Goal: Transaction & Acquisition: Purchase product/service

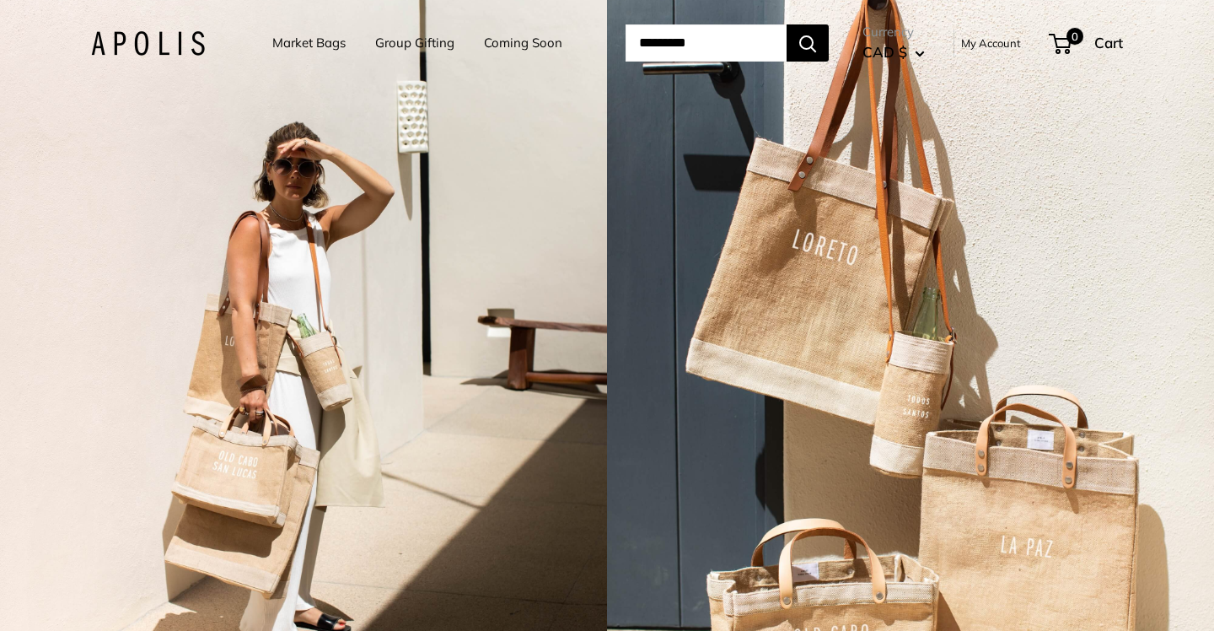
click at [326, 41] on link "Market Bags" at bounding box center [308, 43] width 73 height 24
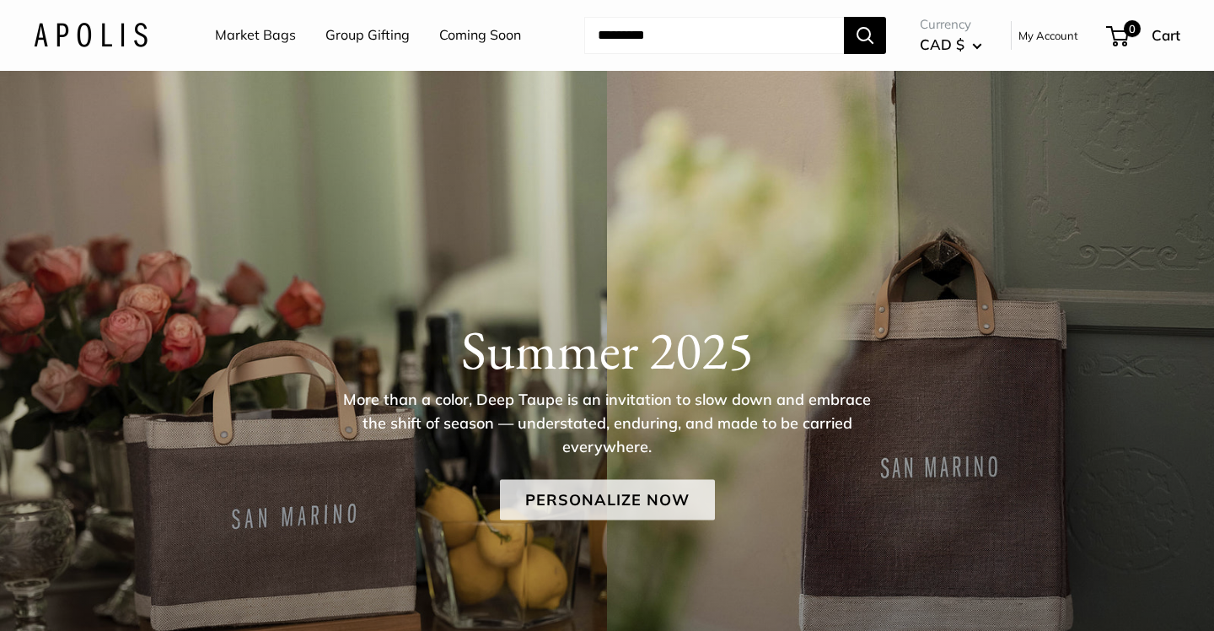
click at [651, 506] on link "Personalize Now" at bounding box center [607, 499] width 215 height 40
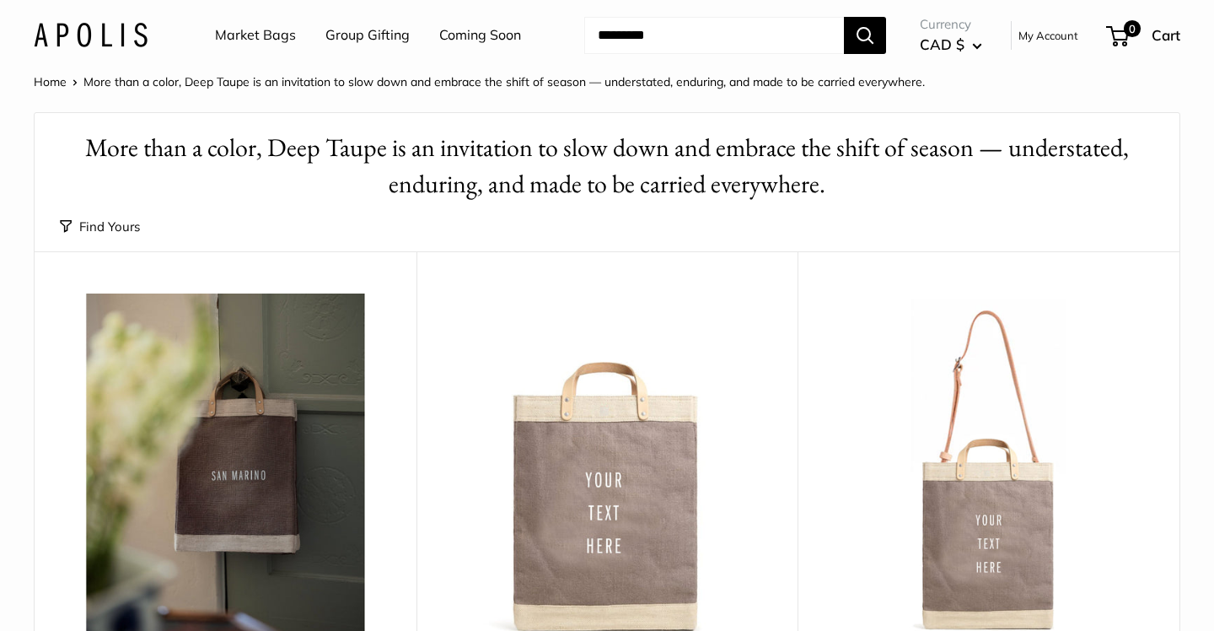
click at [114, 213] on div "Find Yours Find yours View" at bounding box center [607, 226] width 1095 height 49
click at [114, 223] on button "Find Yours" at bounding box center [100, 227] width 80 height 24
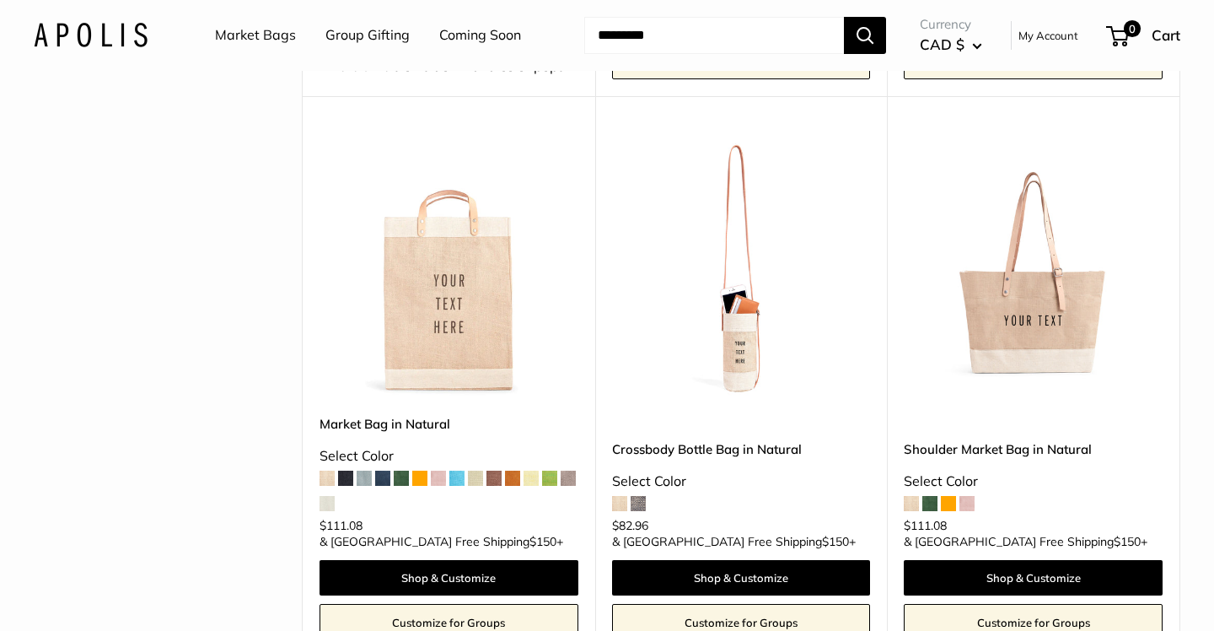
scroll to position [1840, 0]
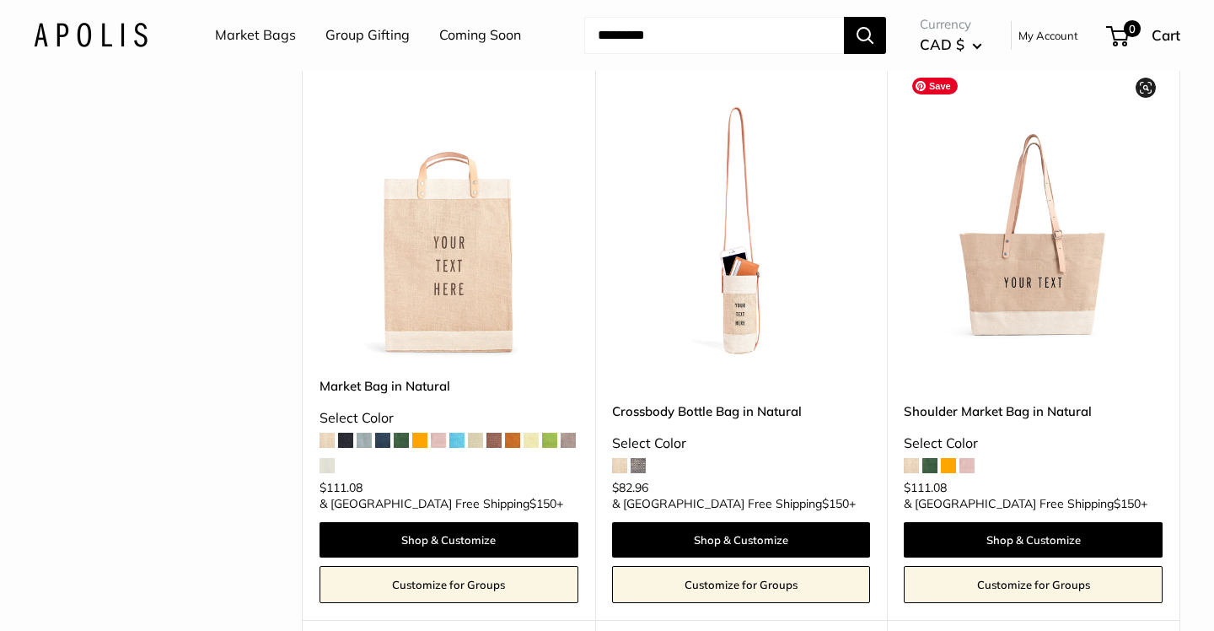
click at [0, 0] on img at bounding box center [0, 0] width 0 height 0
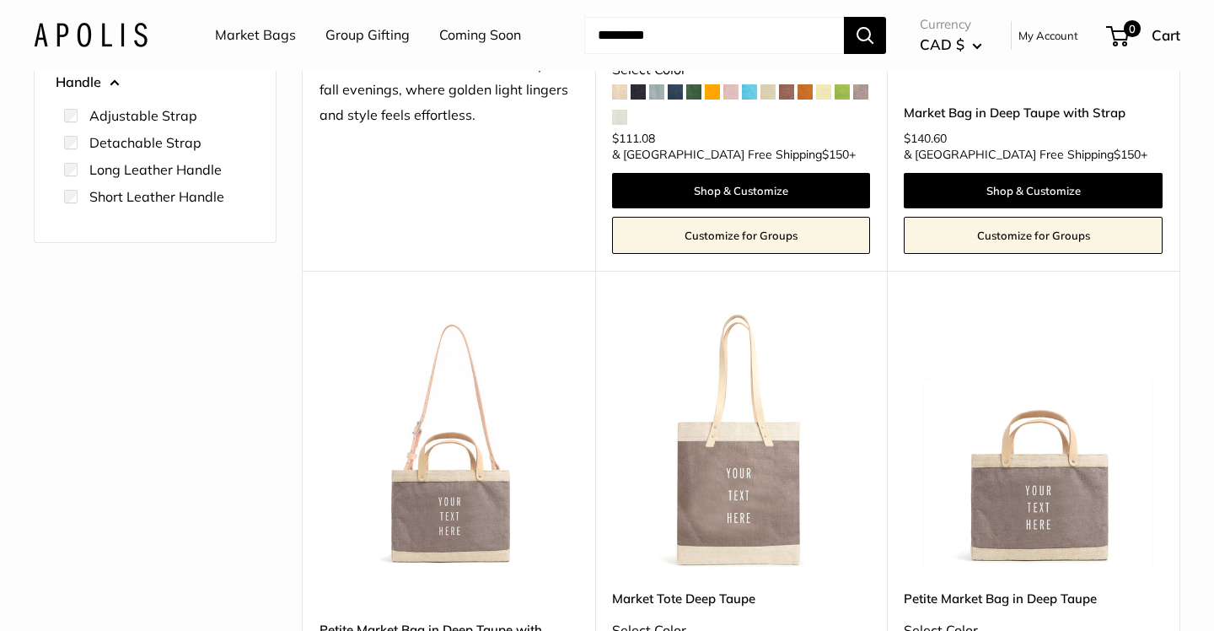
scroll to position [686, 0]
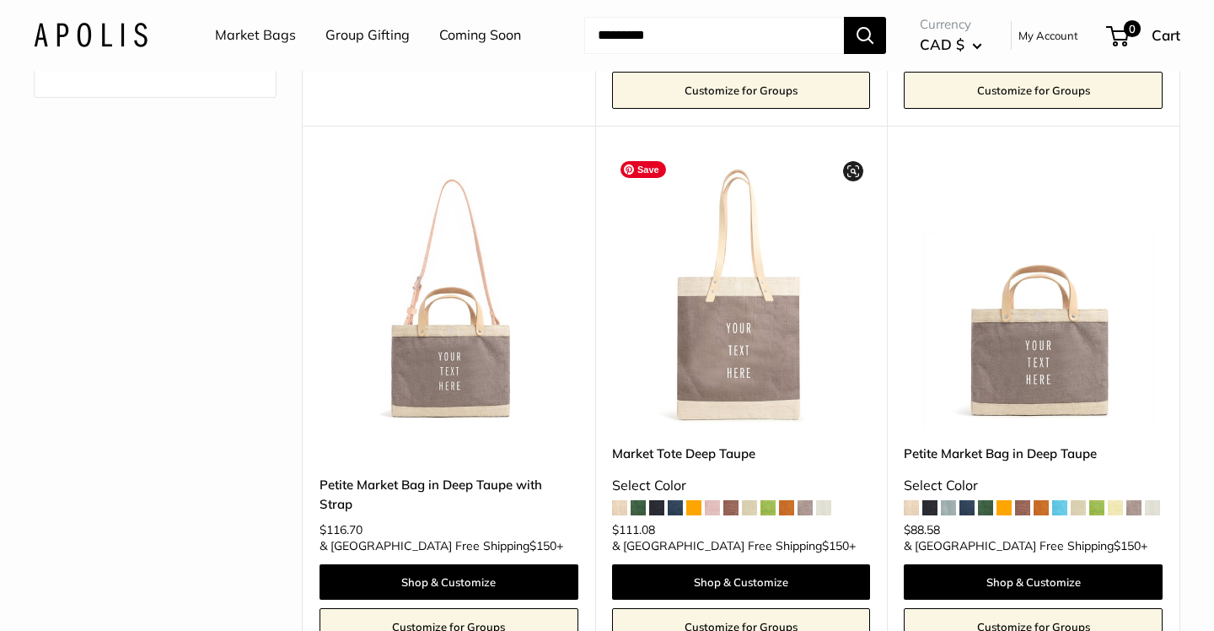
click at [0, 0] on img at bounding box center [0, 0] width 0 height 0
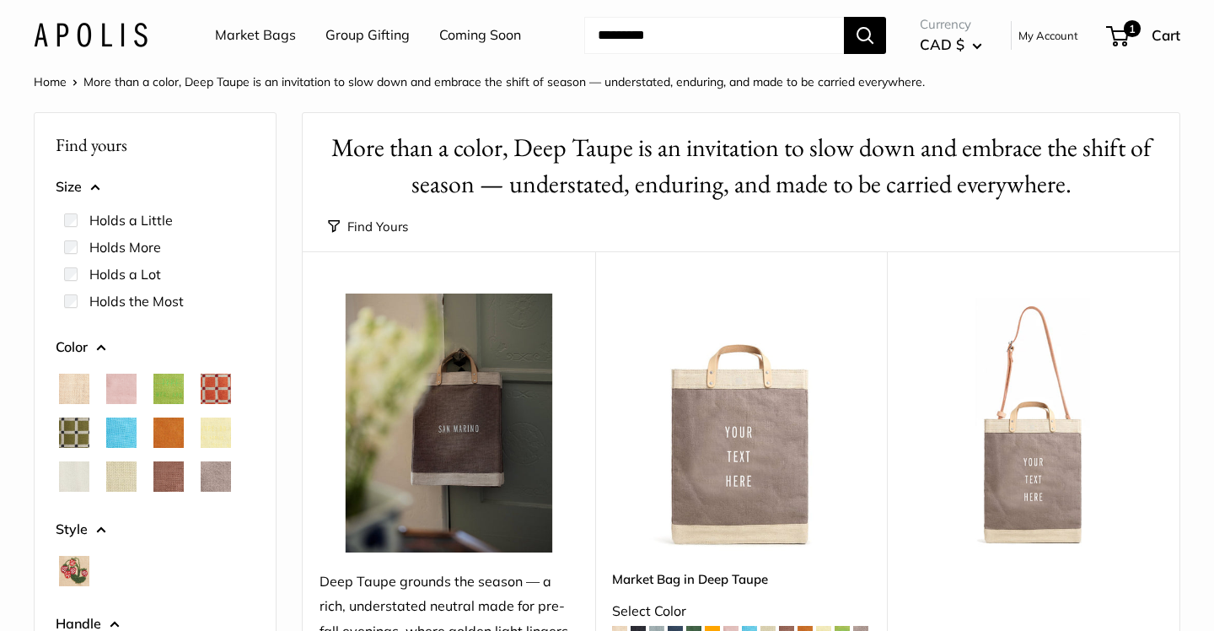
click at [135, 284] on label "Holds a Lot" at bounding box center [125, 274] width 72 height 20
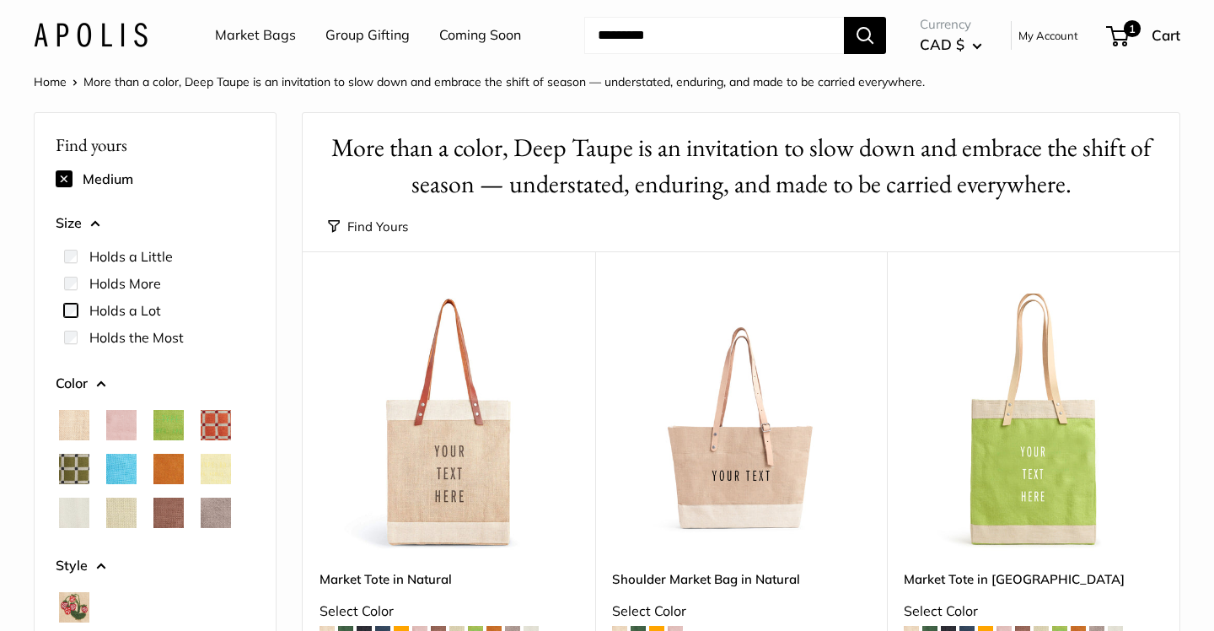
scroll to position [122, 0]
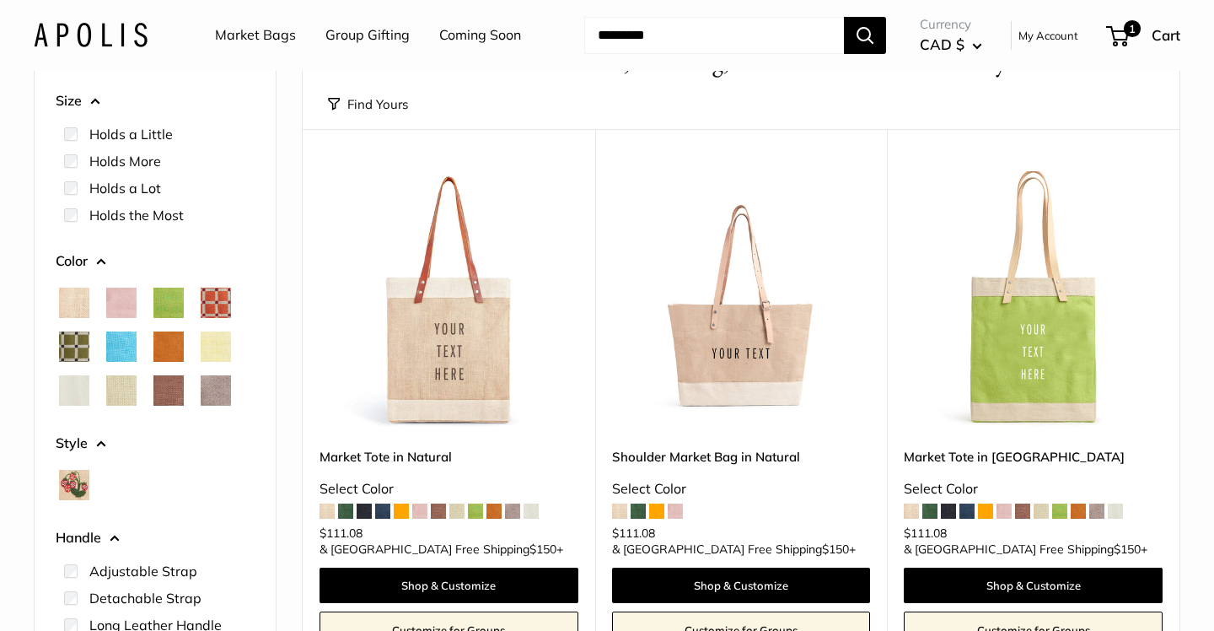
click at [153, 222] on label "Holds the Most" at bounding box center [136, 215] width 94 height 20
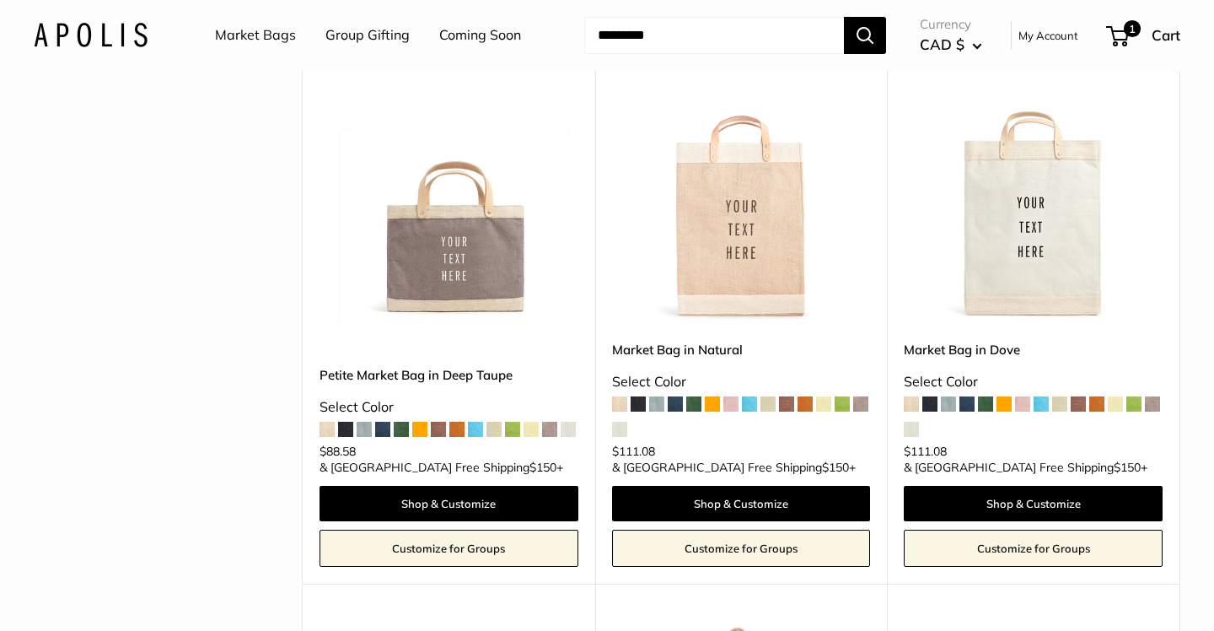
scroll to position [793, 0]
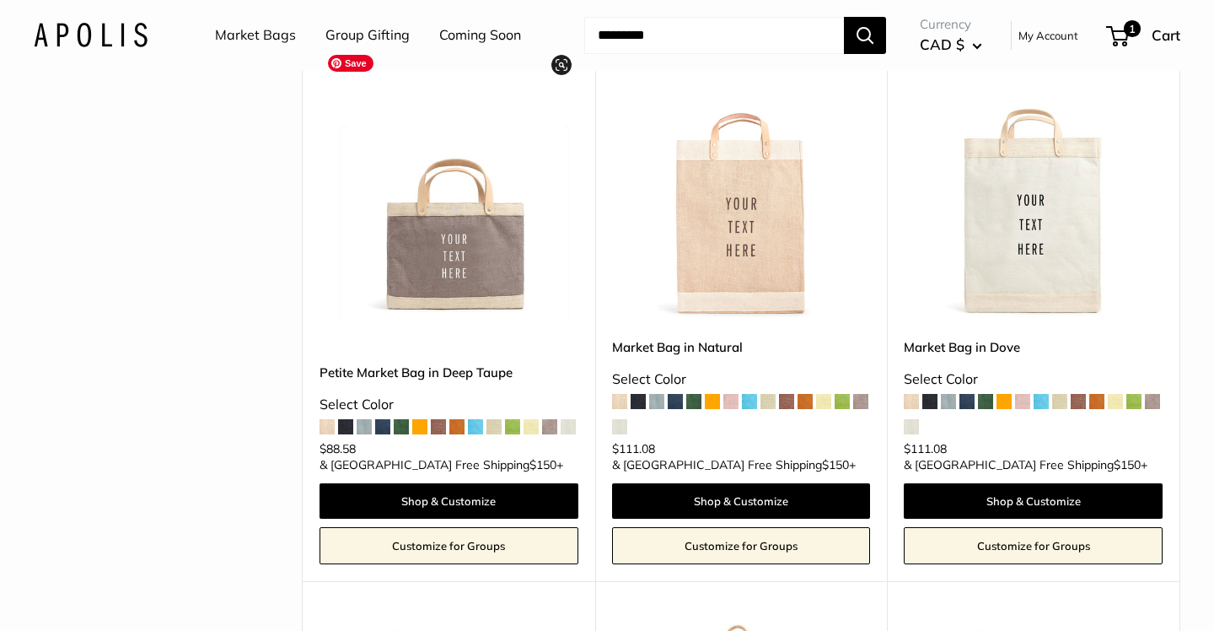
click at [0, 0] on img at bounding box center [0, 0] width 0 height 0
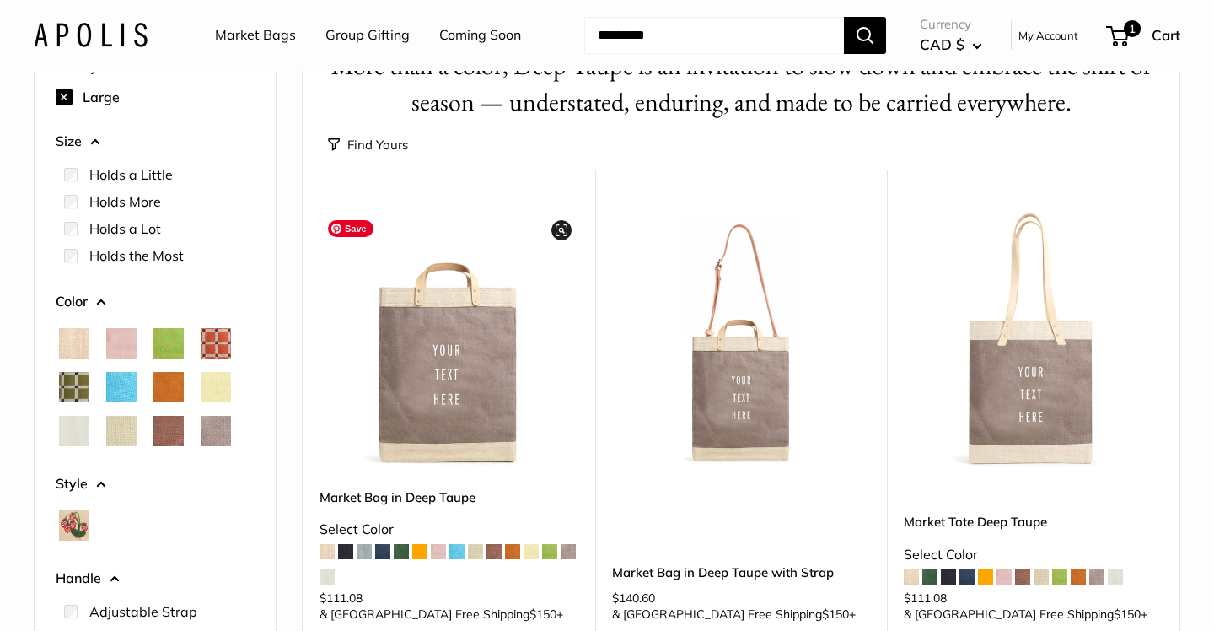
scroll to position [0, 0]
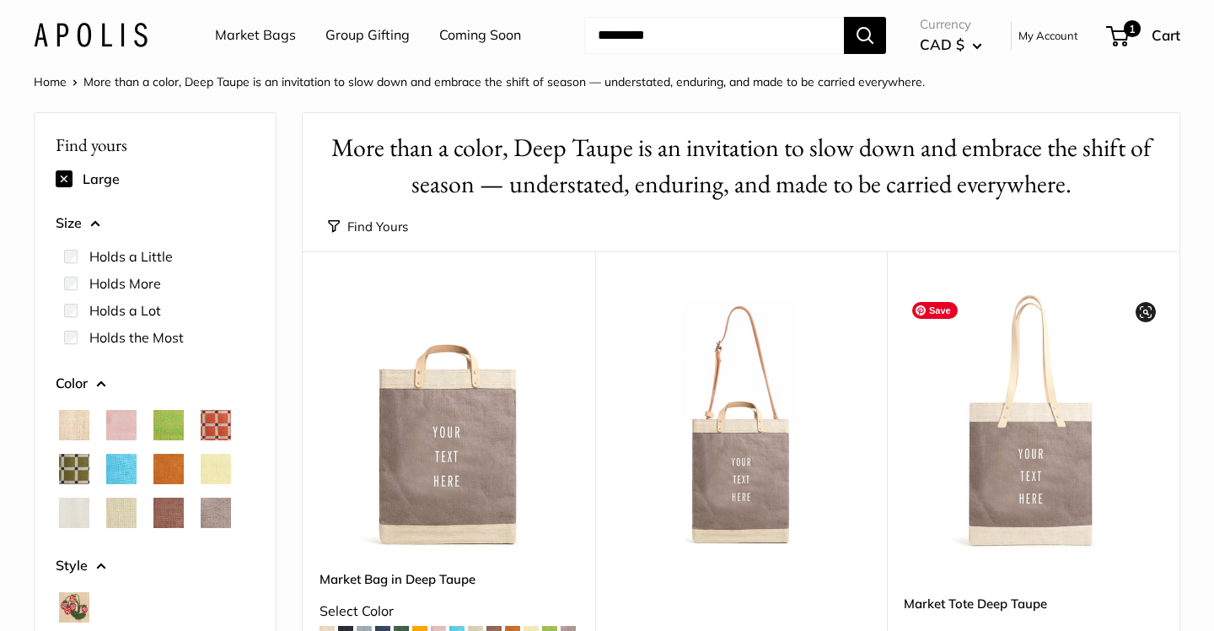
click at [0, 0] on img at bounding box center [0, 0] width 0 height 0
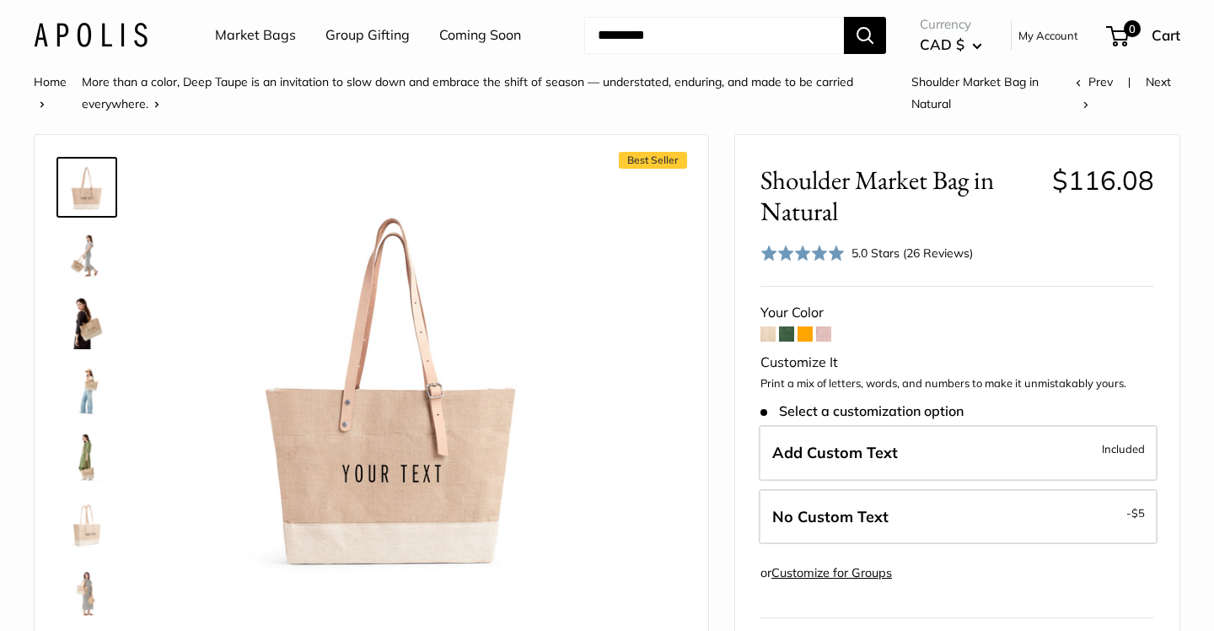
click at [97, 303] on img at bounding box center [87, 322] width 54 height 54
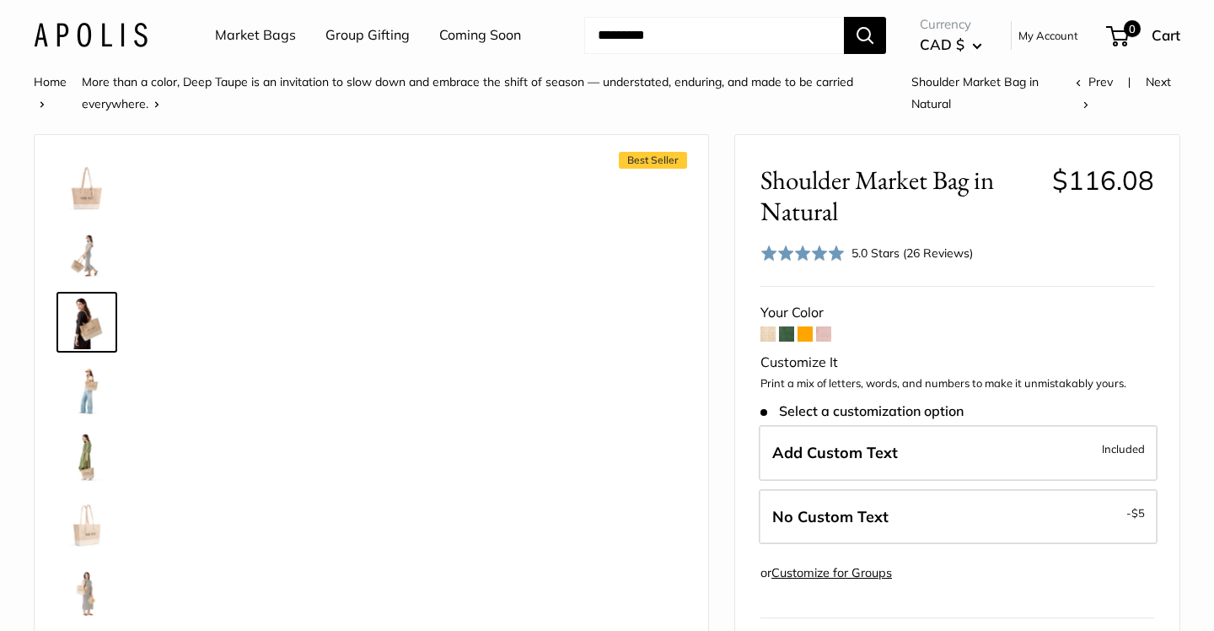
click at [85, 380] on img at bounding box center [87, 390] width 54 height 54
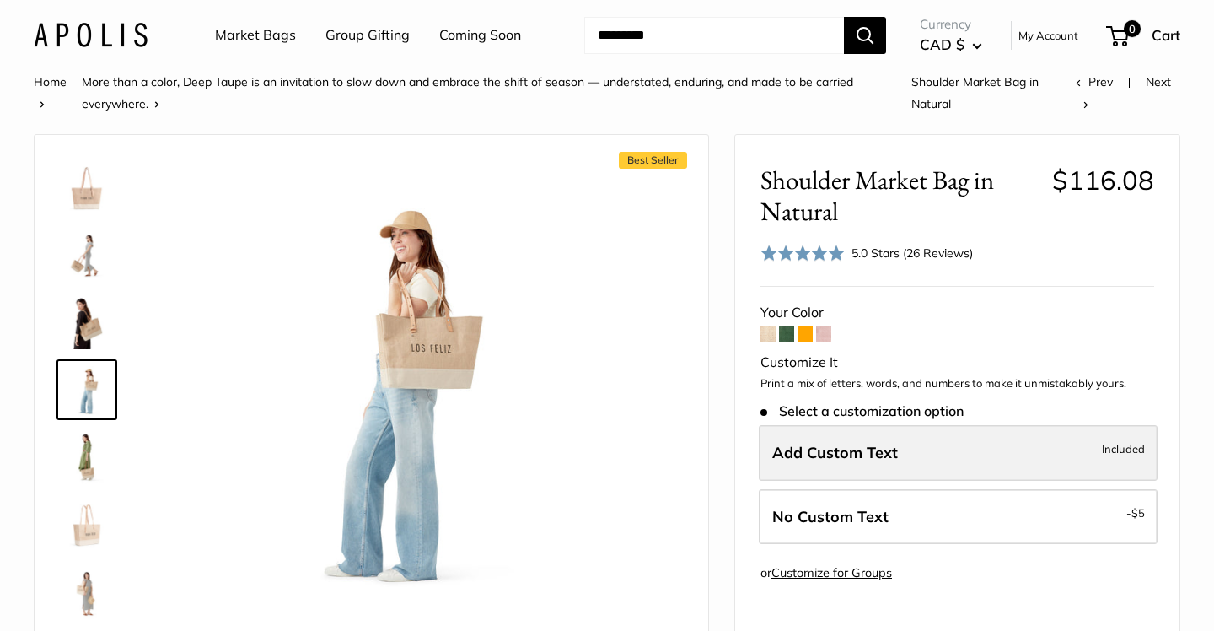
click at [896, 452] on span "Add Custom Text" at bounding box center [835, 452] width 126 height 19
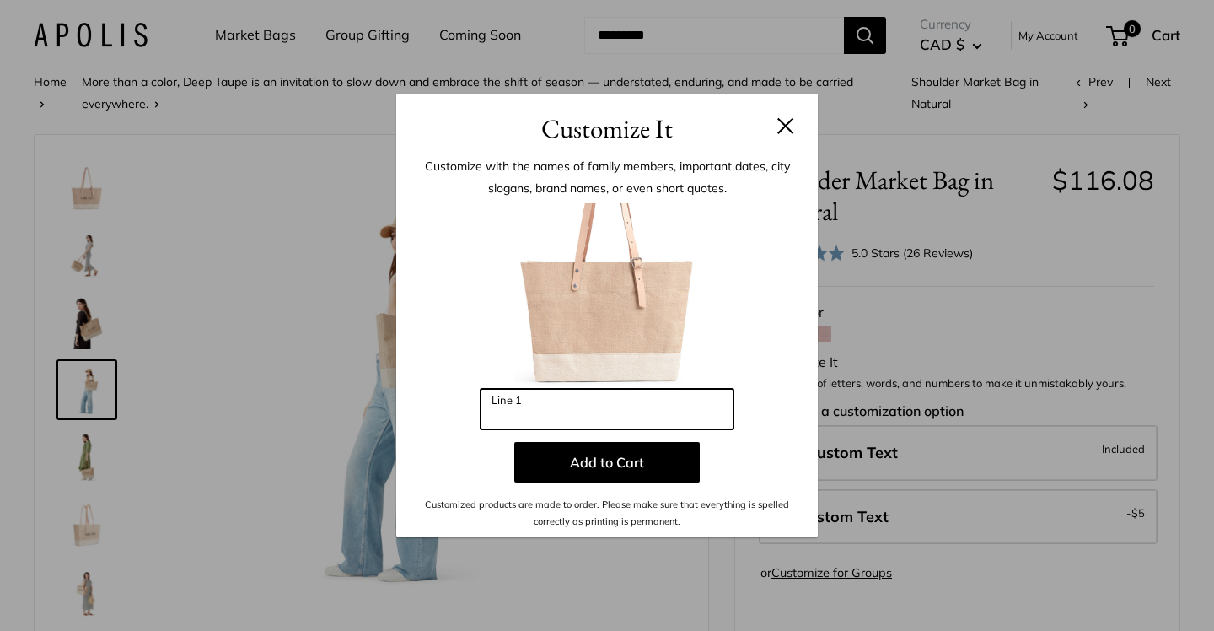
click at [678, 401] on input "Line 1" at bounding box center [607, 409] width 253 height 40
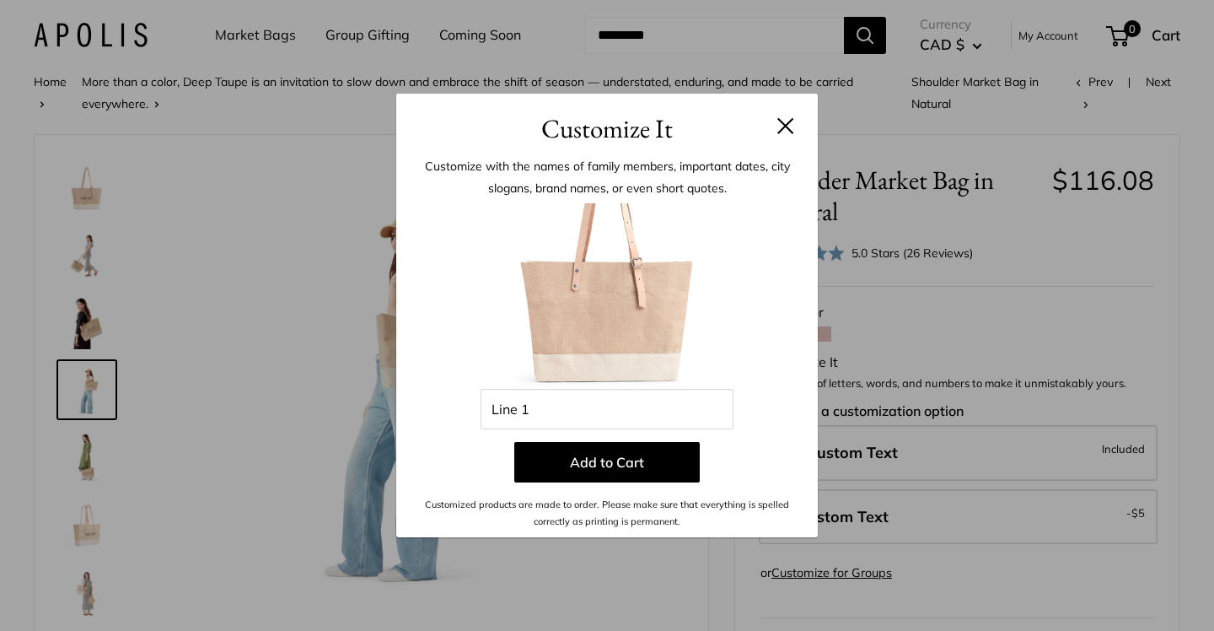
click at [791, 123] on button at bounding box center [785, 125] width 17 height 17
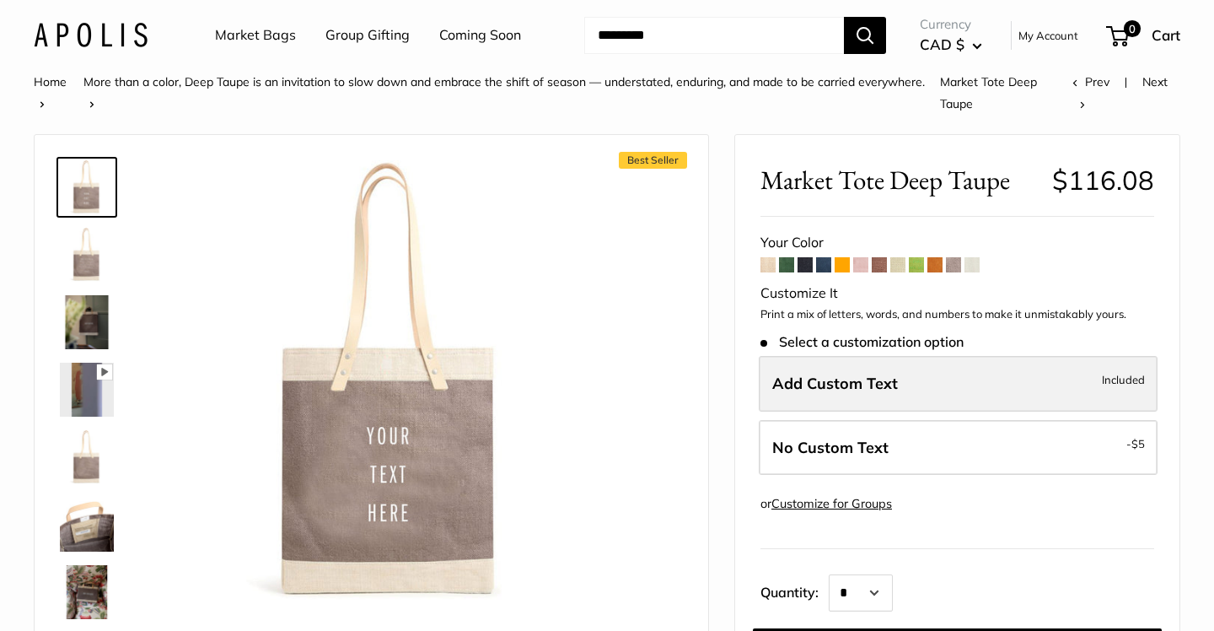
click at [847, 392] on span "Add Custom Text" at bounding box center [835, 383] width 126 height 19
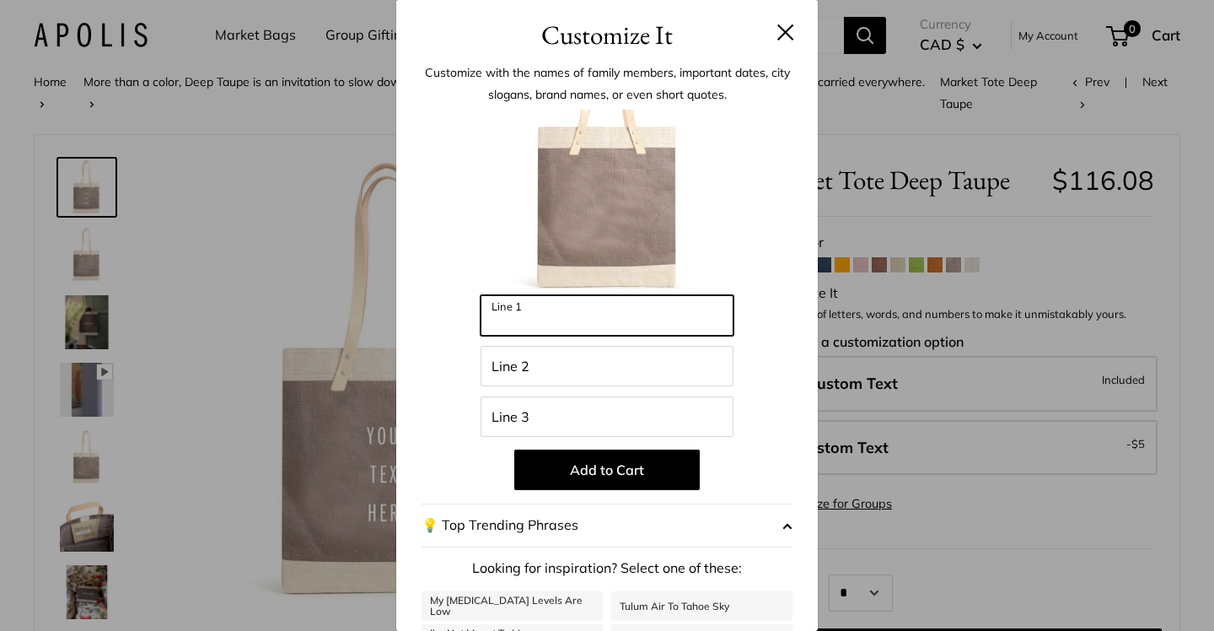
click at [622, 325] on input "Line 1" at bounding box center [607, 315] width 253 height 40
type input "******"
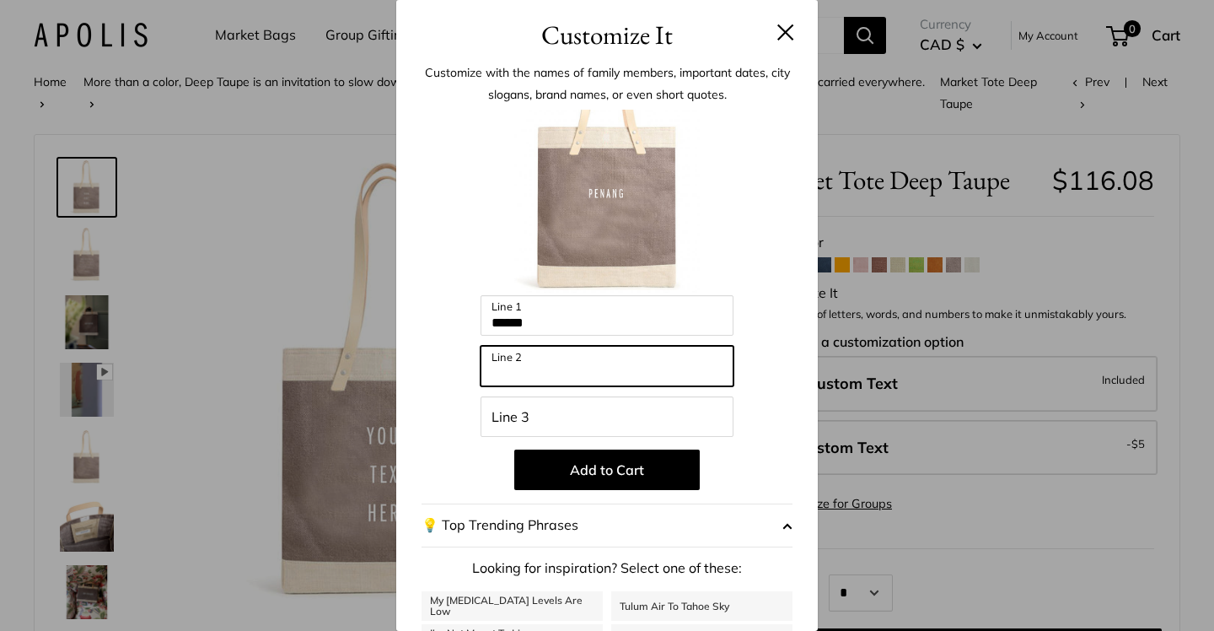
click at [609, 363] on input "Line 2" at bounding box center [607, 366] width 253 height 40
type input "**********"
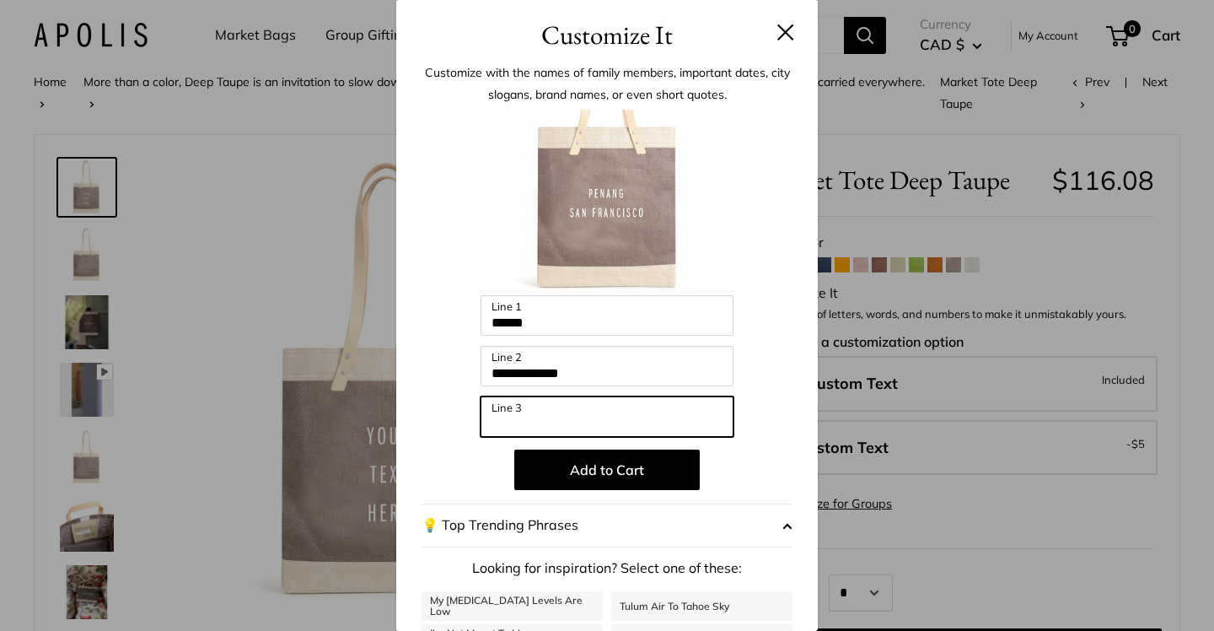
click at [589, 425] on input "Line 3" at bounding box center [607, 416] width 253 height 40
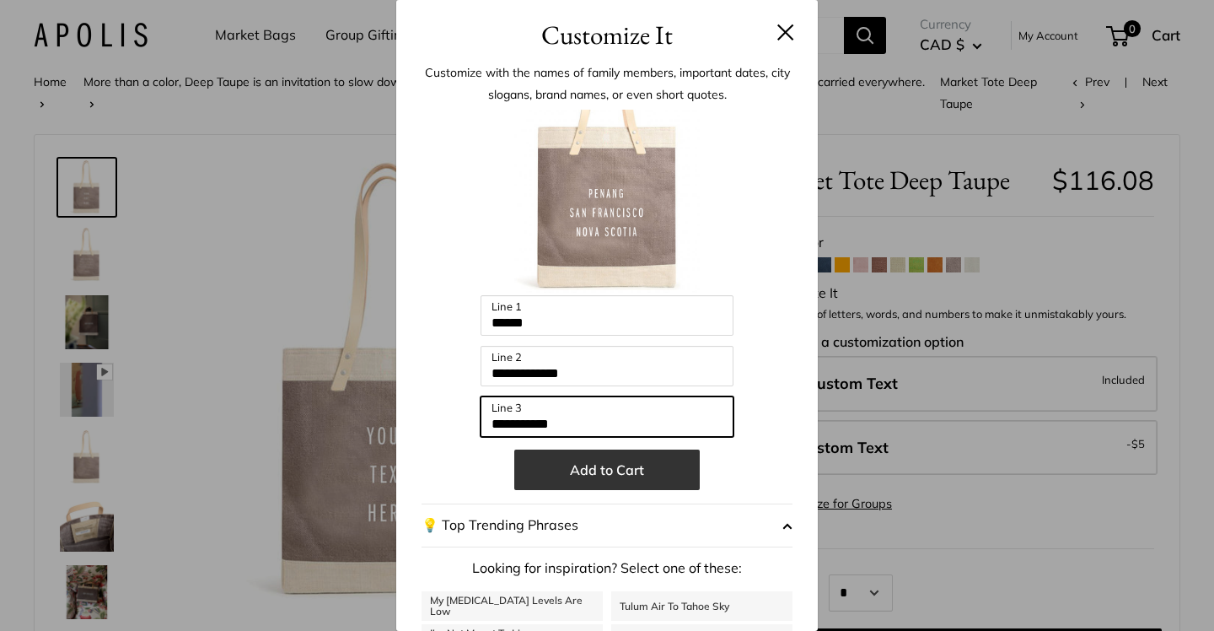
type input "**********"
click at [637, 458] on button "Add to Cart" at bounding box center [607, 469] width 186 height 40
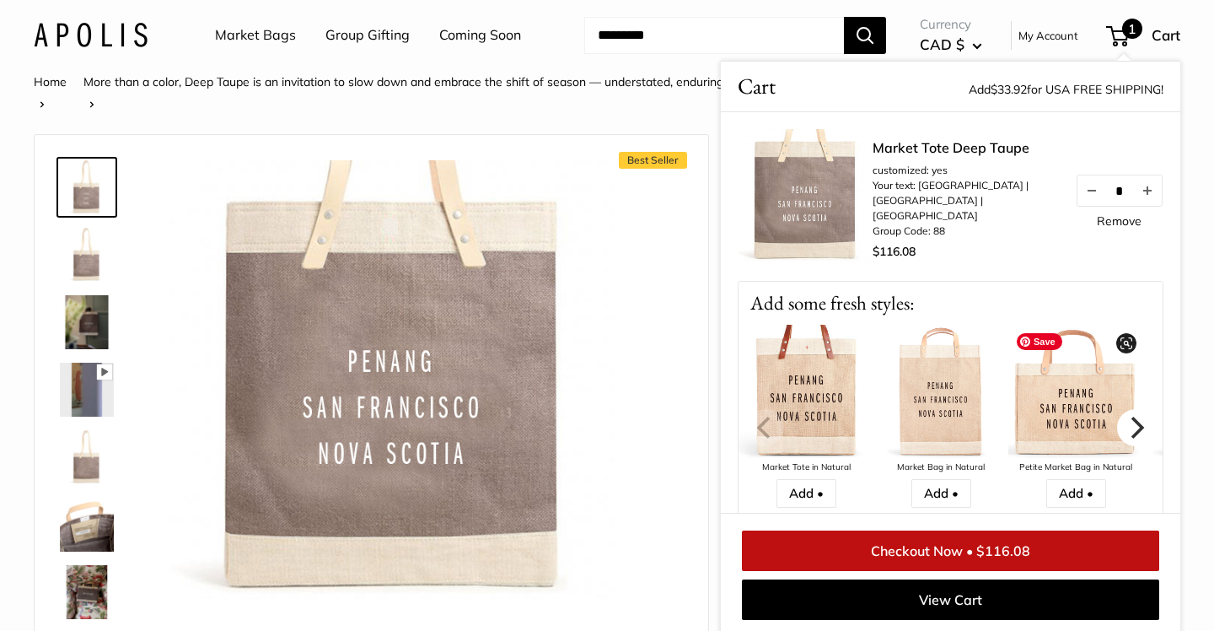
click at [1122, 428] on button "Next" at bounding box center [1135, 427] width 37 height 37
click at [1131, 425] on icon "Next" at bounding box center [1136, 427] width 22 height 22
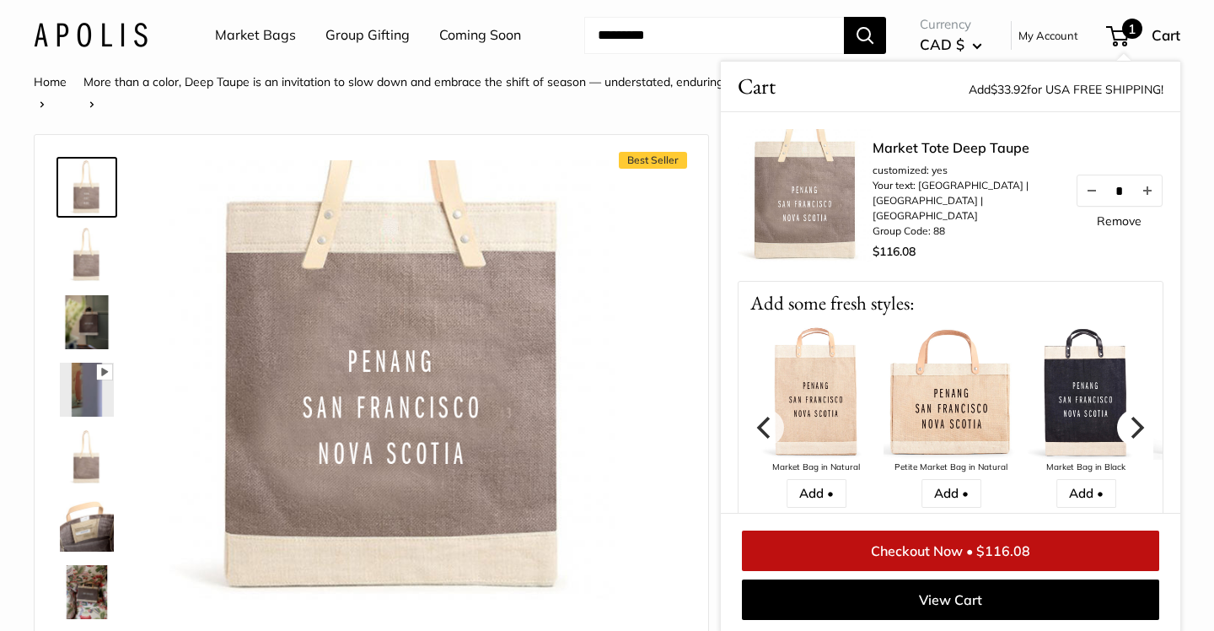
click at [1131, 425] on icon "Next" at bounding box center [1136, 427] width 22 height 22
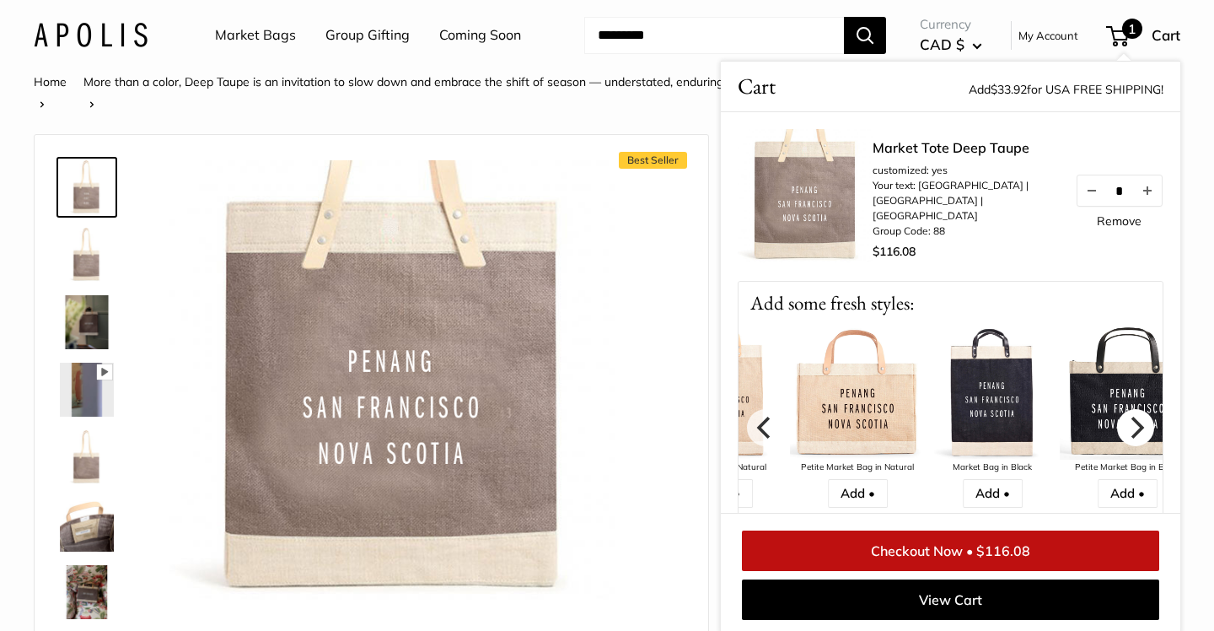
click at [1131, 425] on icon "Next" at bounding box center [1136, 427] width 22 height 22
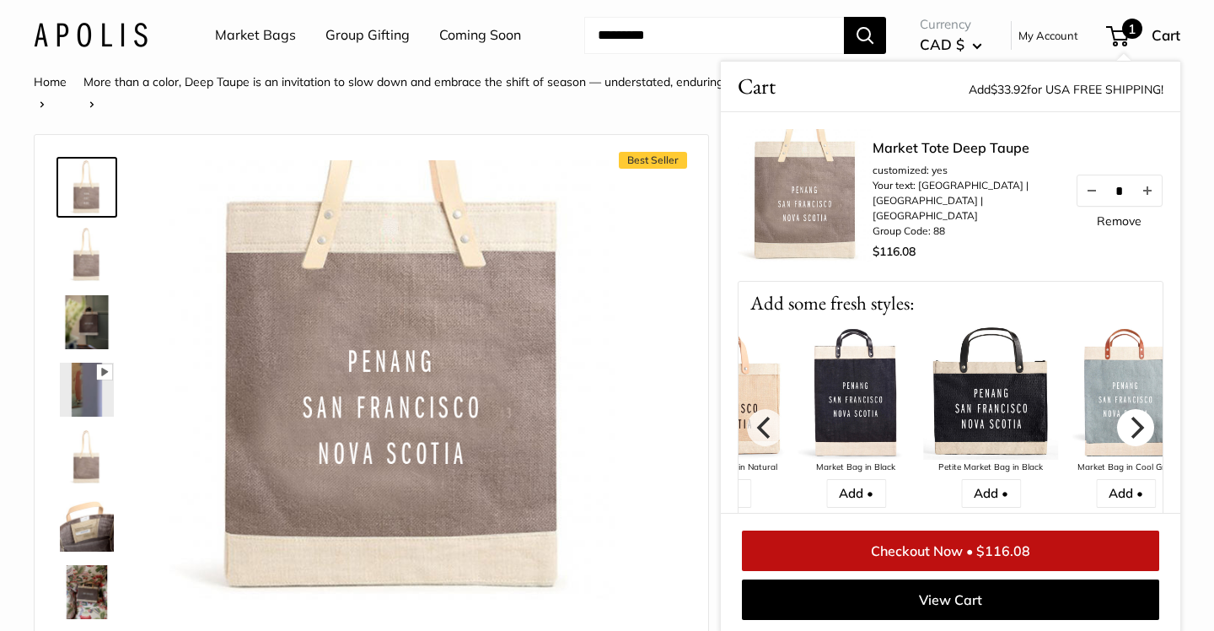
click at [1131, 425] on icon "Next" at bounding box center [1136, 427] width 22 height 22
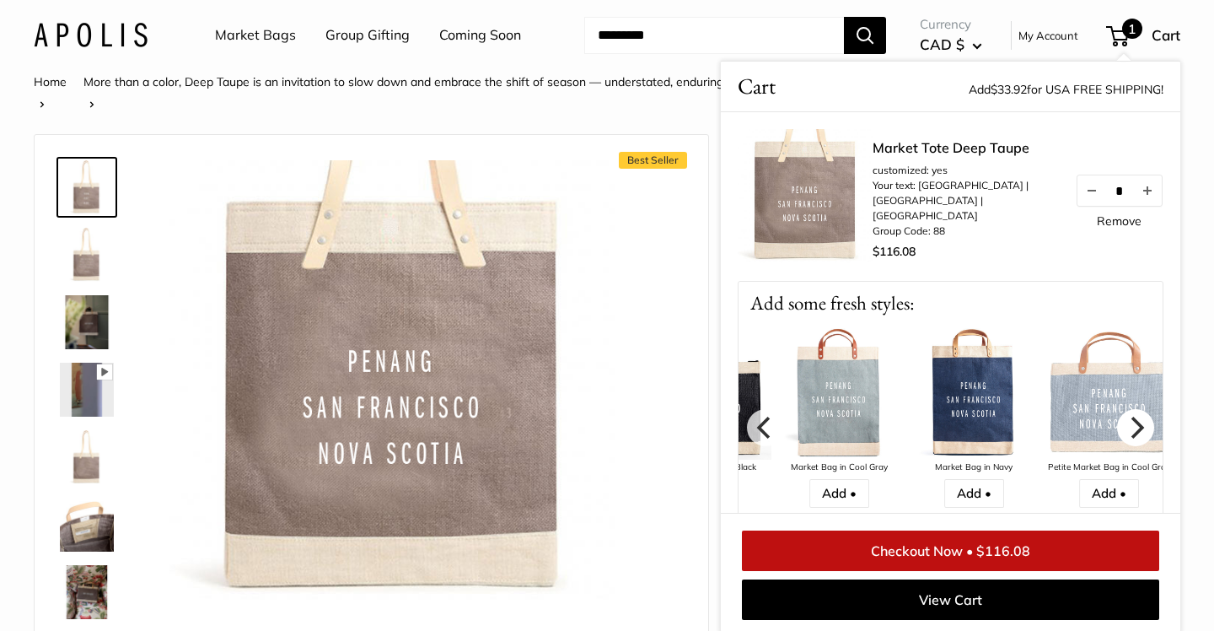
click at [1131, 425] on icon "Next" at bounding box center [1136, 427] width 22 height 22
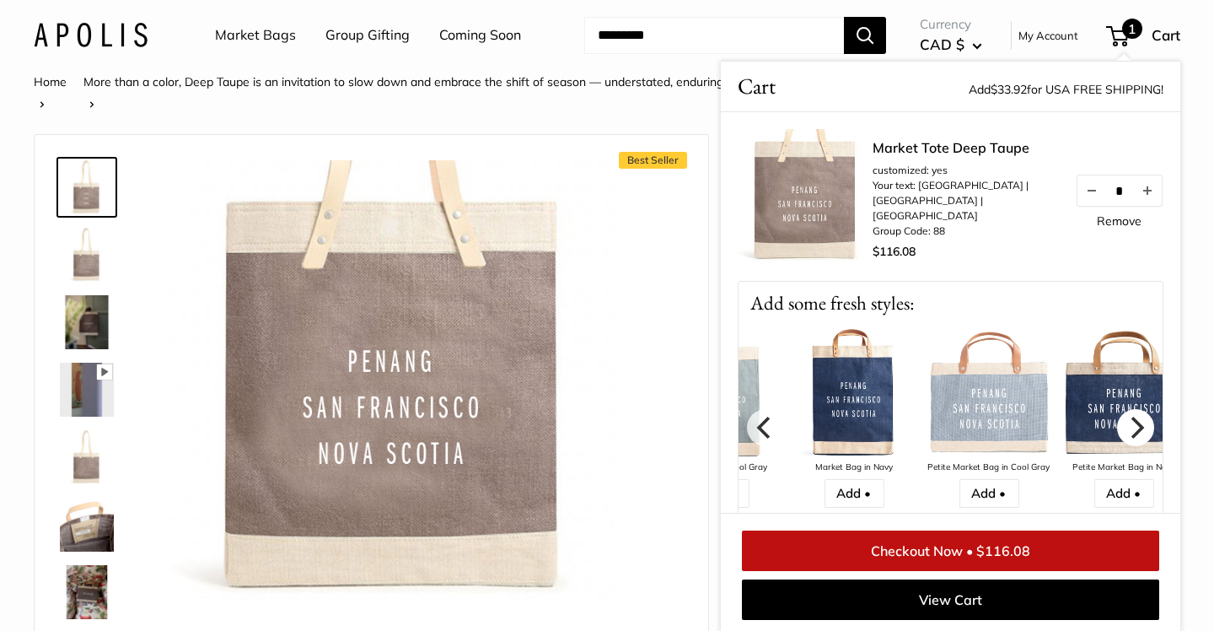
click at [1131, 425] on icon "Next" at bounding box center [1136, 427] width 22 height 22
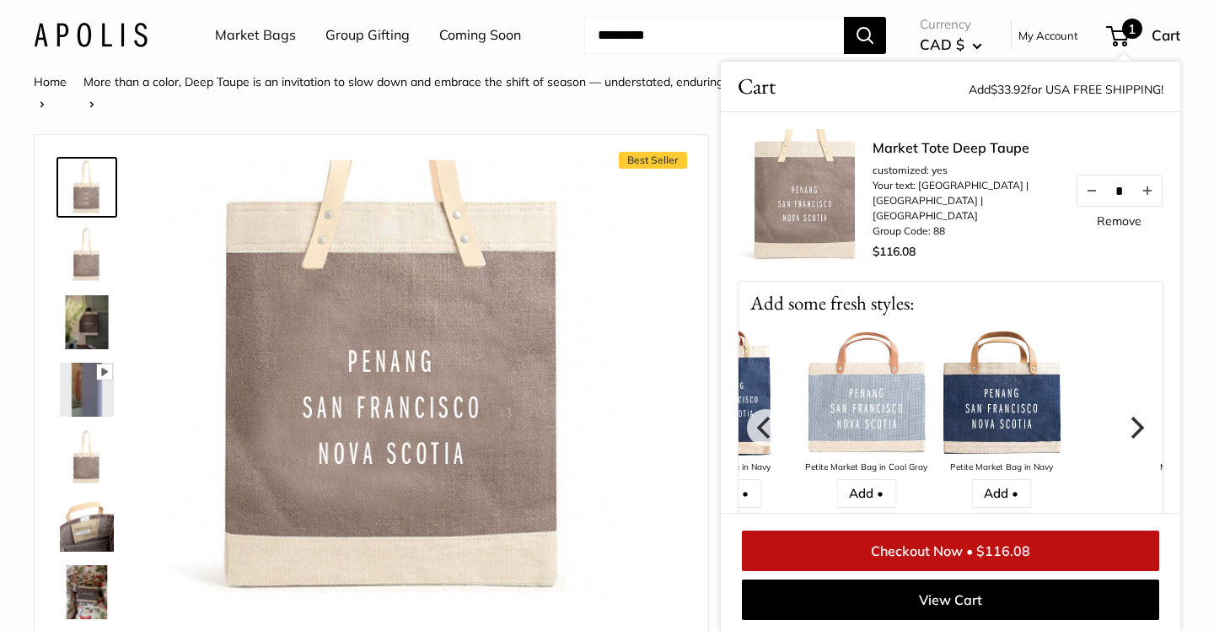
click at [1131, 425] on icon "Next" at bounding box center [1136, 427] width 22 height 22
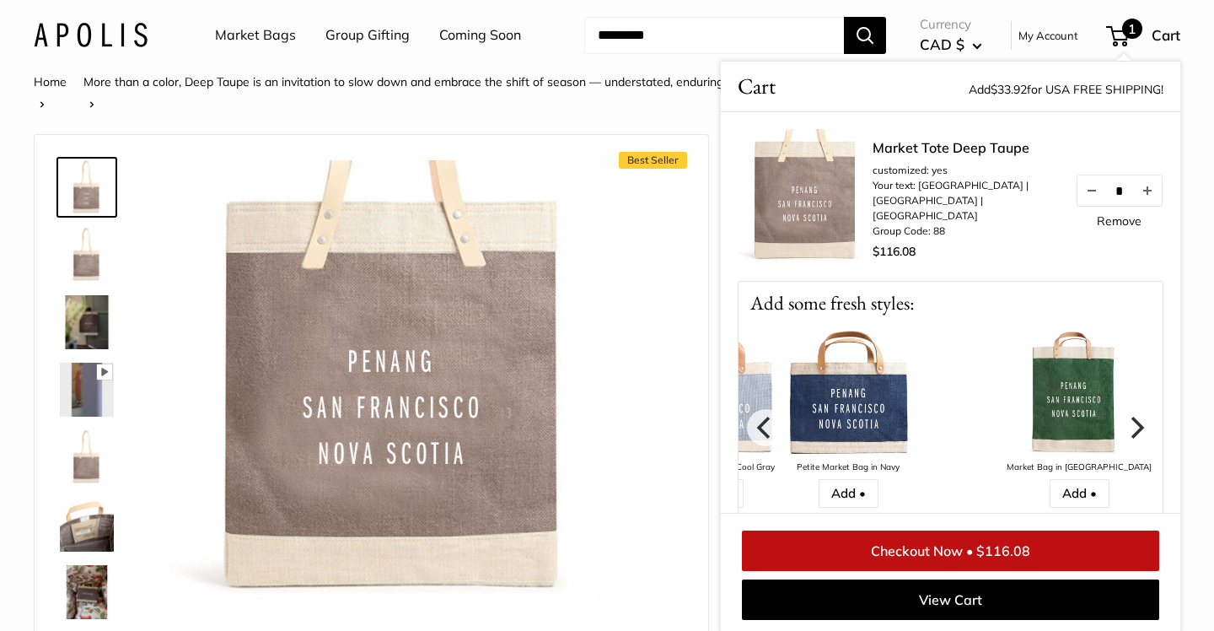
click at [1131, 425] on icon "Next" at bounding box center [1136, 427] width 22 height 22
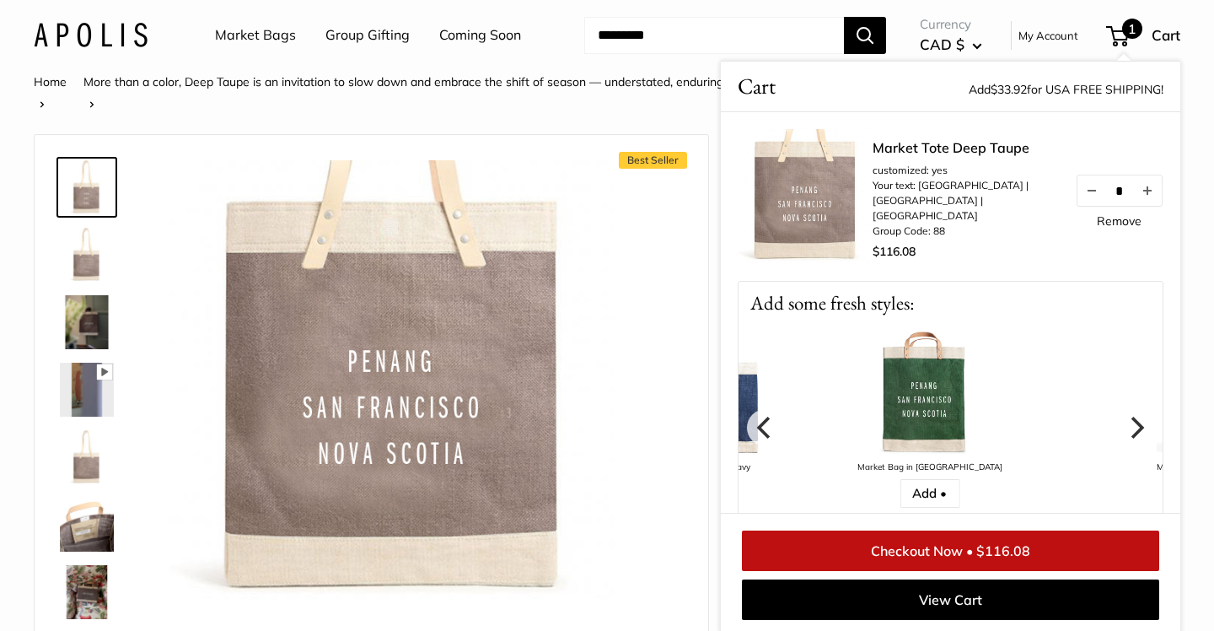
click at [1131, 425] on icon "Next" at bounding box center [1136, 427] width 22 height 22
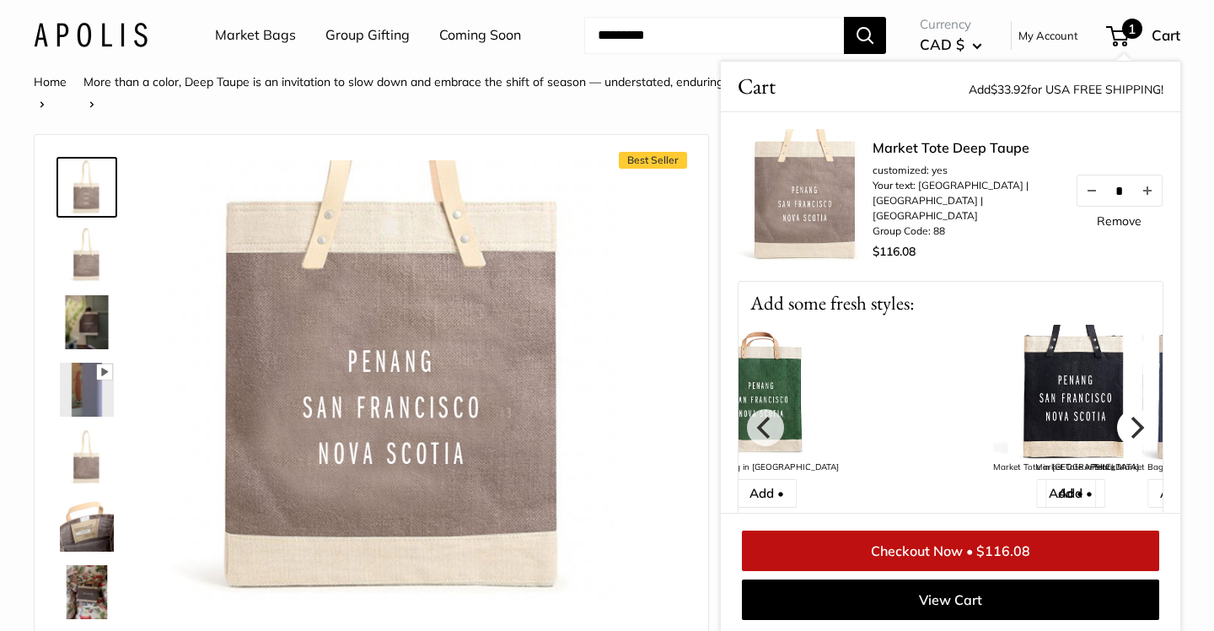
click at [1131, 425] on icon "Next" at bounding box center [1136, 427] width 22 height 22
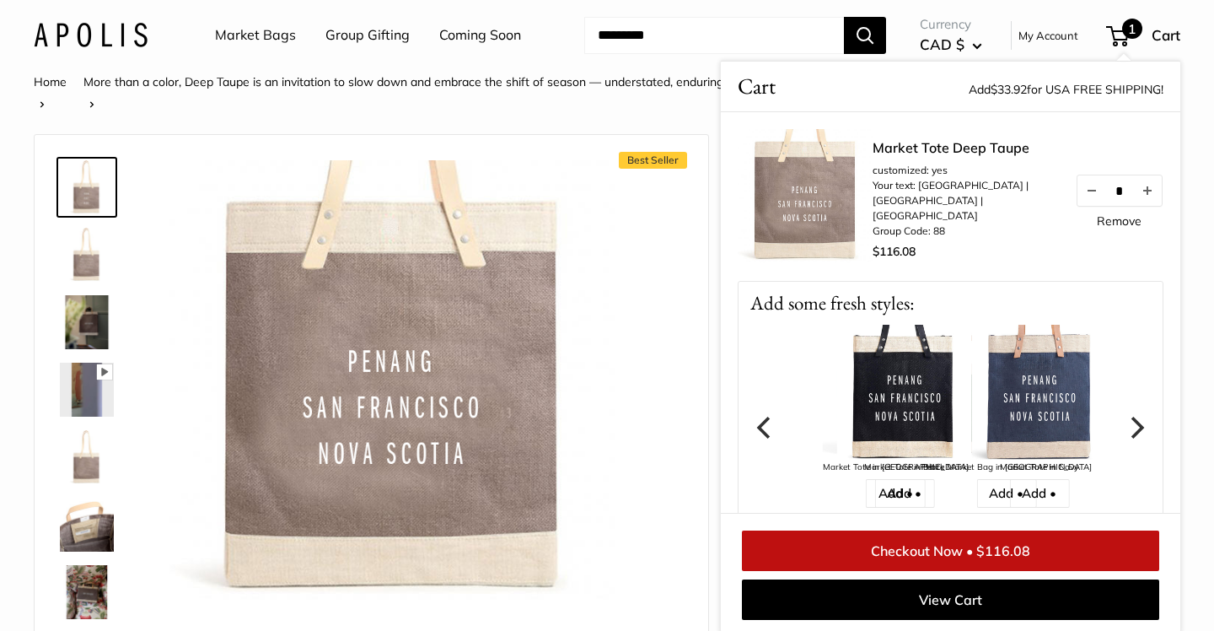
click at [1131, 425] on icon "Next" at bounding box center [1136, 427] width 22 height 22
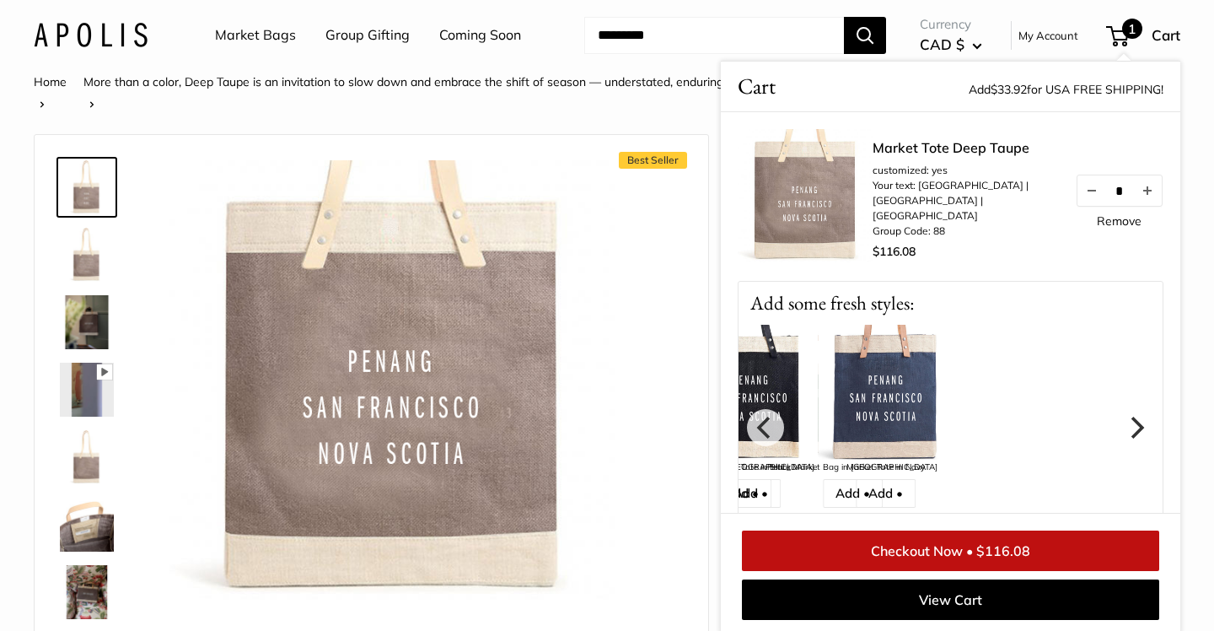
click at [1131, 425] on icon "Next" at bounding box center [1136, 427] width 22 height 22
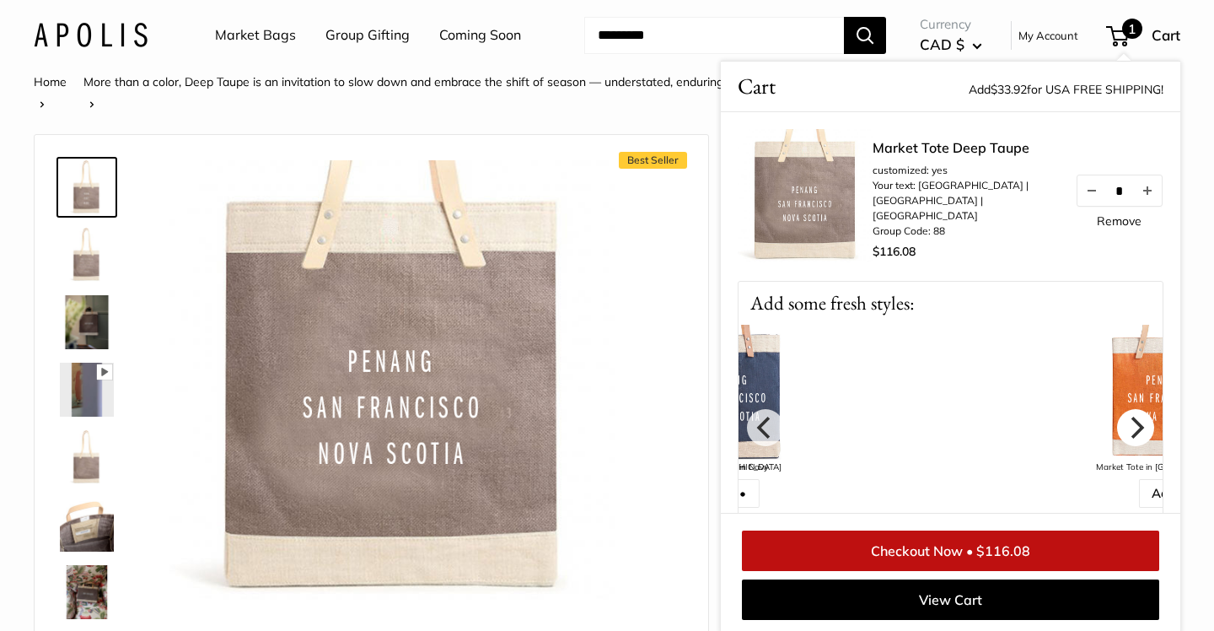
click at [1131, 425] on icon "Next" at bounding box center [1136, 427] width 22 height 22
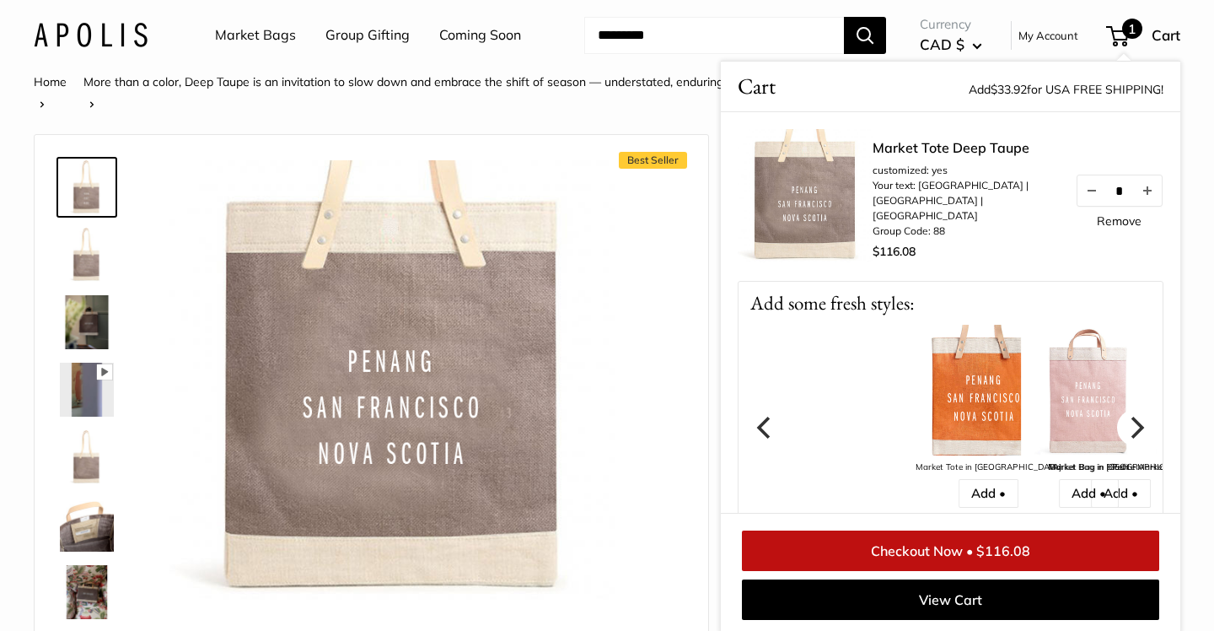
click at [1131, 425] on icon "Next" at bounding box center [1136, 427] width 22 height 22
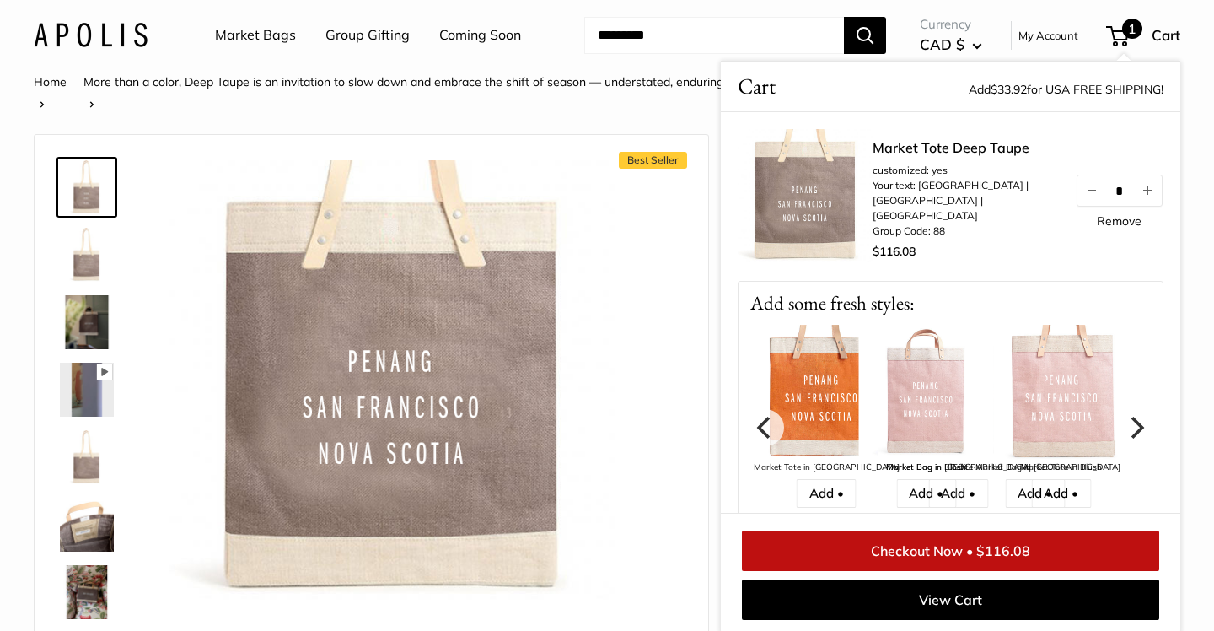
click at [1131, 425] on icon "Next" at bounding box center [1136, 427] width 22 height 22
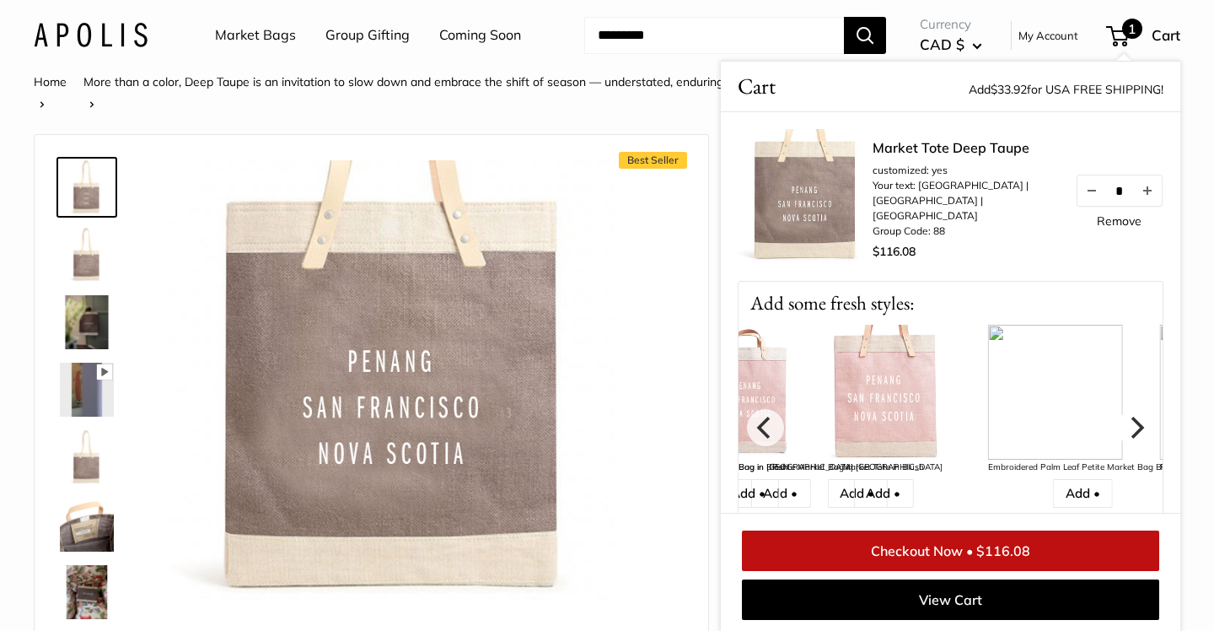
click at [1131, 425] on icon "Next" at bounding box center [1136, 427] width 22 height 22
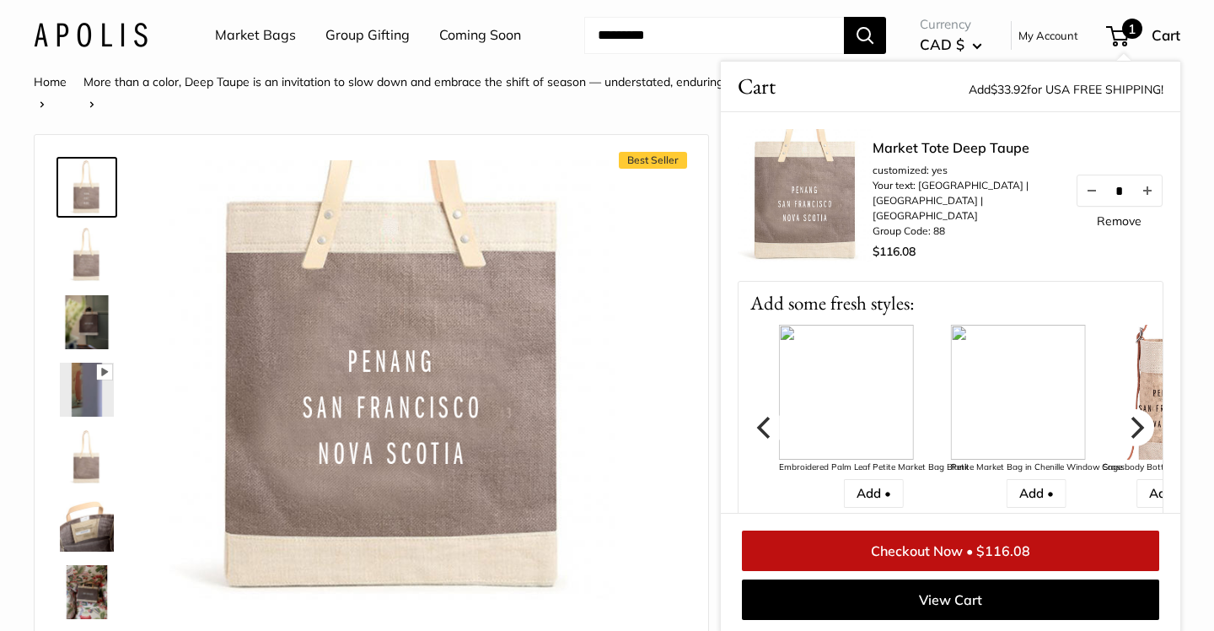
click at [1131, 425] on icon "Next" at bounding box center [1136, 427] width 22 height 22
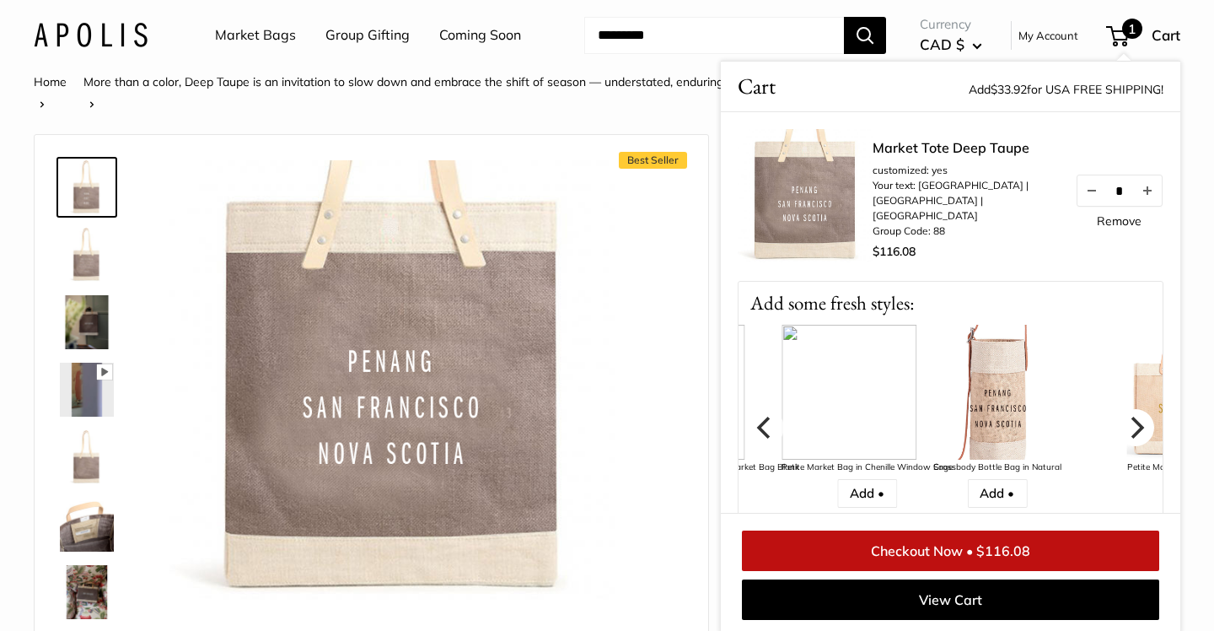
click at [1131, 425] on icon "Next" at bounding box center [1136, 427] width 22 height 22
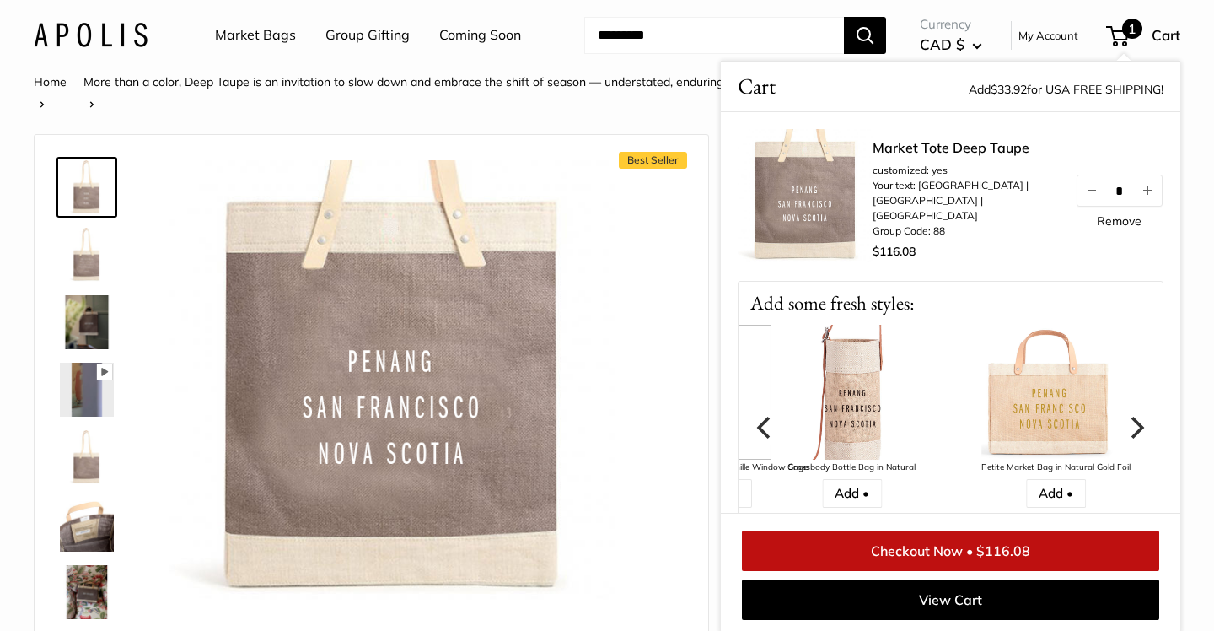
click at [1131, 425] on icon "Next" at bounding box center [1136, 427] width 22 height 22
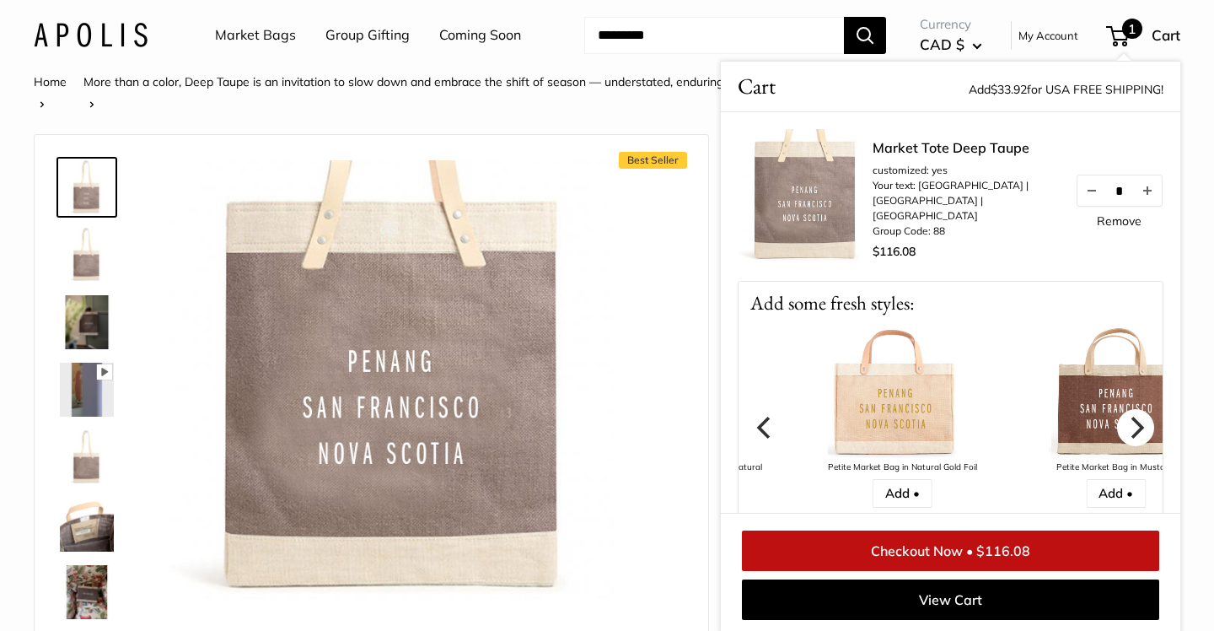
click at [1131, 425] on icon "Next" at bounding box center [1136, 427] width 22 height 22
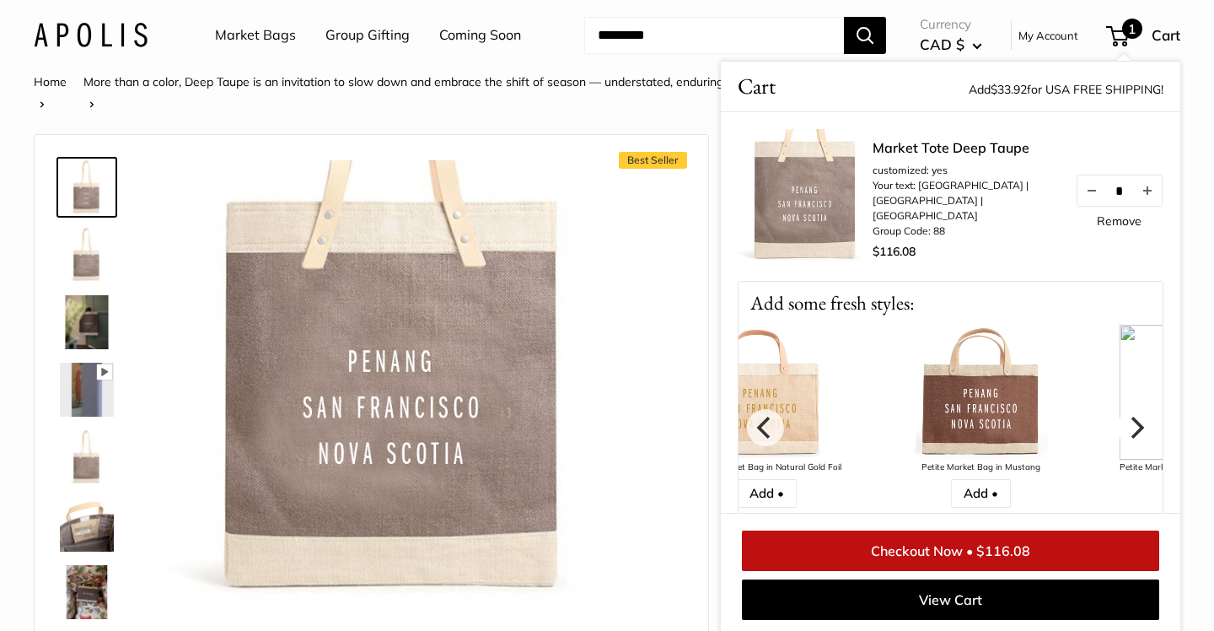
click at [1131, 425] on icon "Next" at bounding box center [1136, 427] width 22 height 22
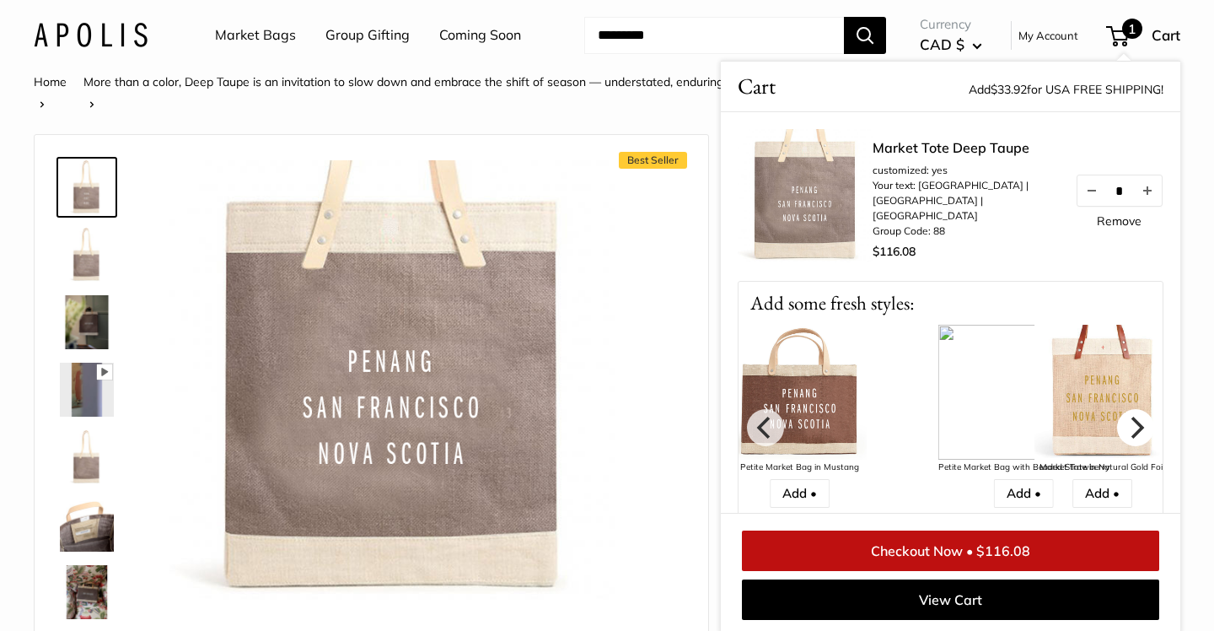
click at [1131, 426] on icon "Next" at bounding box center [1136, 427] width 22 height 22
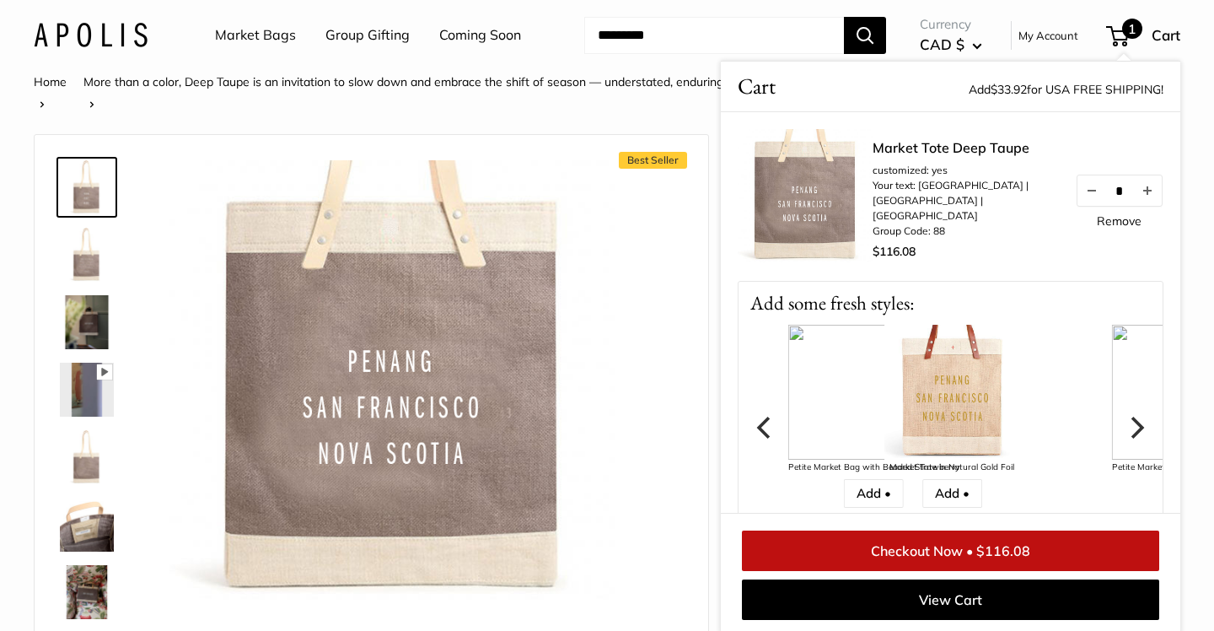
click at [1131, 426] on icon "Next" at bounding box center [1136, 427] width 22 height 22
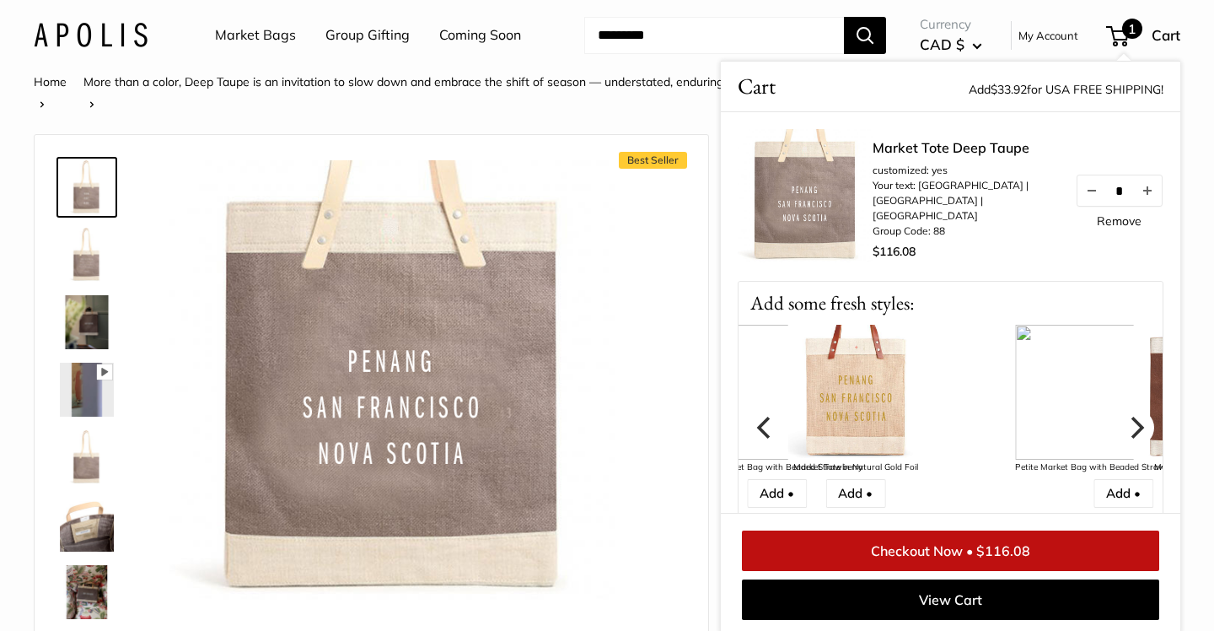
click at [1131, 426] on icon "Next" at bounding box center [1136, 427] width 22 height 22
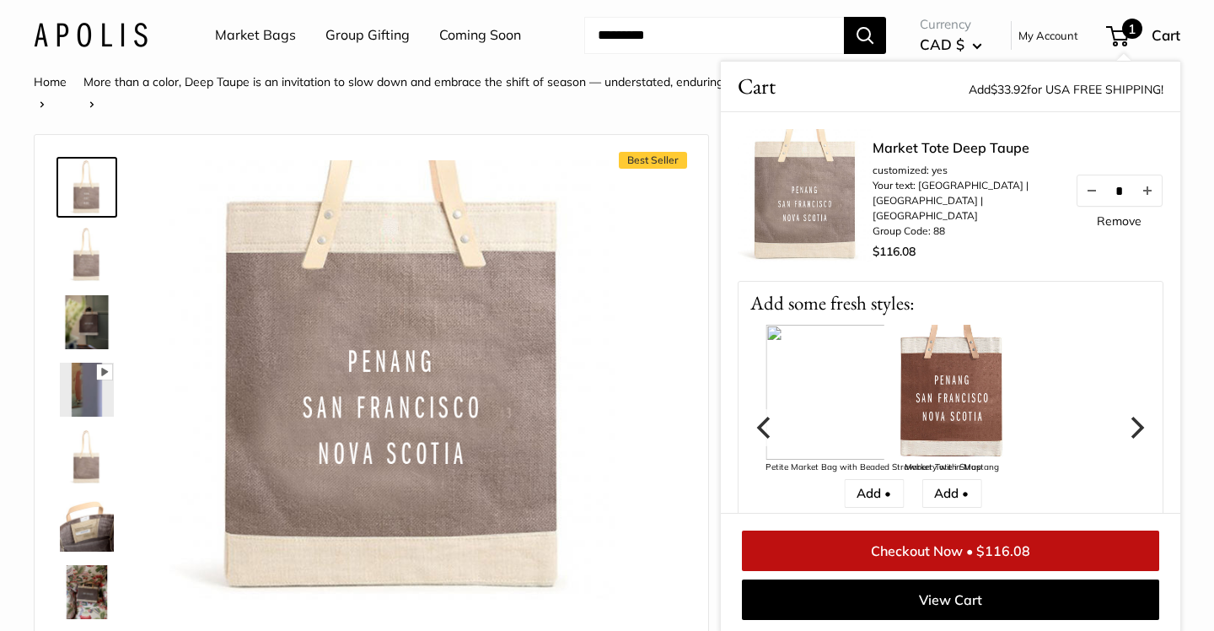
click at [1131, 426] on icon "Next" at bounding box center [1136, 427] width 22 height 22
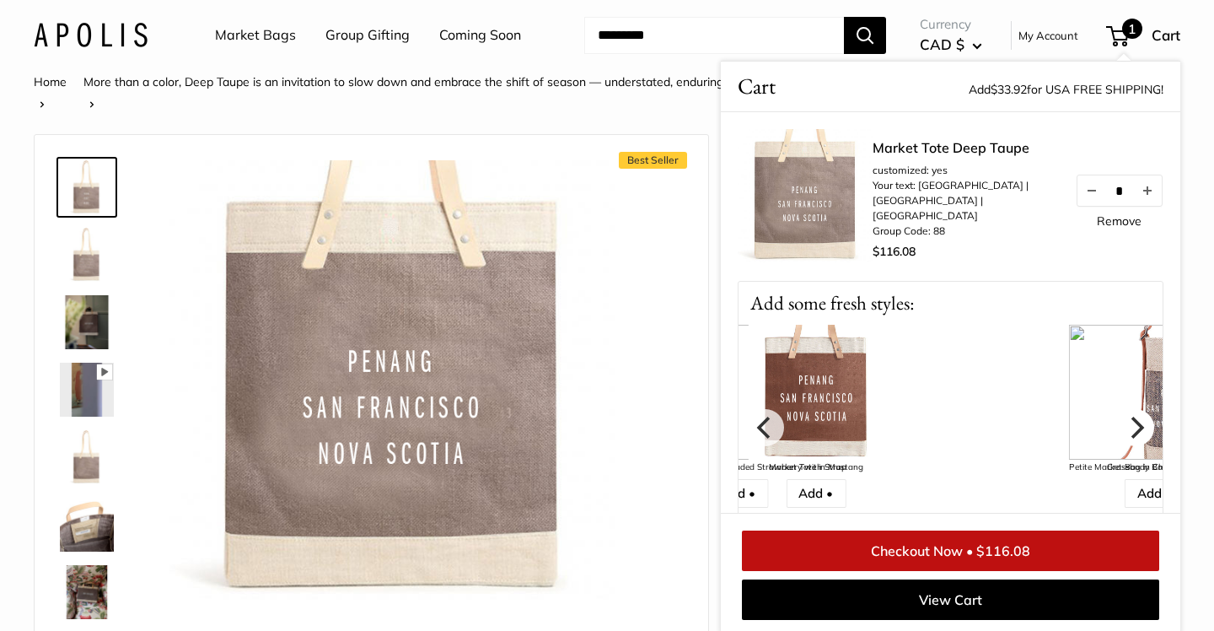
click at [1131, 426] on icon "Next" at bounding box center [1136, 427] width 22 height 22
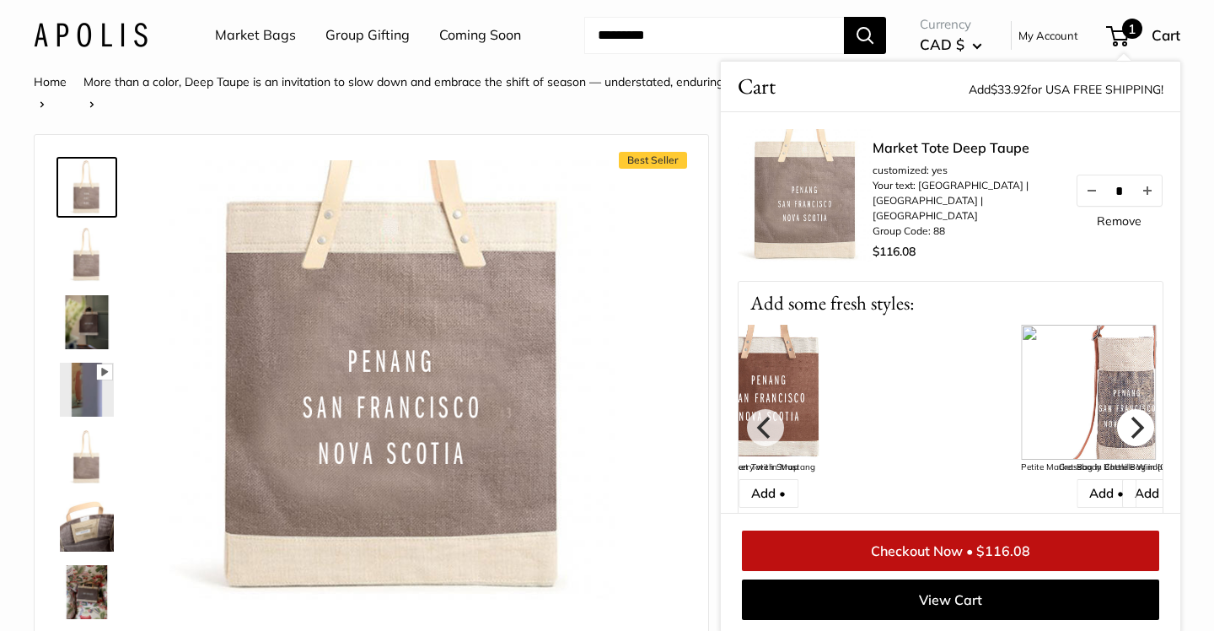
click at [1131, 426] on icon "Next" at bounding box center [1136, 427] width 22 height 22
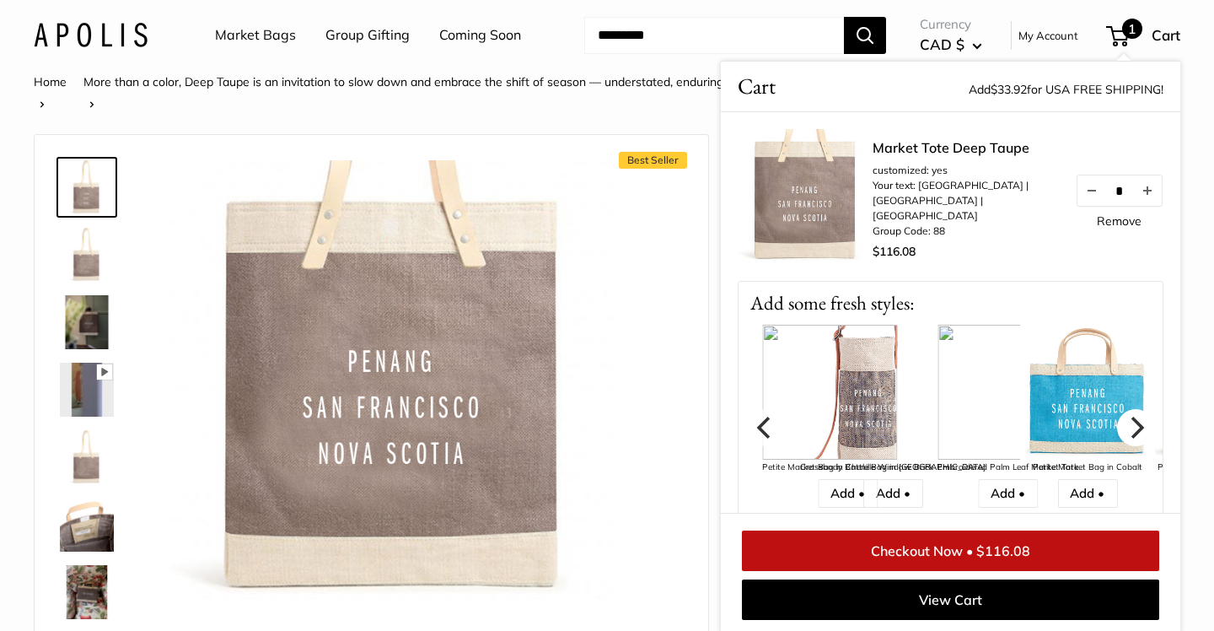
click at [1131, 426] on icon "Next" at bounding box center [1136, 427] width 22 height 22
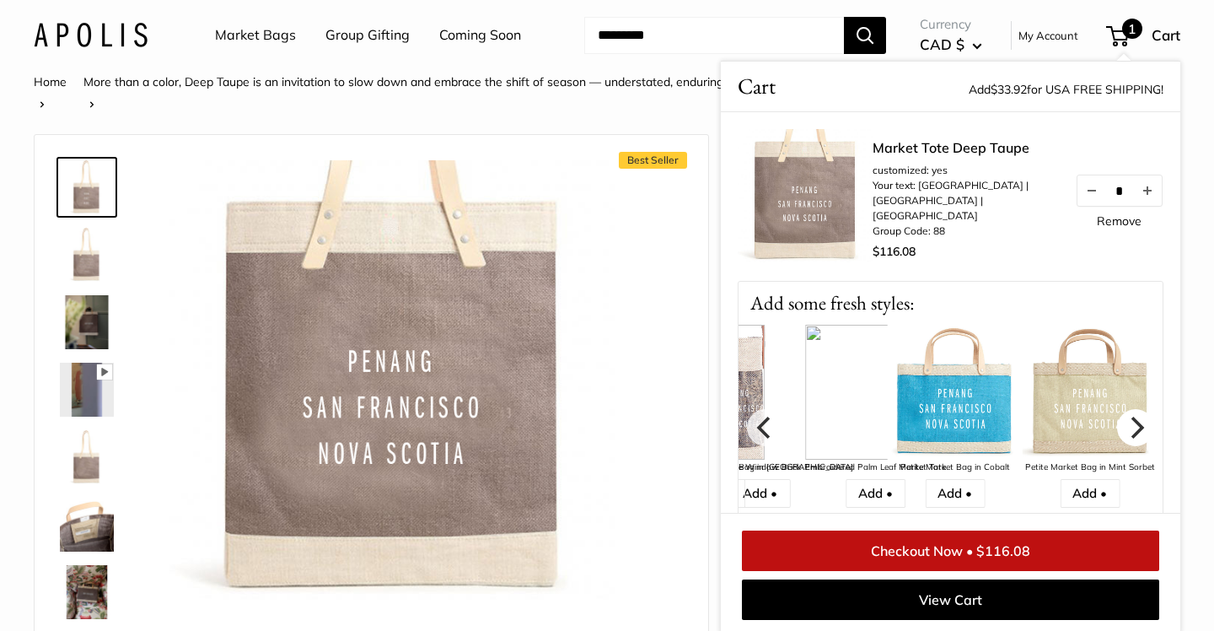
click at [1131, 426] on icon "Next" at bounding box center [1136, 427] width 22 height 22
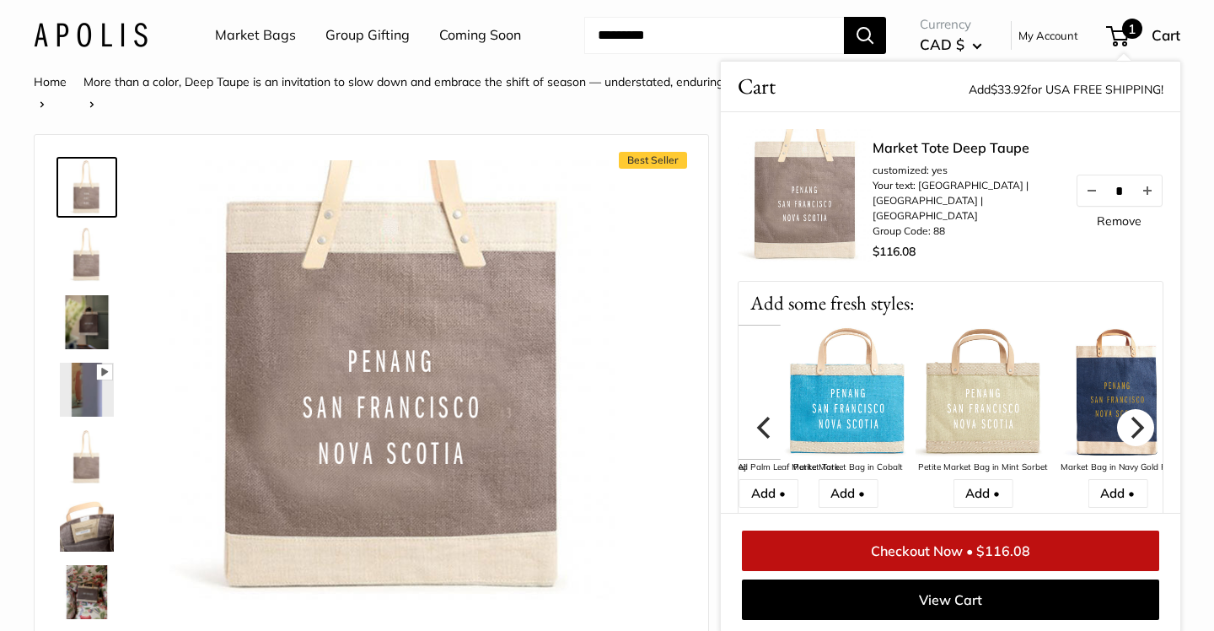
click at [1131, 426] on icon "Next" at bounding box center [1136, 427] width 22 height 22
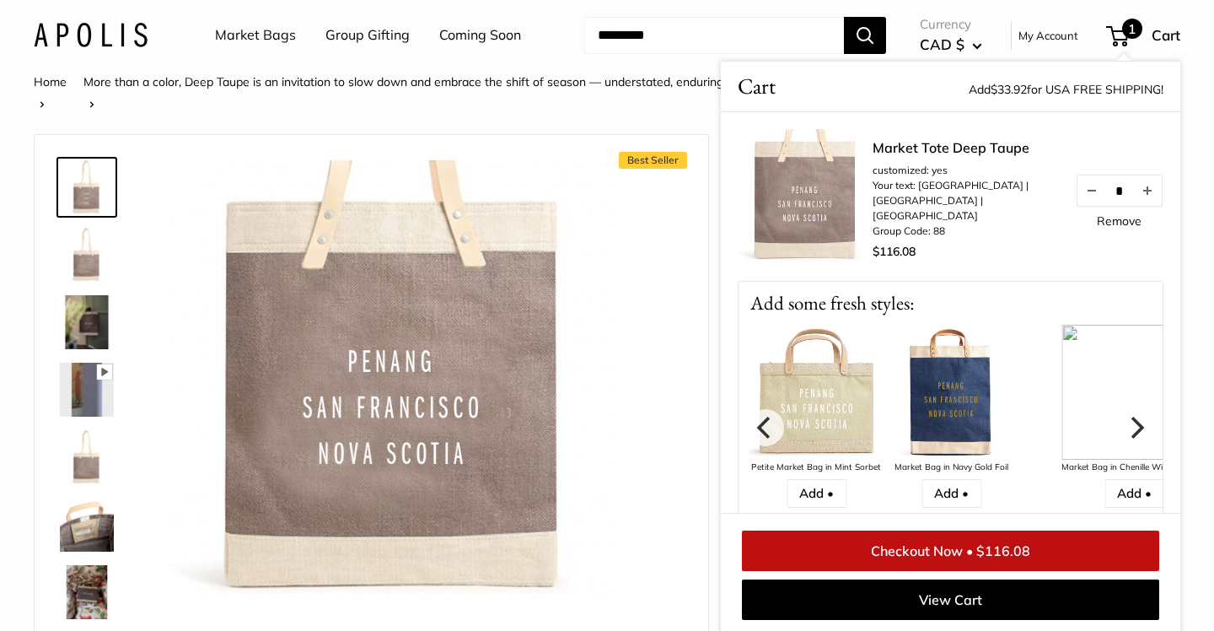
click at [1131, 426] on icon "Next" at bounding box center [1136, 427] width 22 height 22
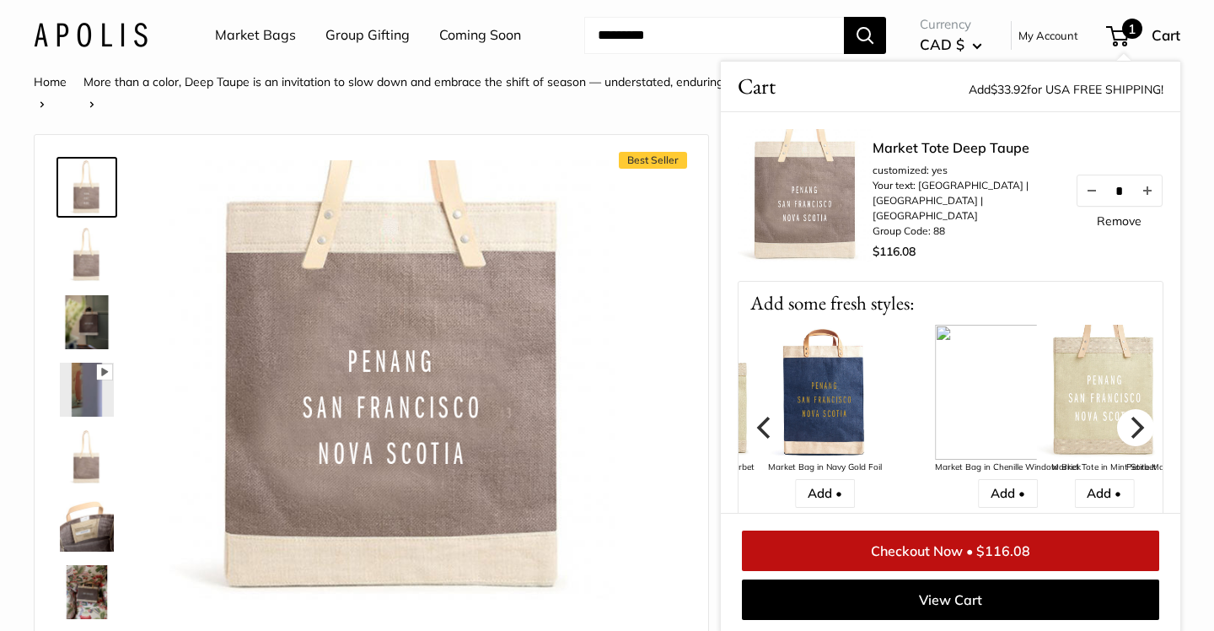
click at [1131, 426] on icon "Next" at bounding box center [1136, 427] width 22 height 22
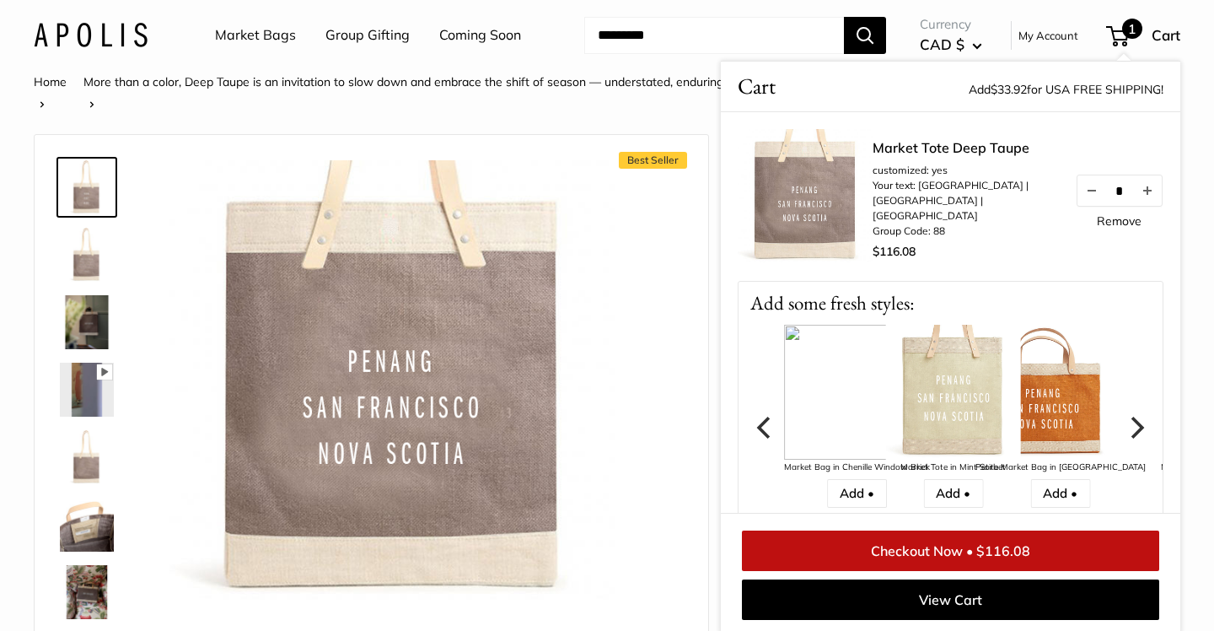
click at [1131, 426] on icon "Next" at bounding box center [1136, 427] width 22 height 22
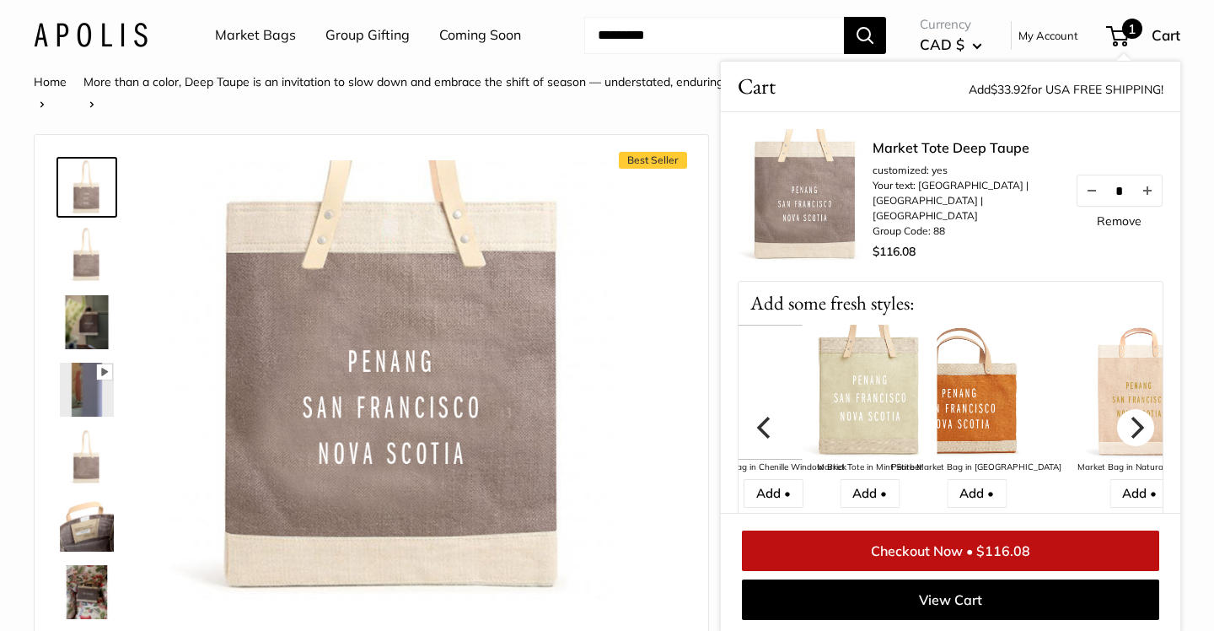
click at [1131, 426] on icon "Next" at bounding box center [1136, 427] width 22 height 22
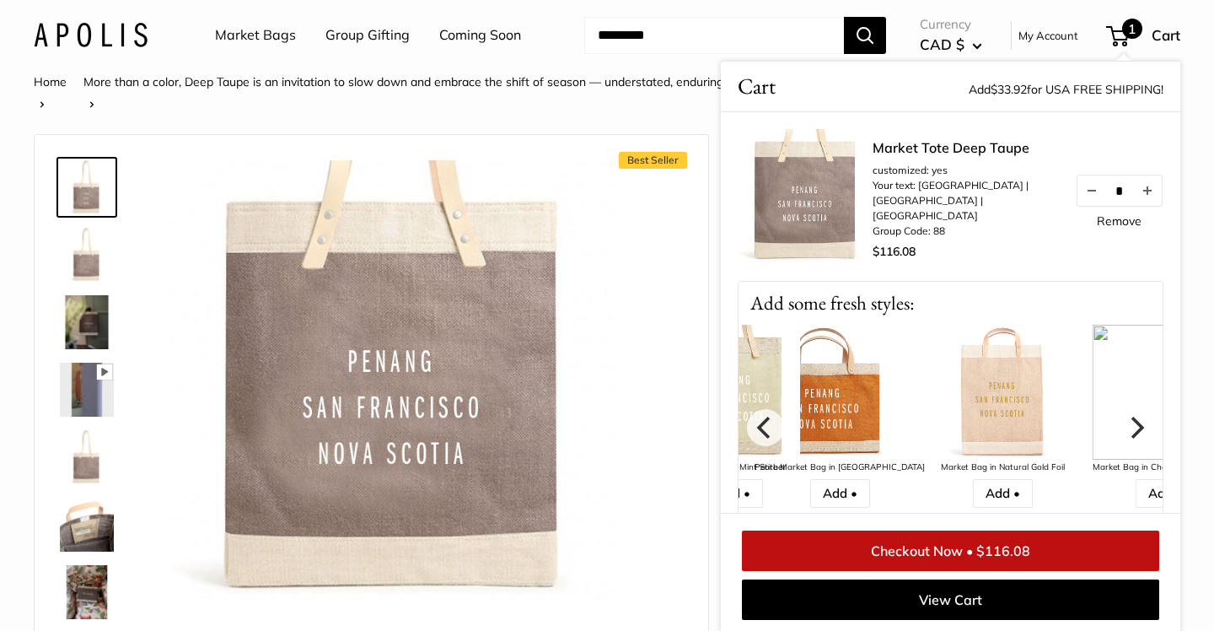
click at [1131, 426] on icon "Next" at bounding box center [1136, 427] width 22 height 22
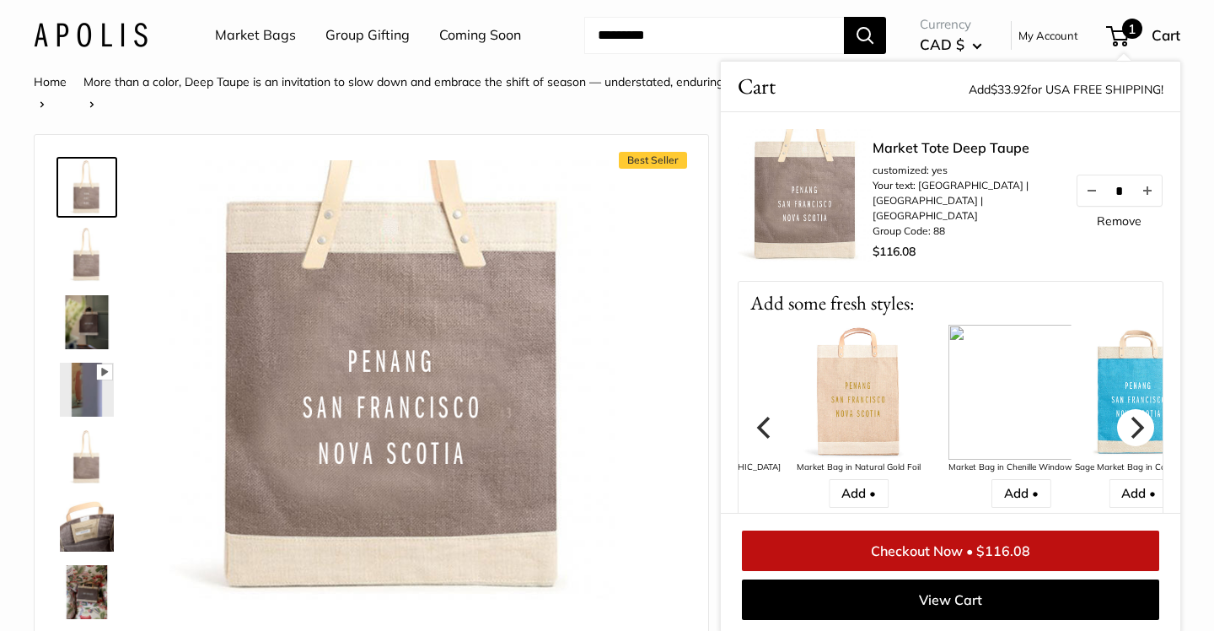
click at [1131, 426] on icon "Next" at bounding box center [1136, 427] width 22 height 22
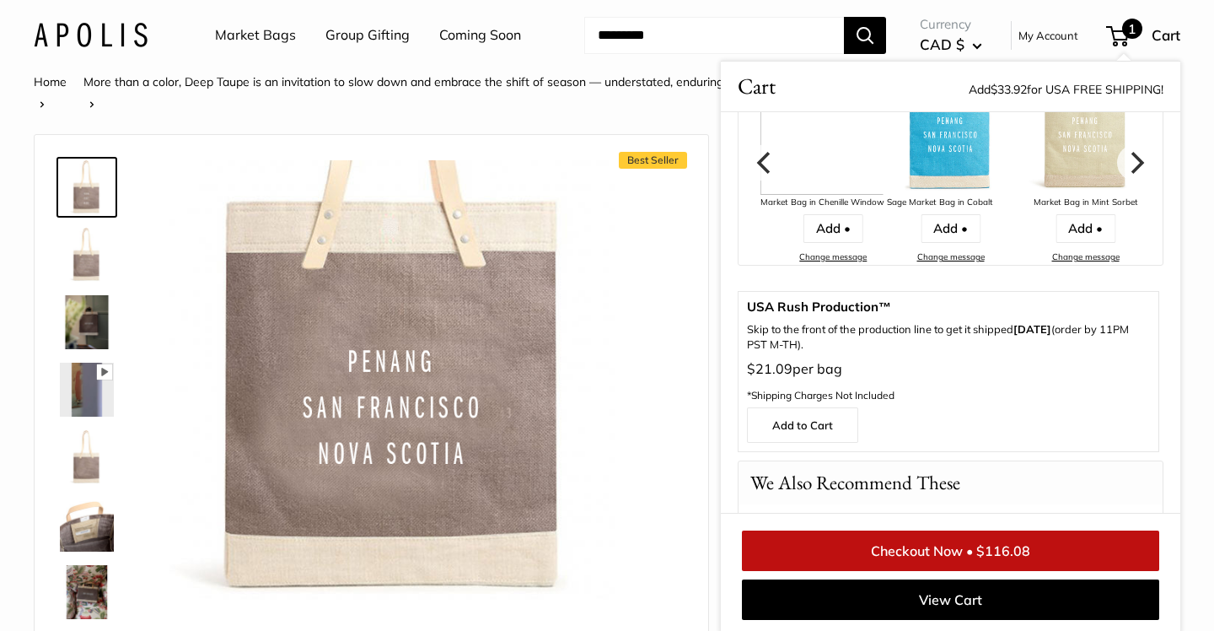
scroll to position [175, 0]
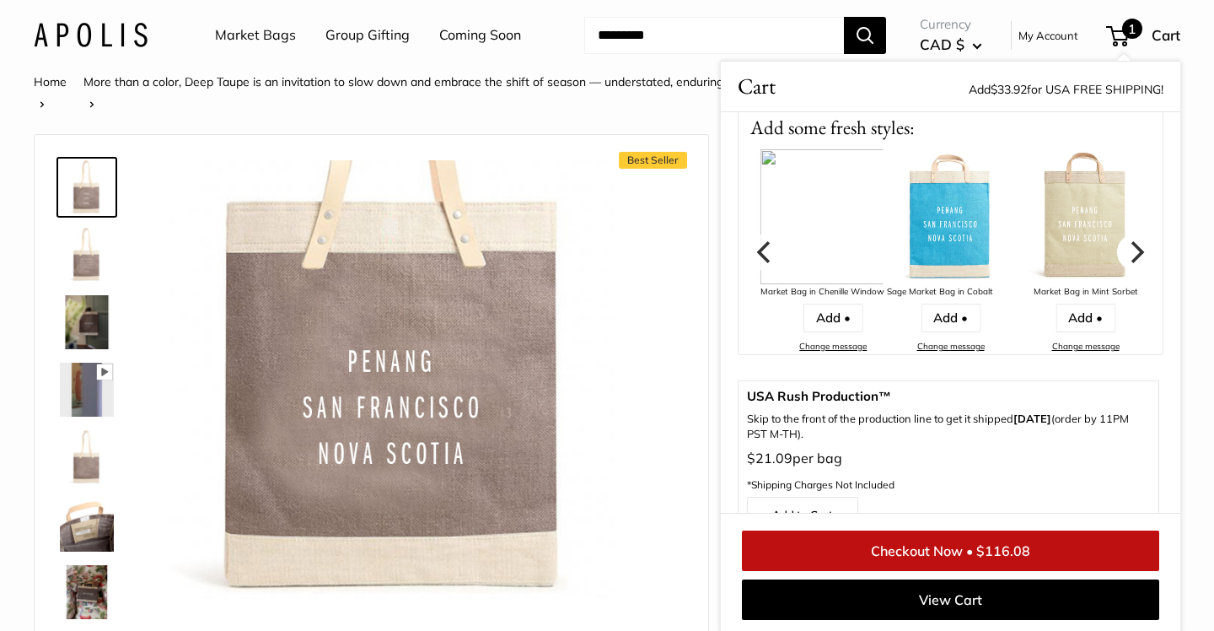
click at [1131, 244] on icon "Next" at bounding box center [1136, 251] width 22 height 22
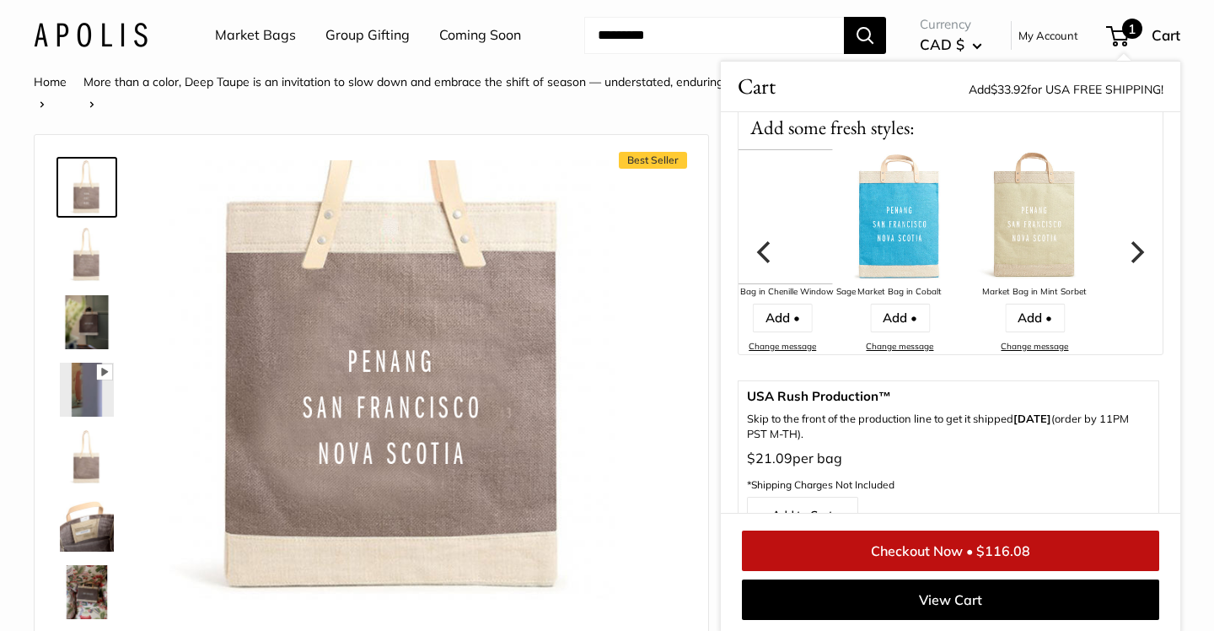
click at [1131, 244] on icon "Next" at bounding box center [1136, 251] width 22 height 22
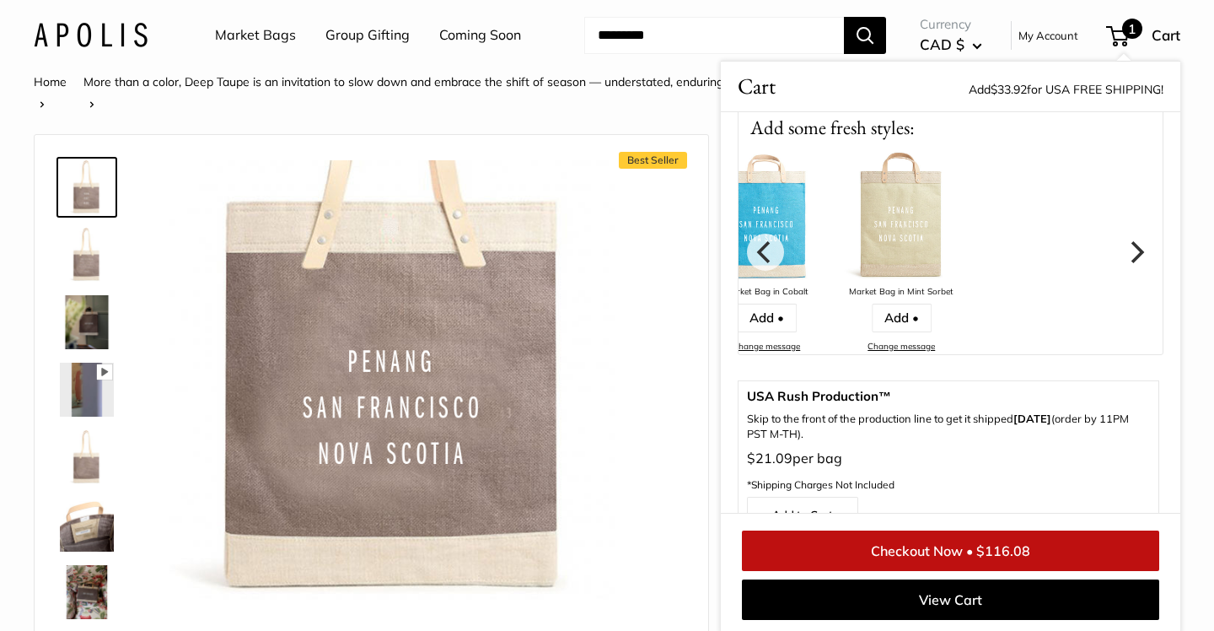
click at [1131, 244] on icon "Next" at bounding box center [1136, 251] width 22 height 22
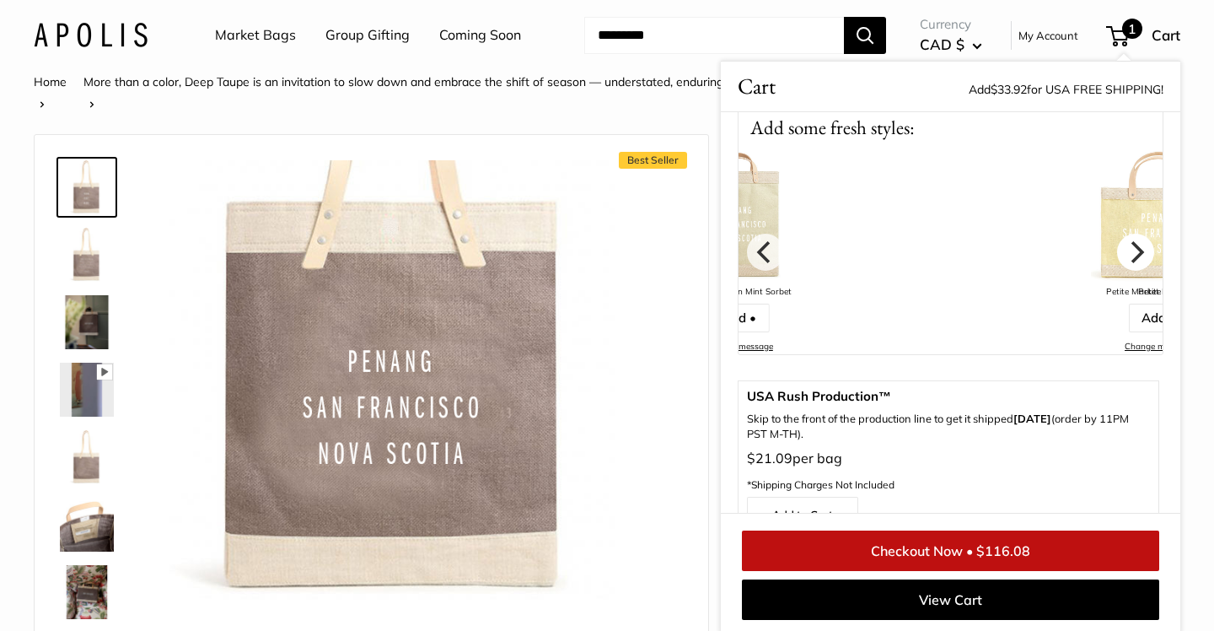
click at [1131, 244] on icon "Next" at bounding box center [1136, 251] width 22 height 22
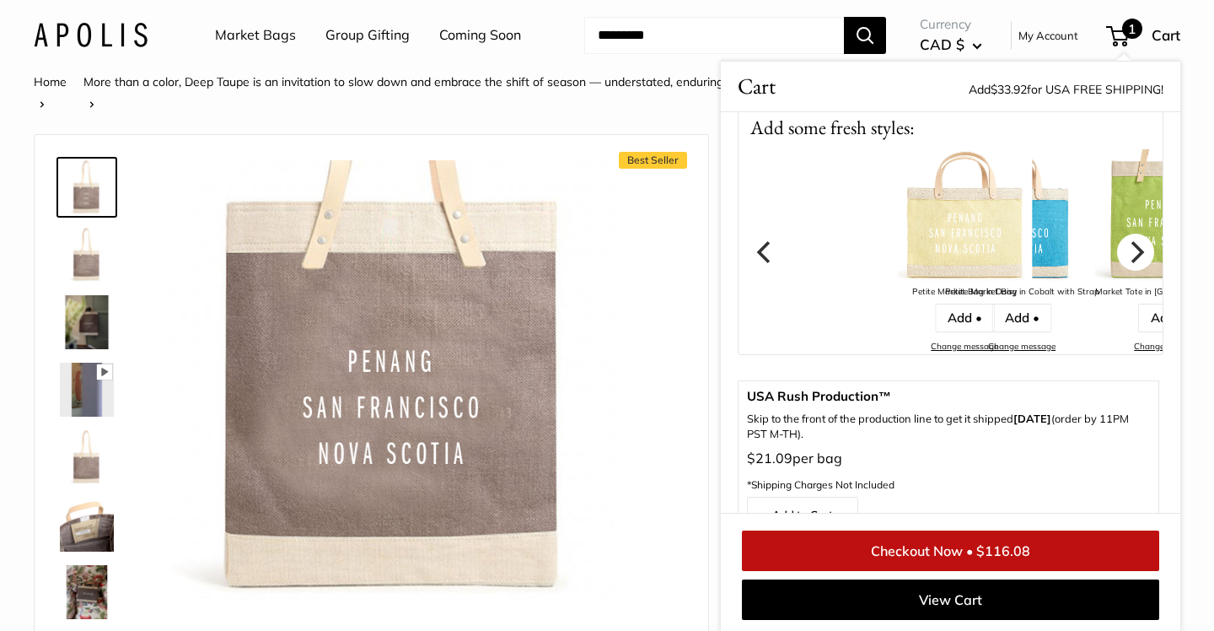
click at [1131, 244] on icon "Next" at bounding box center [1136, 251] width 22 height 22
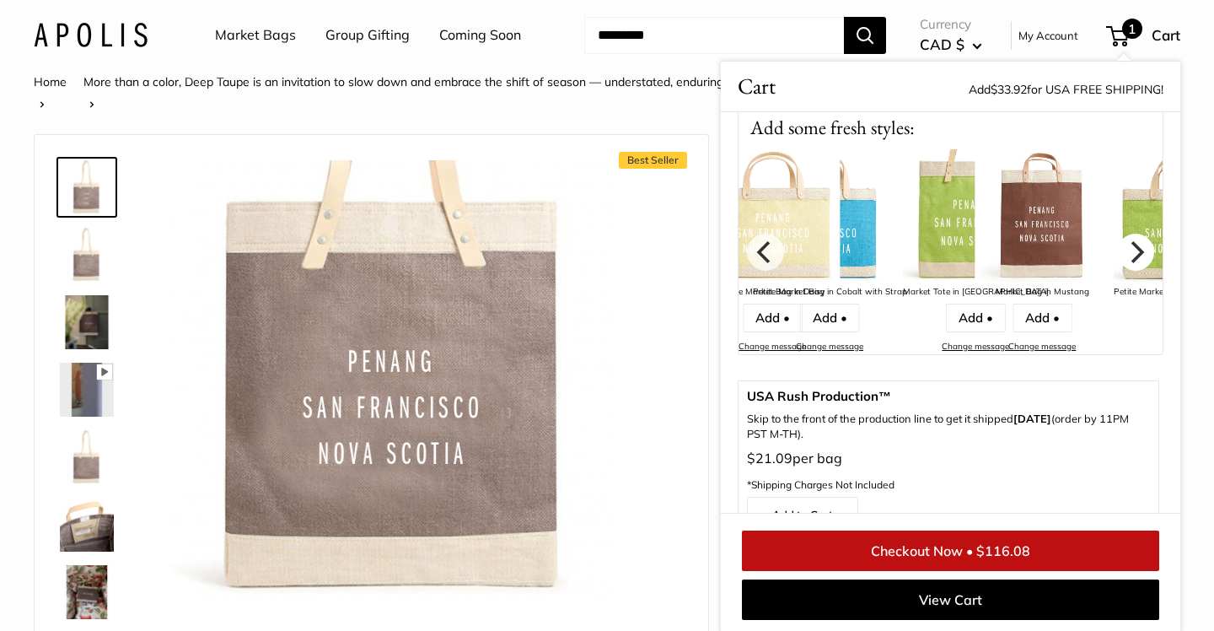
click at [1131, 244] on icon "Next" at bounding box center [1136, 251] width 22 height 22
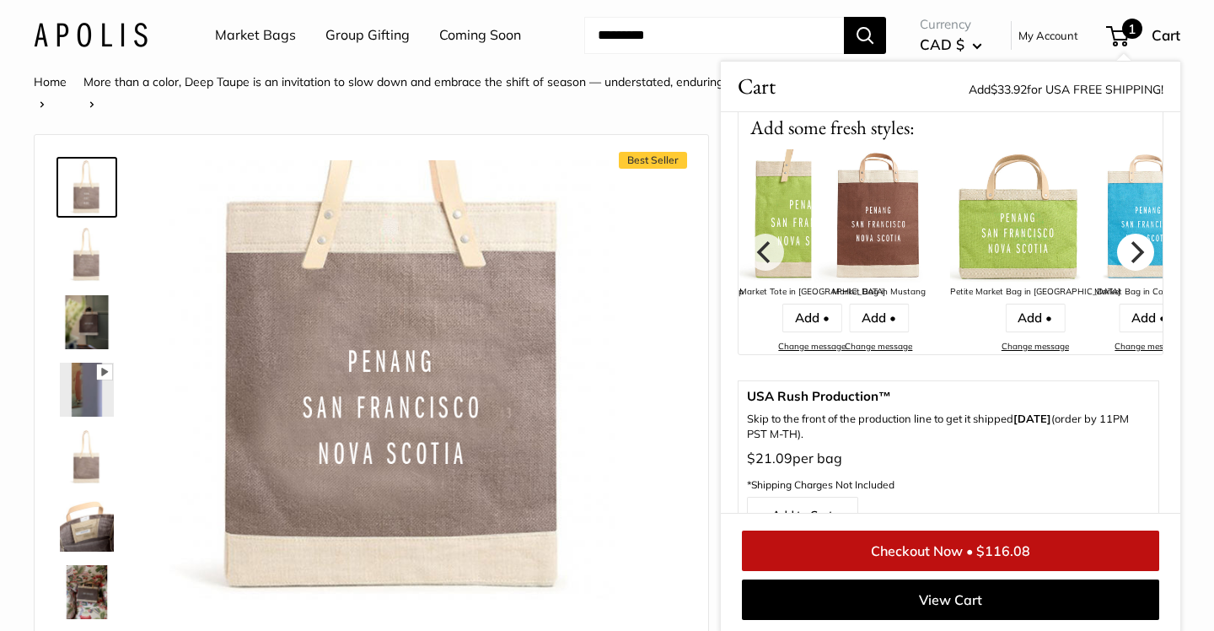
click at [1131, 244] on icon "Next" at bounding box center [1136, 251] width 22 height 22
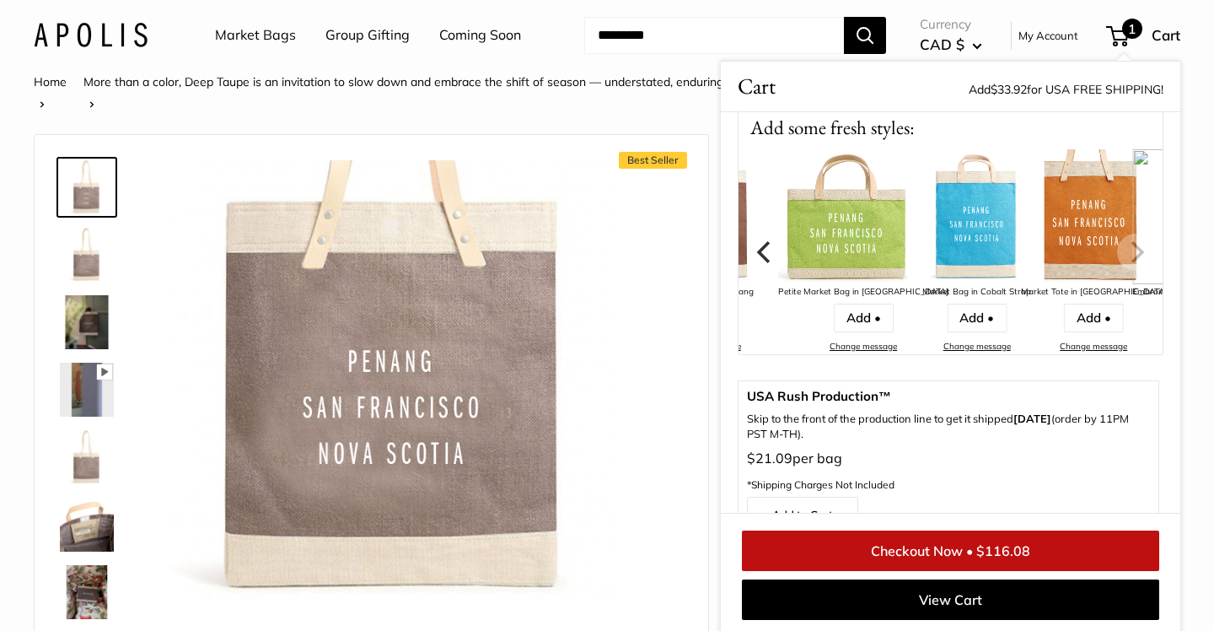
click at [1132, 244] on img at bounding box center [1199, 216] width 135 height 135
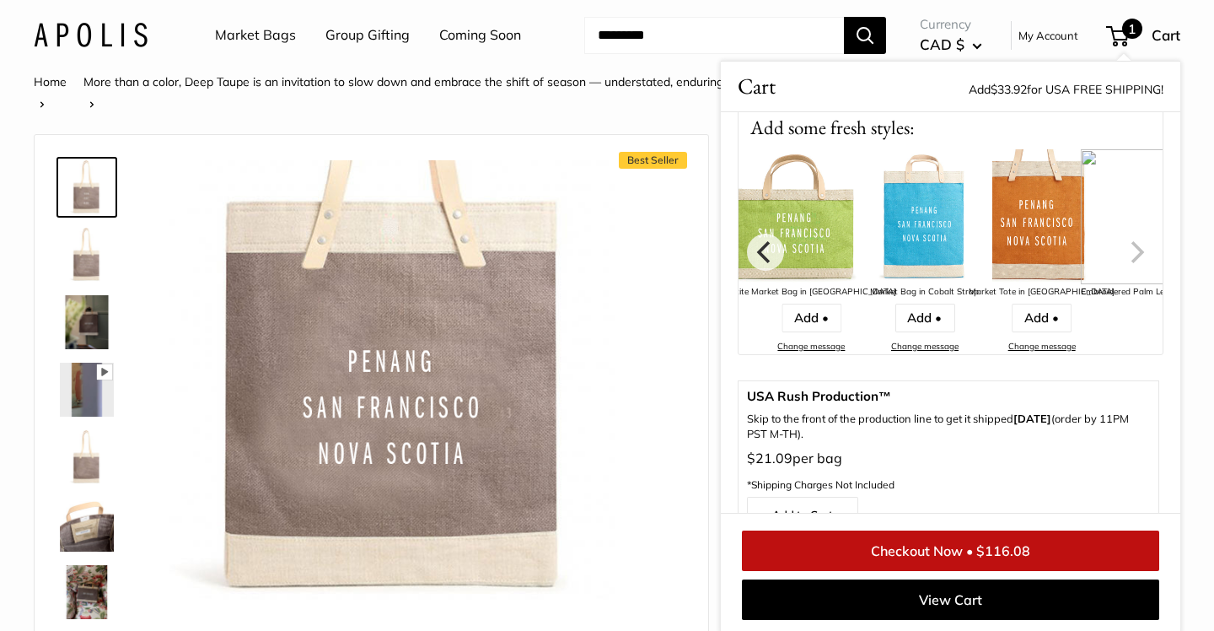
click at [1131, 244] on div "Embroidered Palm Leaf Market Bag with Thin Handle Blank Add • Change message" at bounding box center [1198, 251] width 234 height 205
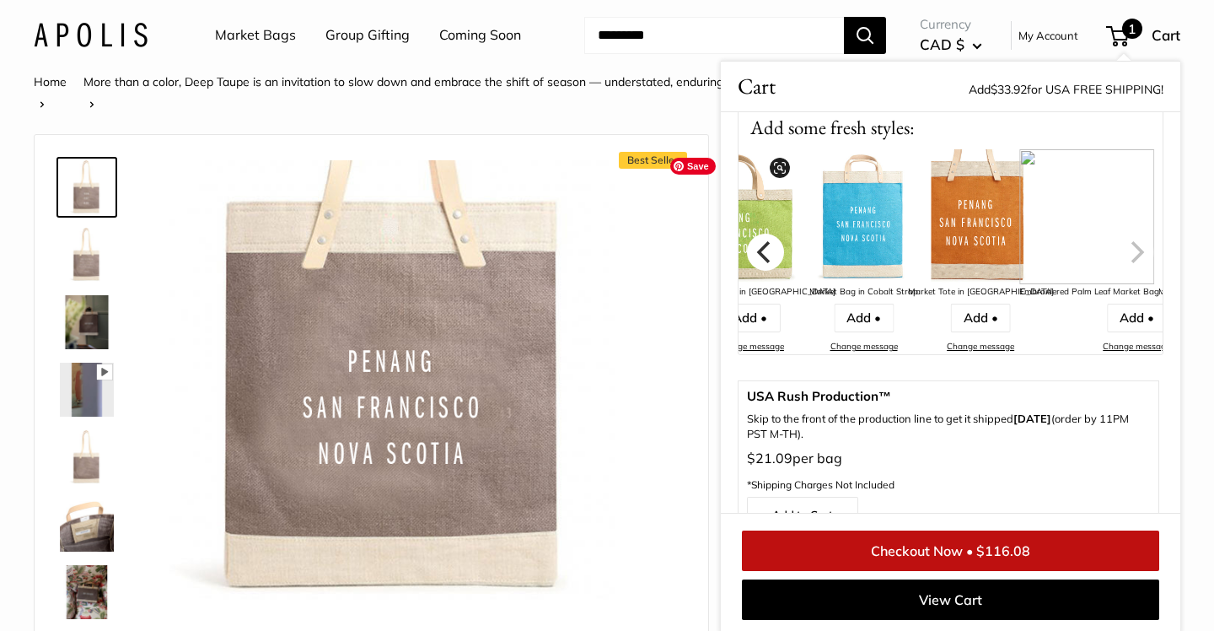
click at [764, 254] on icon "Previous" at bounding box center [766, 251] width 22 height 22
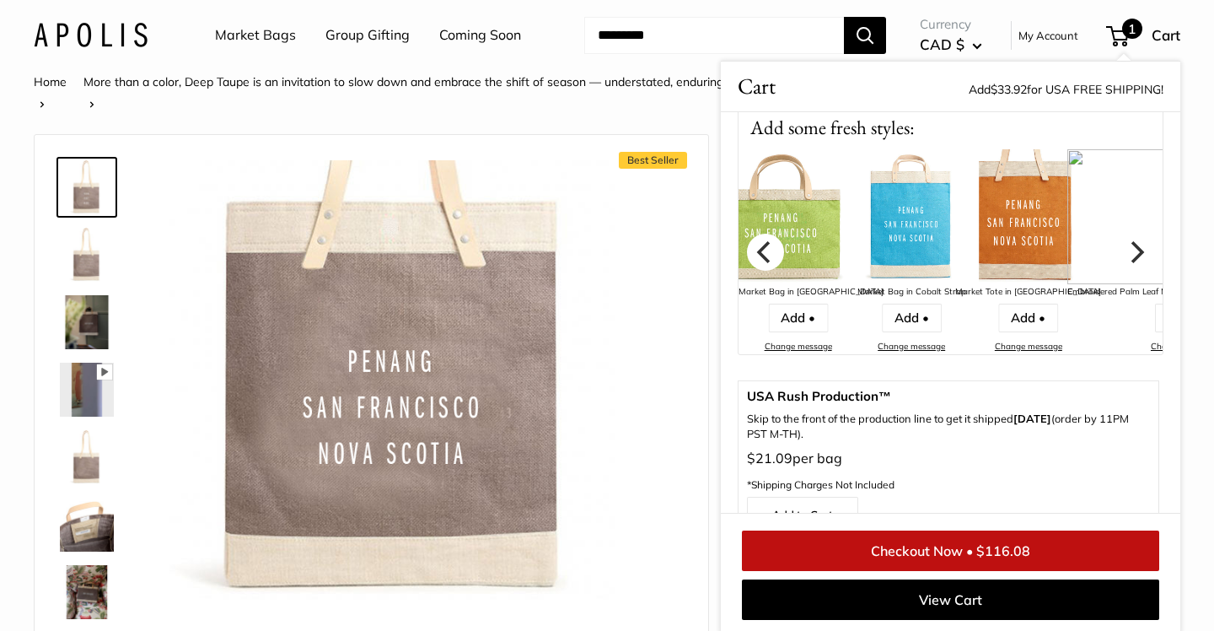
click at [764, 254] on icon "Previous" at bounding box center [766, 251] width 22 height 22
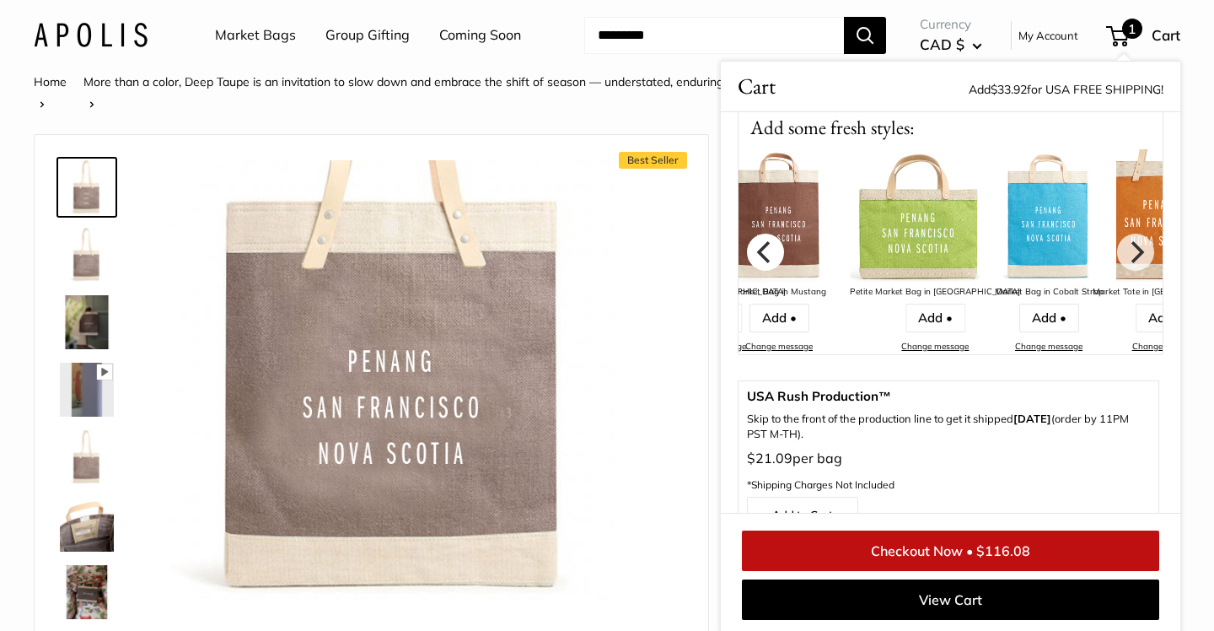
click at [764, 254] on icon "Previous" at bounding box center [766, 251] width 22 height 22
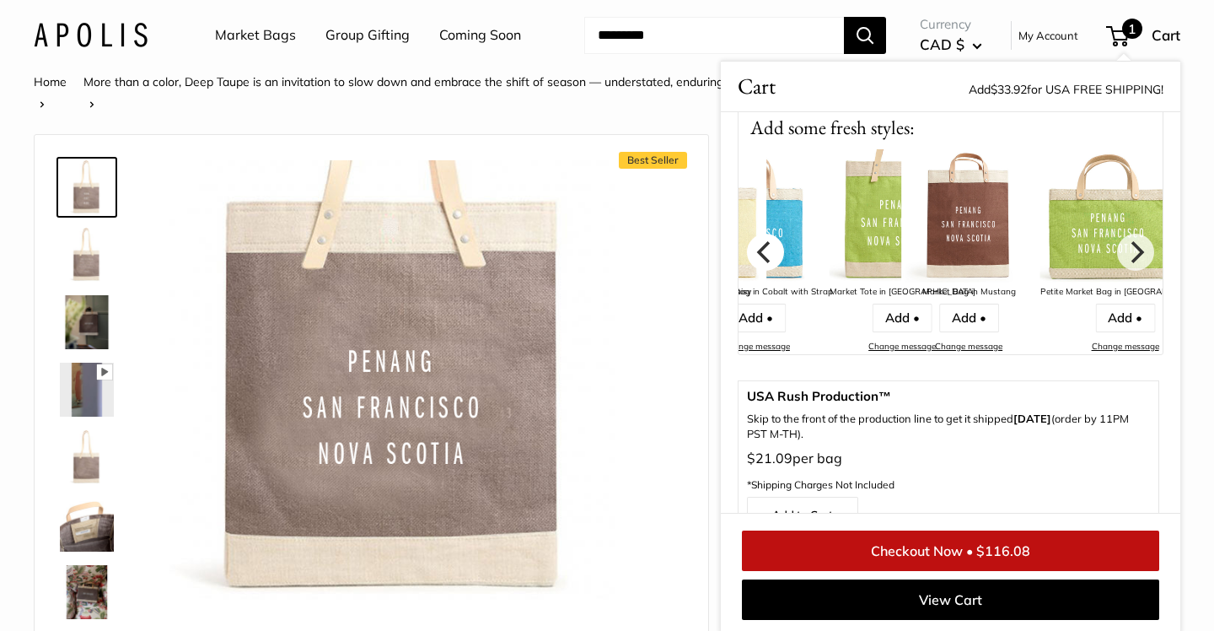
click at [764, 254] on icon "Previous" at bounding box center [766, 251] width 22 height 22
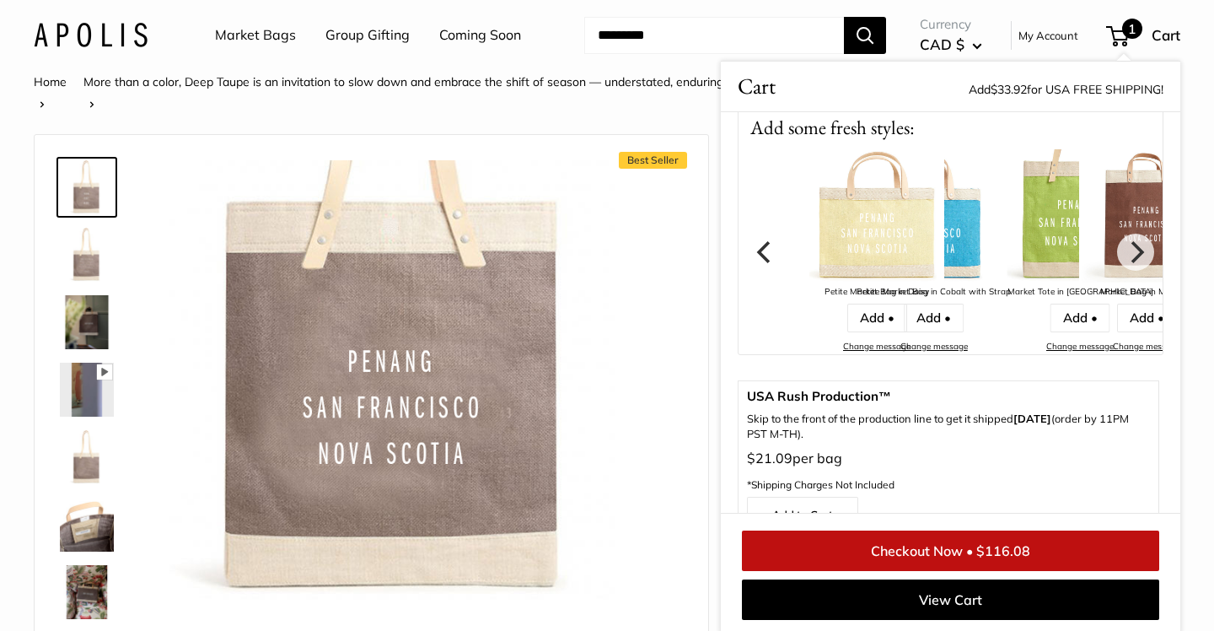
click at [764, 254] on icon "Previous" at bounding box center [766, 251] width 22 height 22
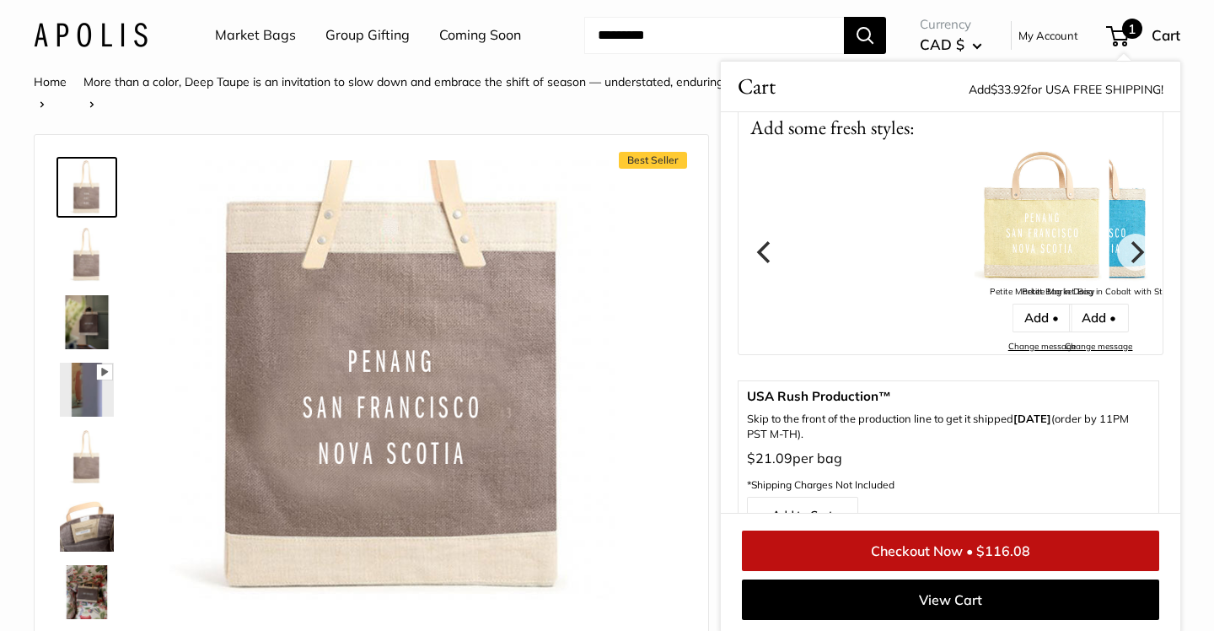
click at [764, 254] on icon "Previous" at bounding box center [766, 251] width 22 height 22
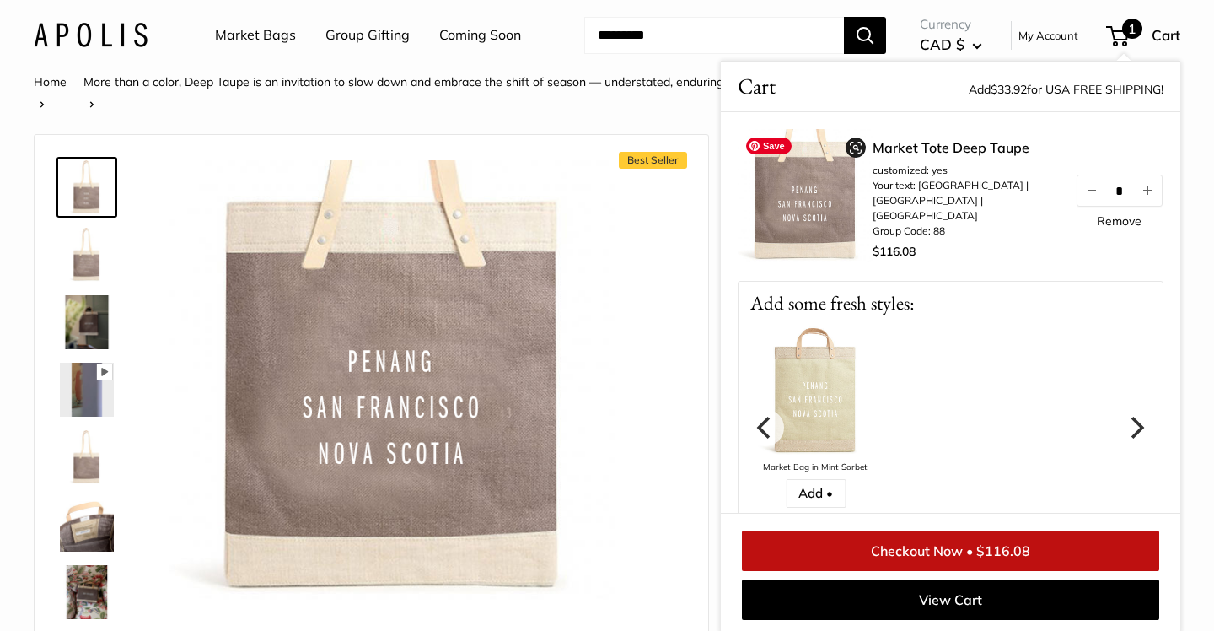
click at [807, 196] on img at bounding box center [805, 196] width 135 height 135
click at [555, 226] on img at bounding box center [391, 382] width 445 height 445
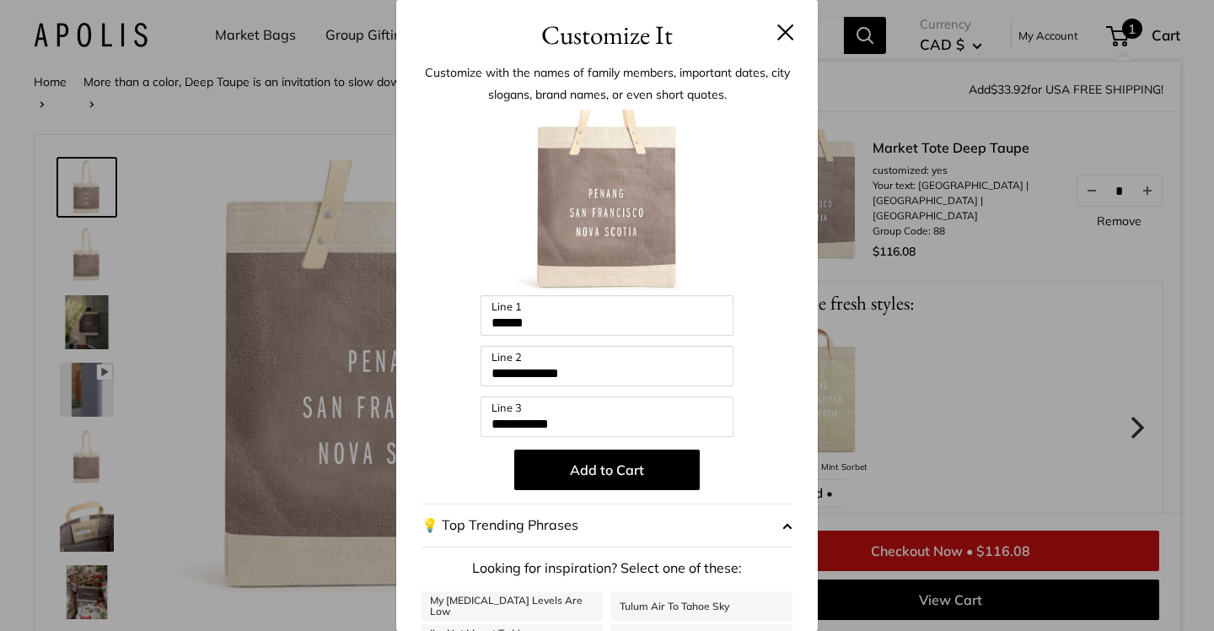
click at [792, 14] on header "Customize It" at bounding box center [607, 27] width 422 height 55
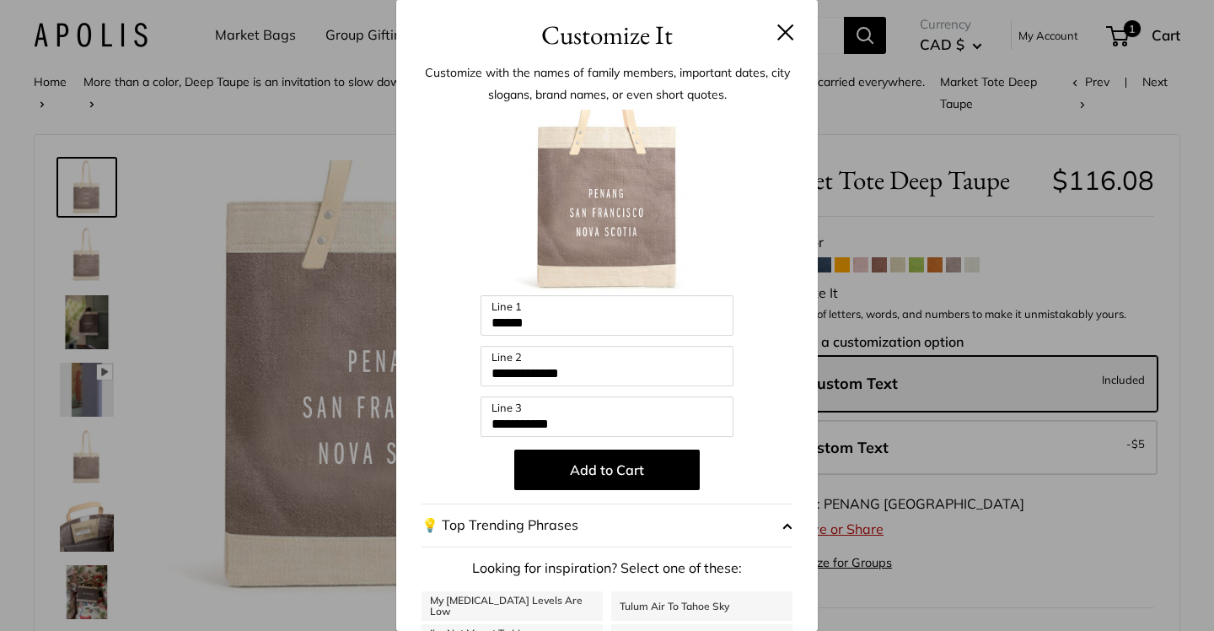
click at [789, 38] on button at bounding box center [785, 32] width 17 height 17
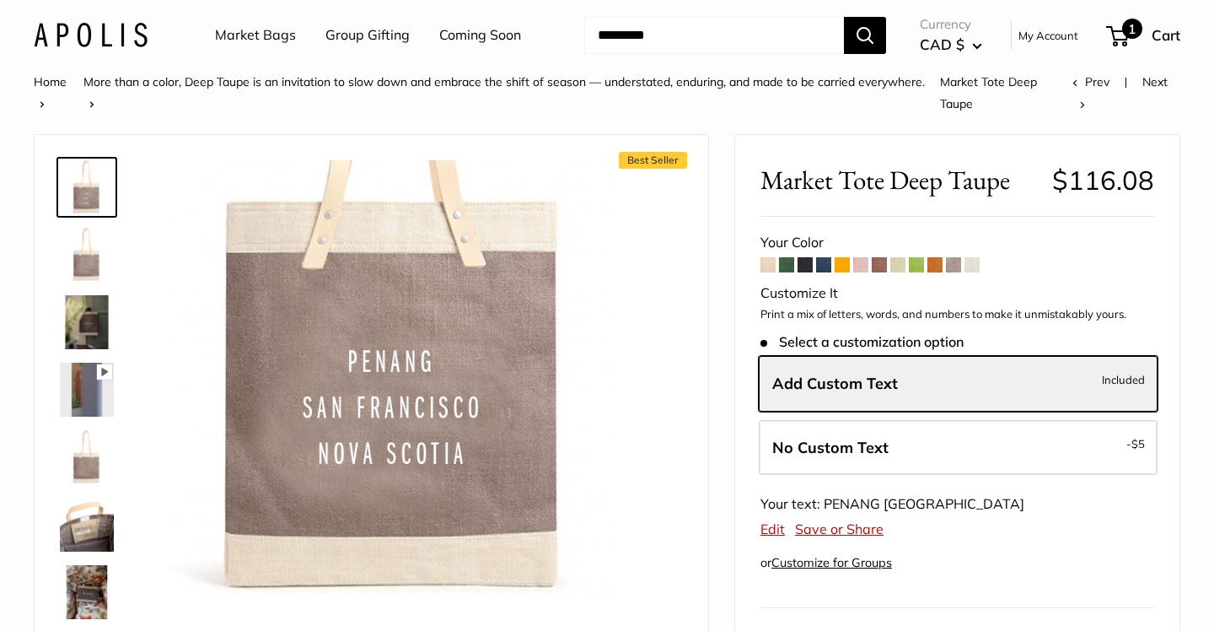
click at [1121, 25] on div "1 Cart" at bounding box center [1144, 35] width 73 height 27
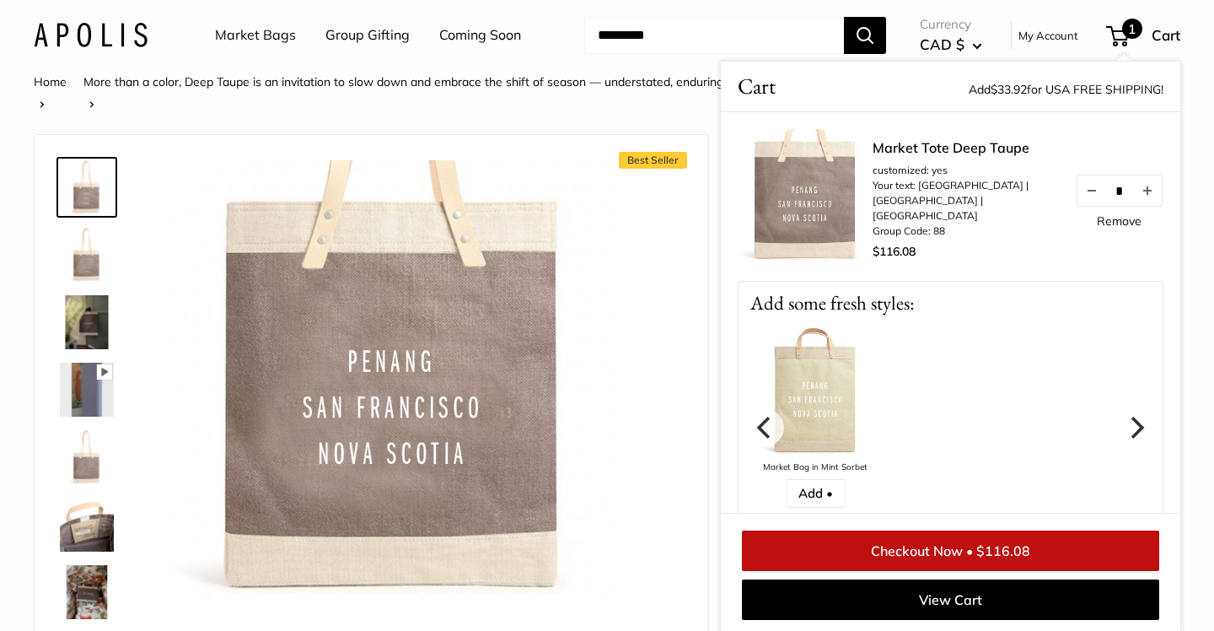
click at [1120, 223] on link "Remove" at bounding box center [1119, 221] width 45 height 12
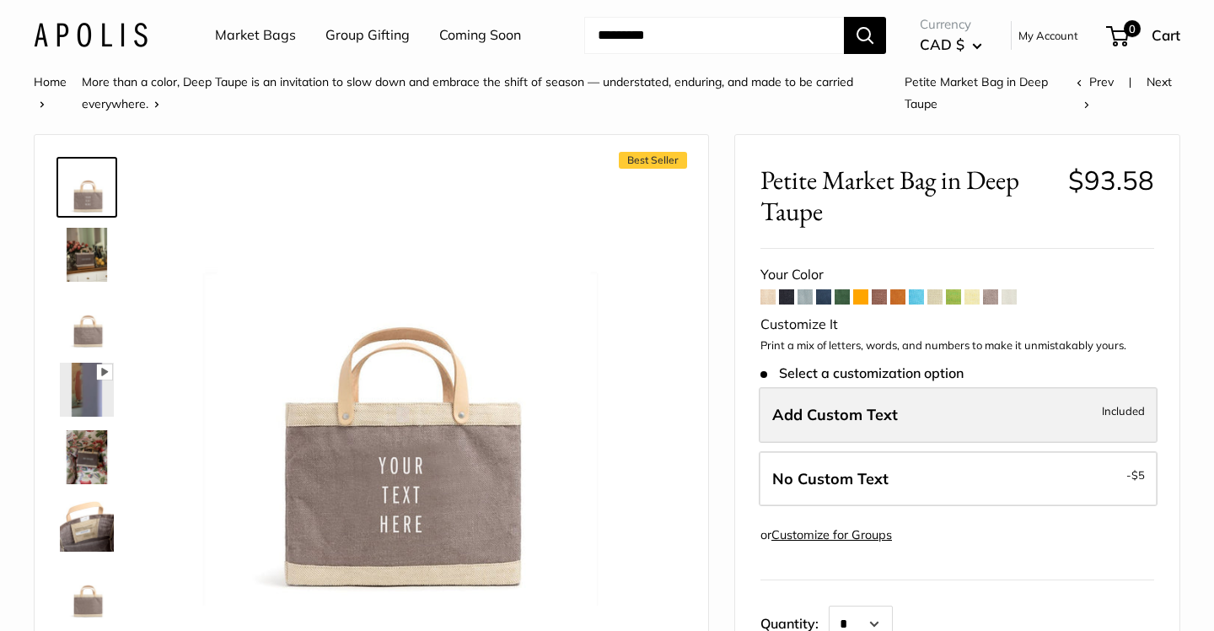
click at [965, 417] on label "Add Custom Text Included" at bounding box center [958, 415] width 399 height 56
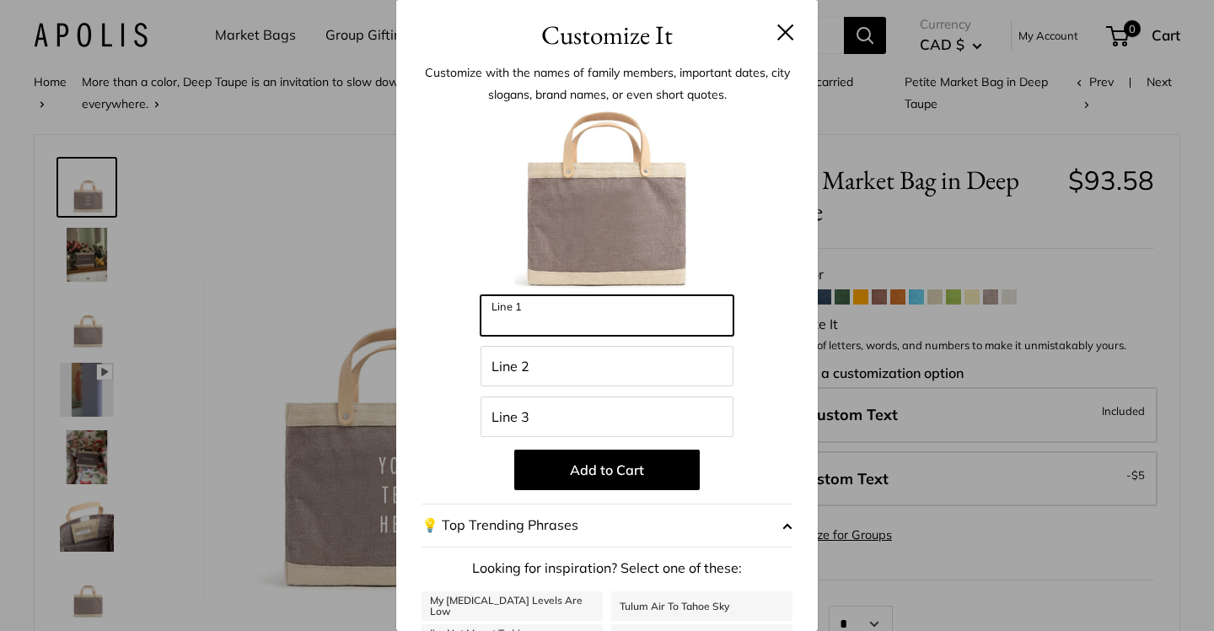
click at [587, 311] on input "Line 1" at bounding box center [607, 315] width 253 height 40
type input "******"
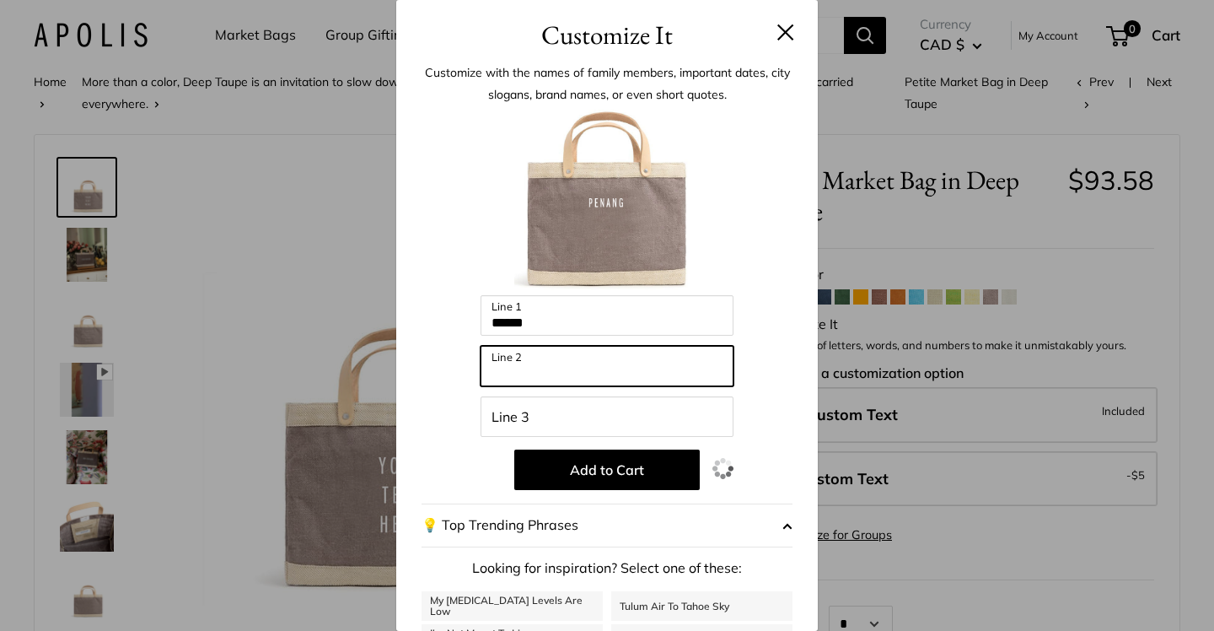
click at [596, 354] on input "Line 2" at bounding box center [607, 366] width 253 height 40
type input "**********"
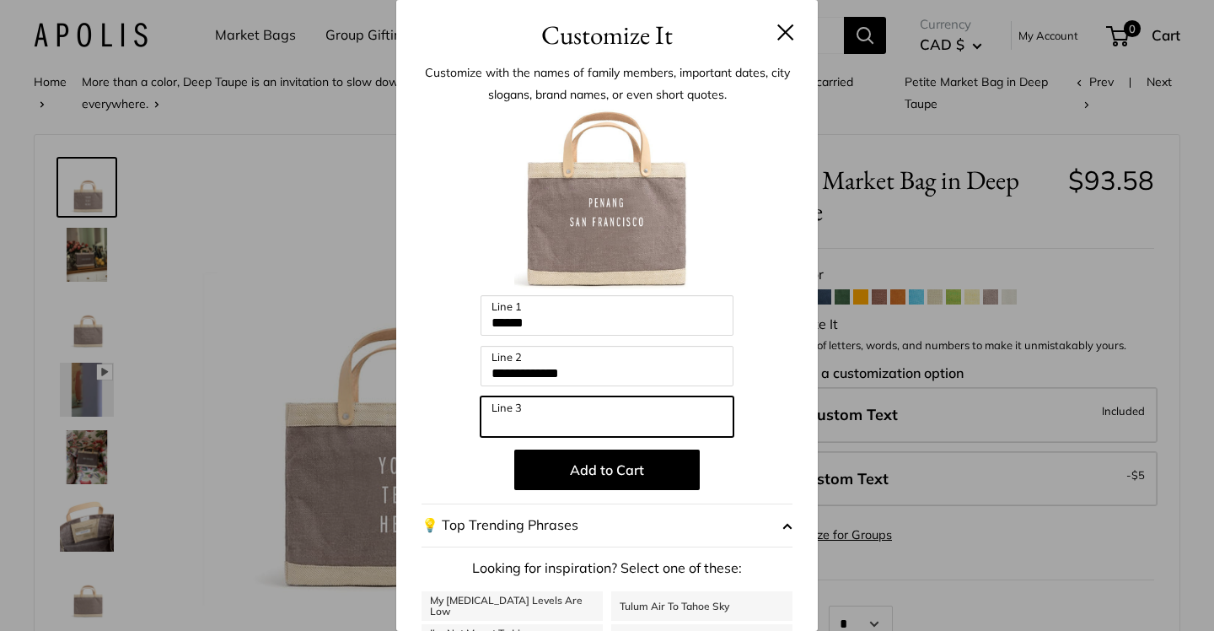
click at [628, 406] on input "Line 3" at bounding box center [607, 416] width 253 height 40
type input "*"
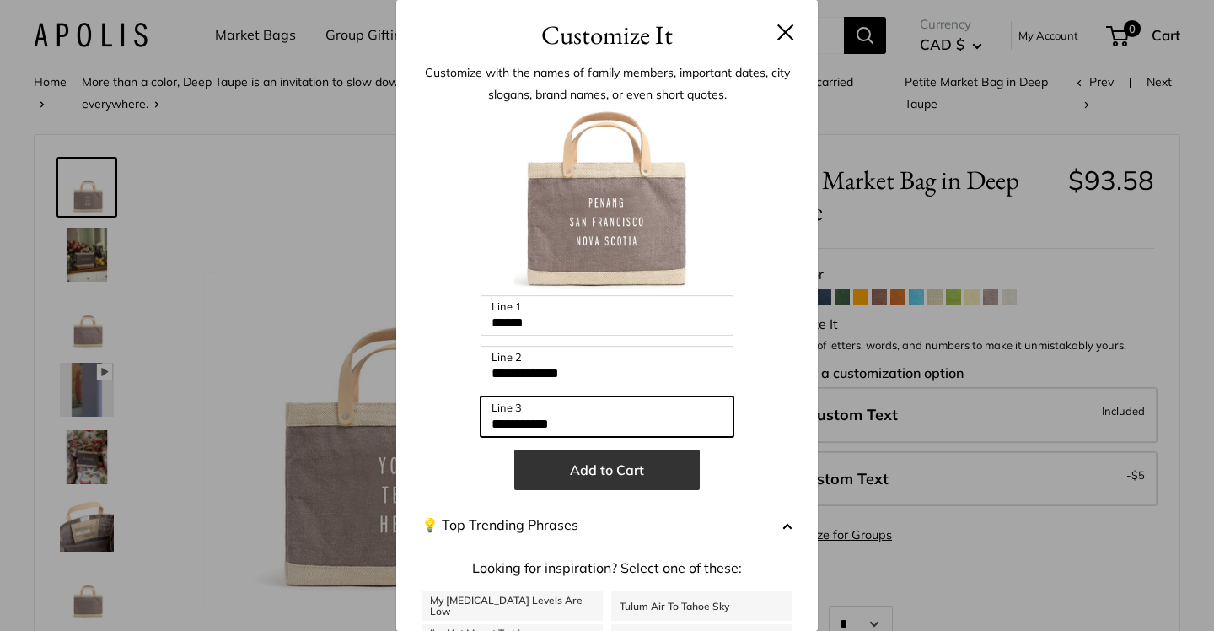
type input "**********"
click at [667, 474] on button "Add to Cart" at bounding box center [607, 469] width 186 height 40
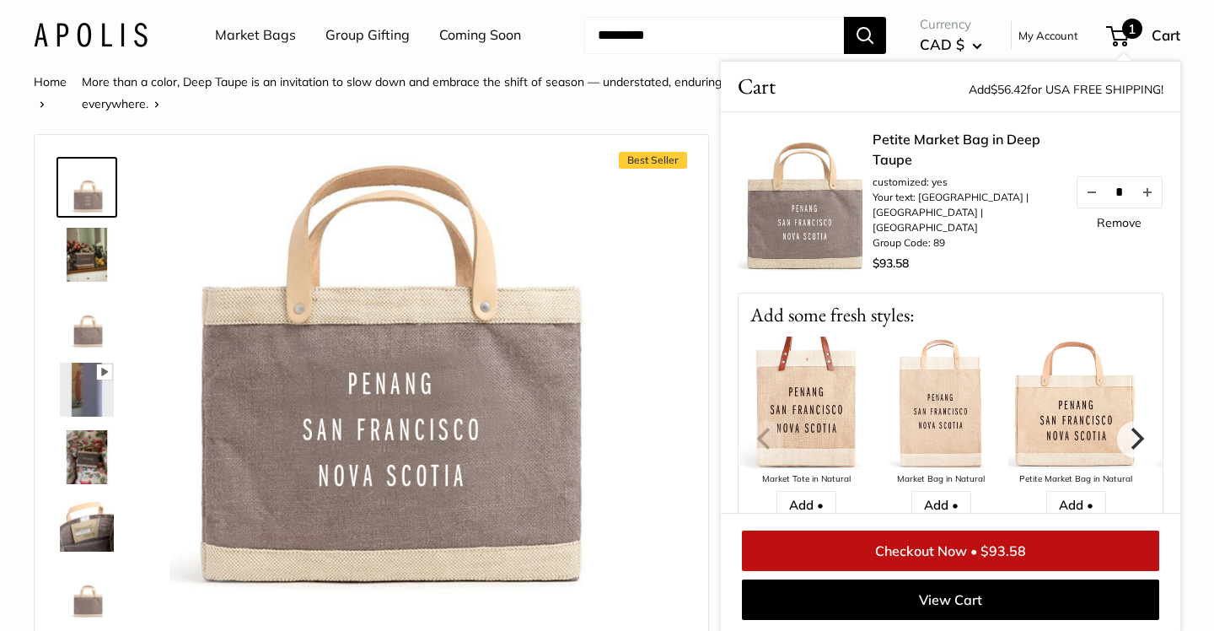
click at [695, 207] on div "Best Seller Pause Play % buffered 00:00 Unmute Mute Exit fullscreen Enter fulls…" at bounding box center [372, 389] width 674 height 509
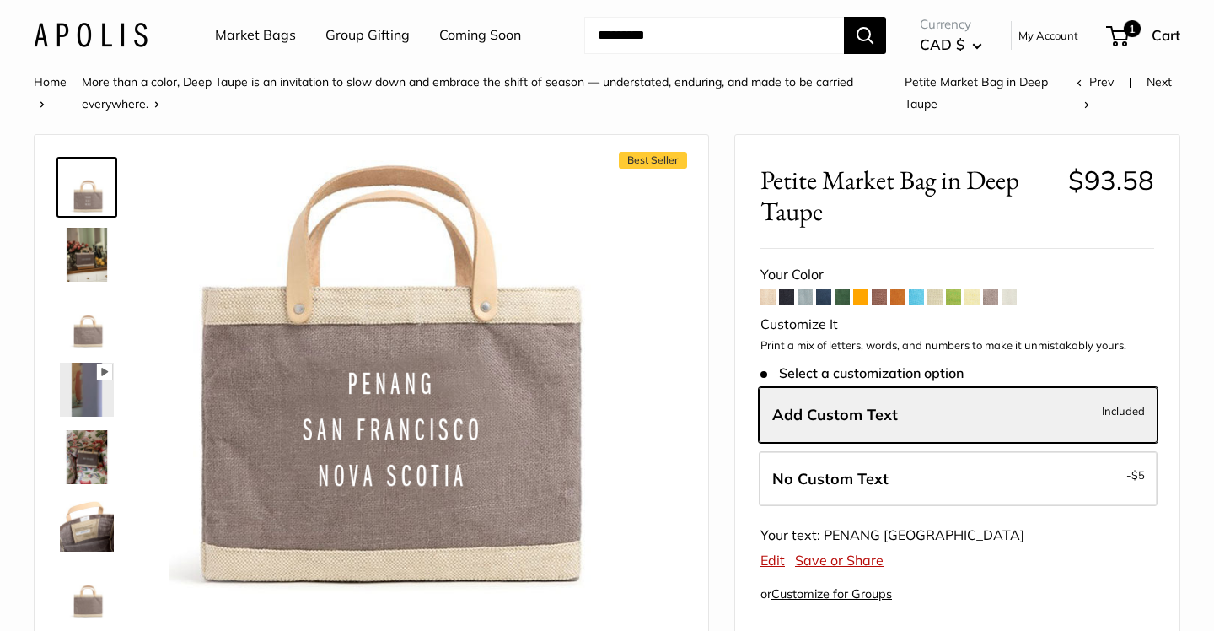
click at [92, 277] on img at bounding box center [87, 255] width 54 height 54
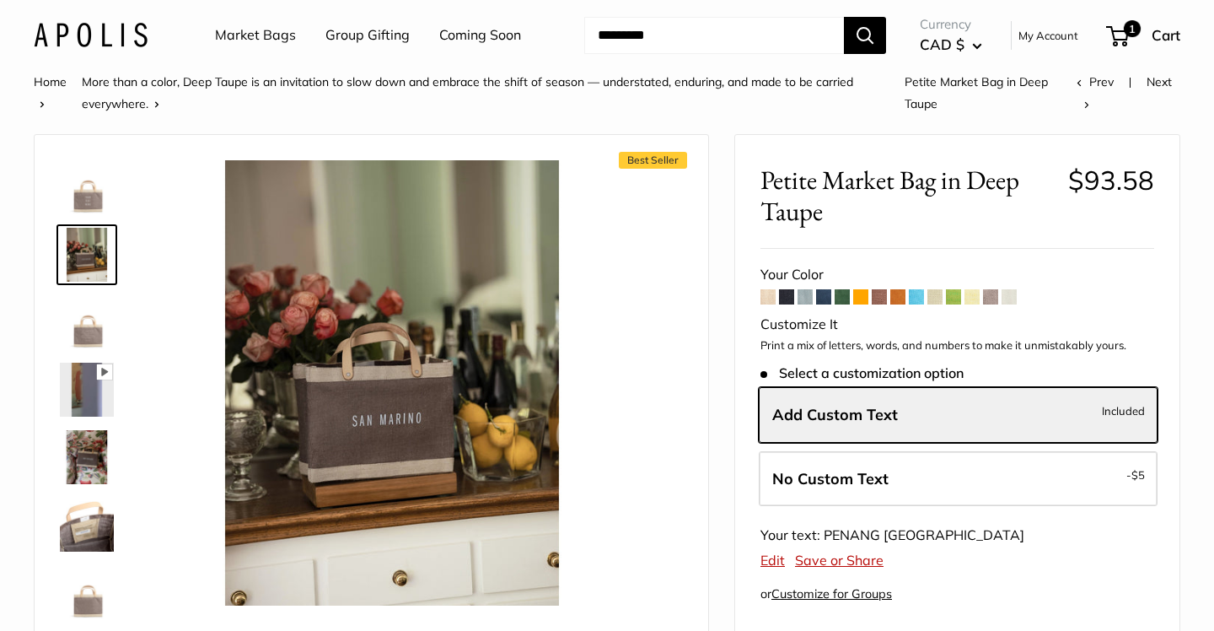
click at [94, 452] on img at bounding box center [87, 457] width 54 height 54
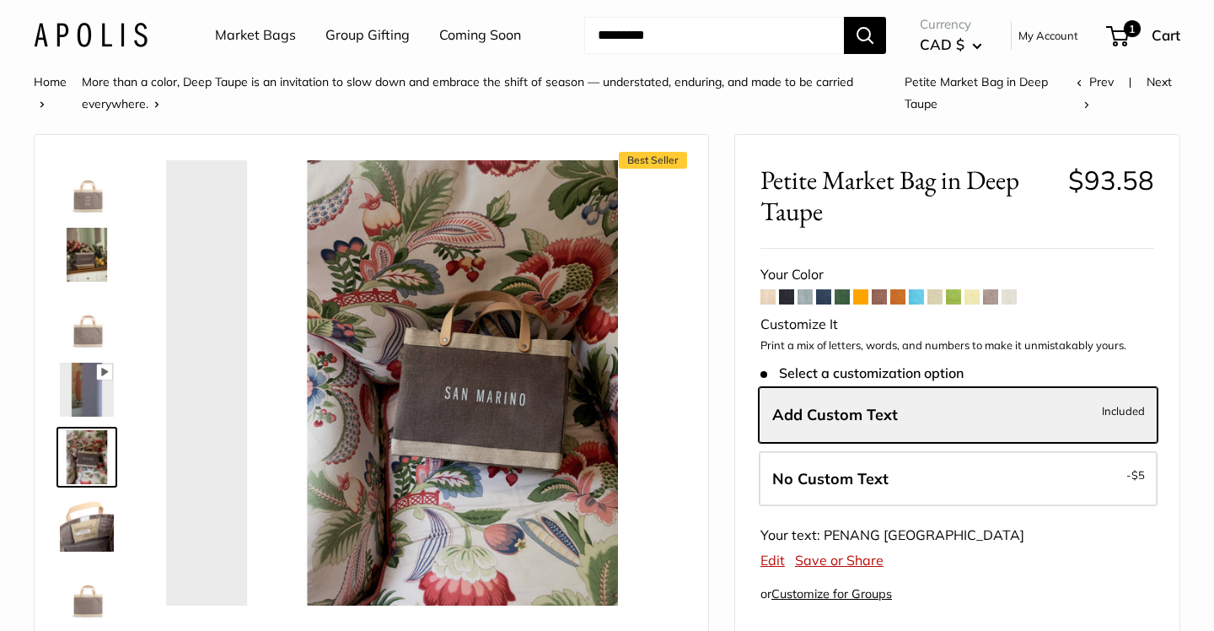
click at [99, 508] on img at bounding box center [87, 525] width 54 height 54
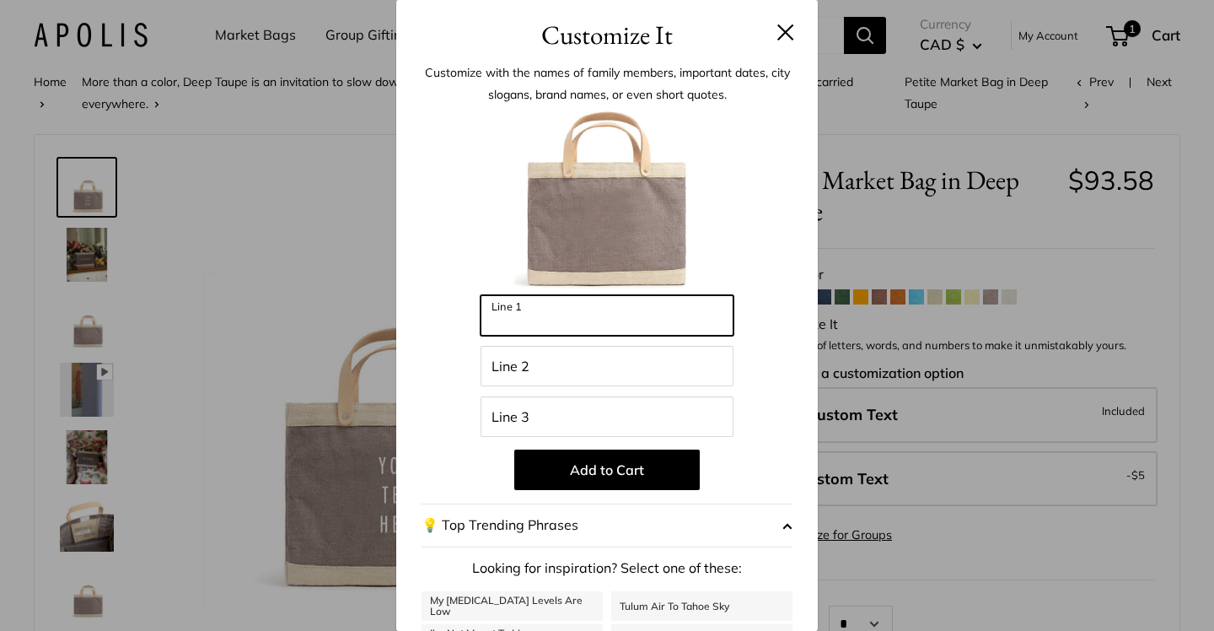
click at [656, 309] on input "Line 1" at bounding box center [607, 315] width 253 height 40
type input "*"
type input "******"
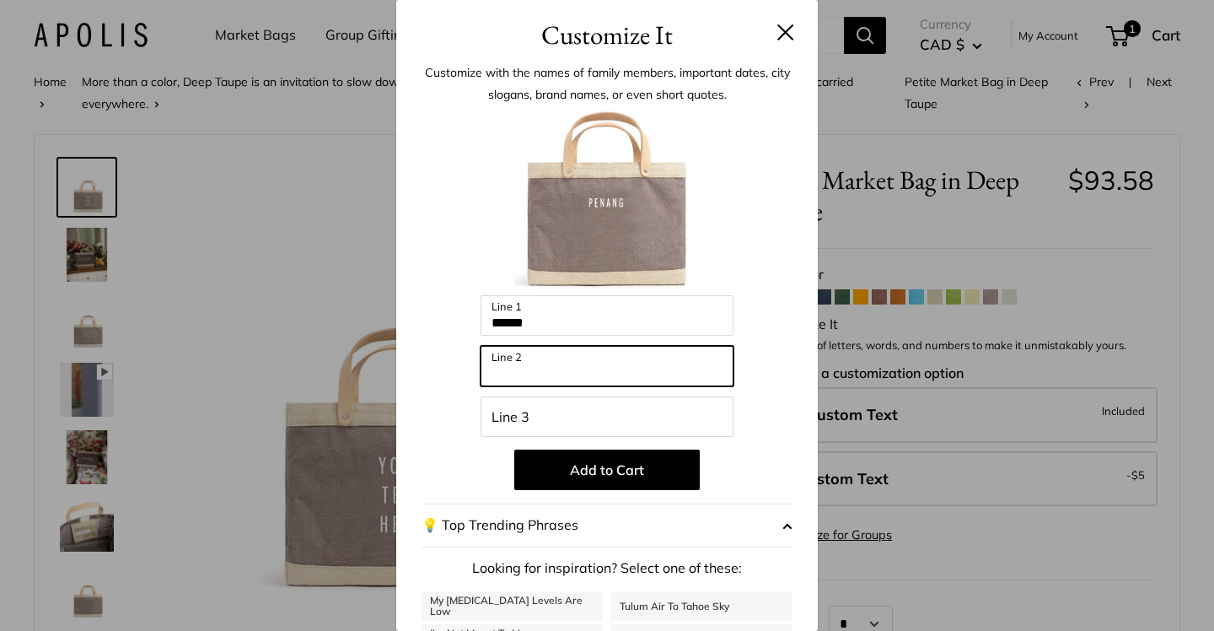
click at [639, 376] on input "Line 2" at bounding box center [607, 366] width 253 height 40
type input "**********"
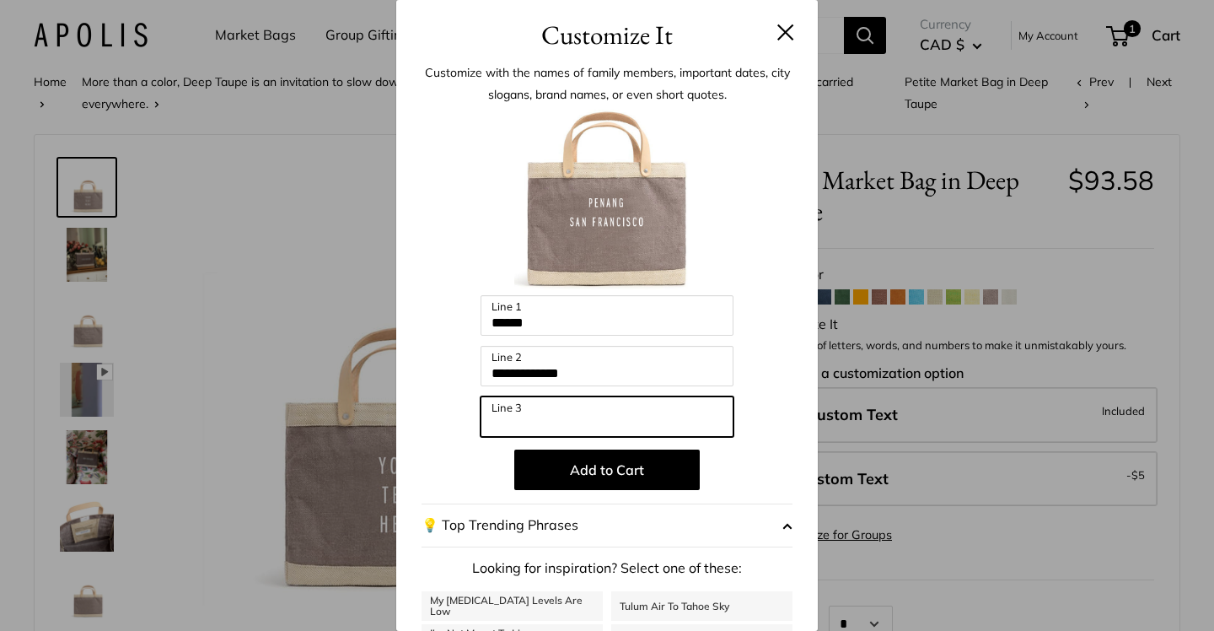
click at [627, 410] on input "Line 3" at bounding box center [607, 416] width 253 height 40
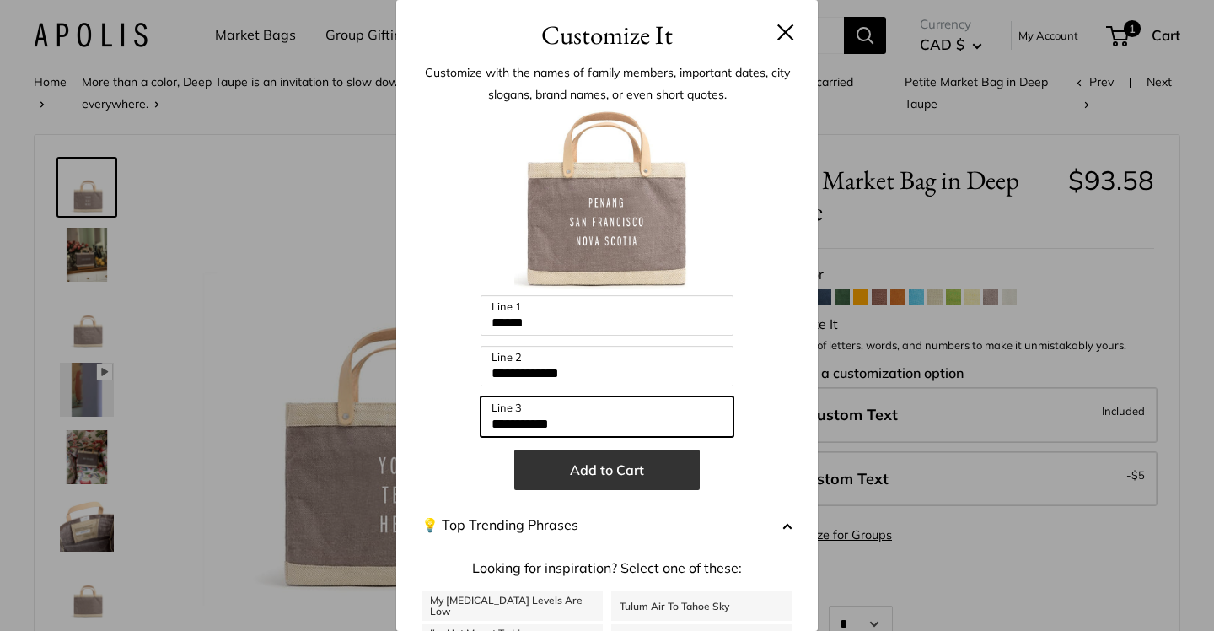
type input "**********"
click at [626, 466] on button "Add to Cart" at bounding box center [607, 469] width 186 height 40
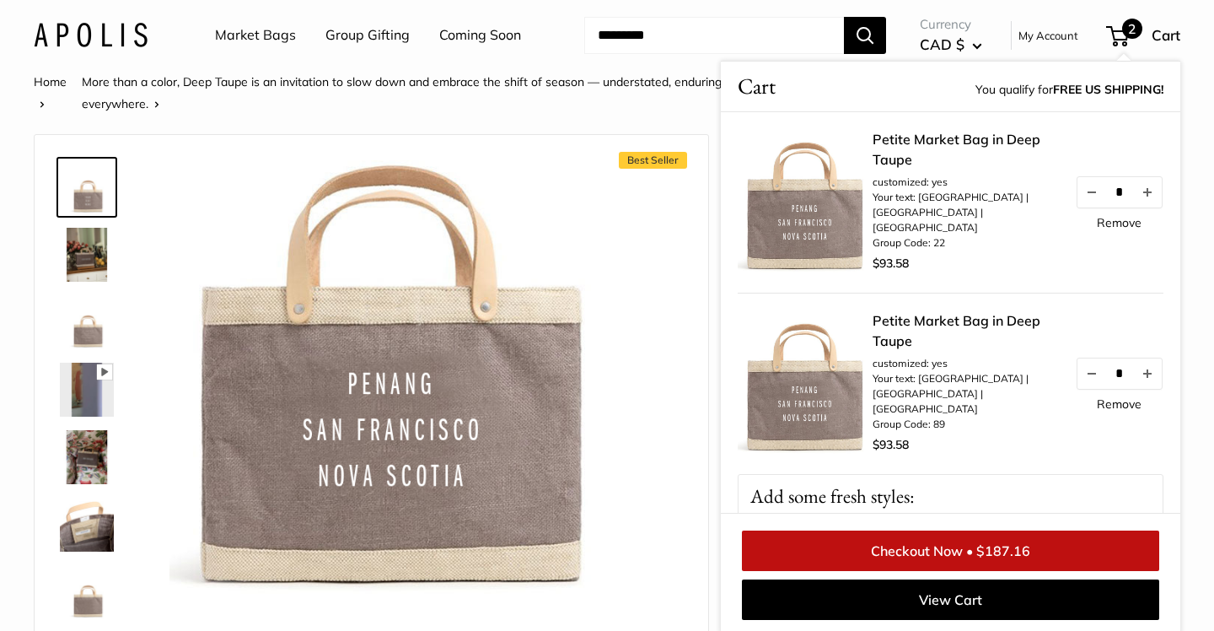
click at [1113, 398] on link "Remove" at bounding box center [1119, 404] width 45 height 12
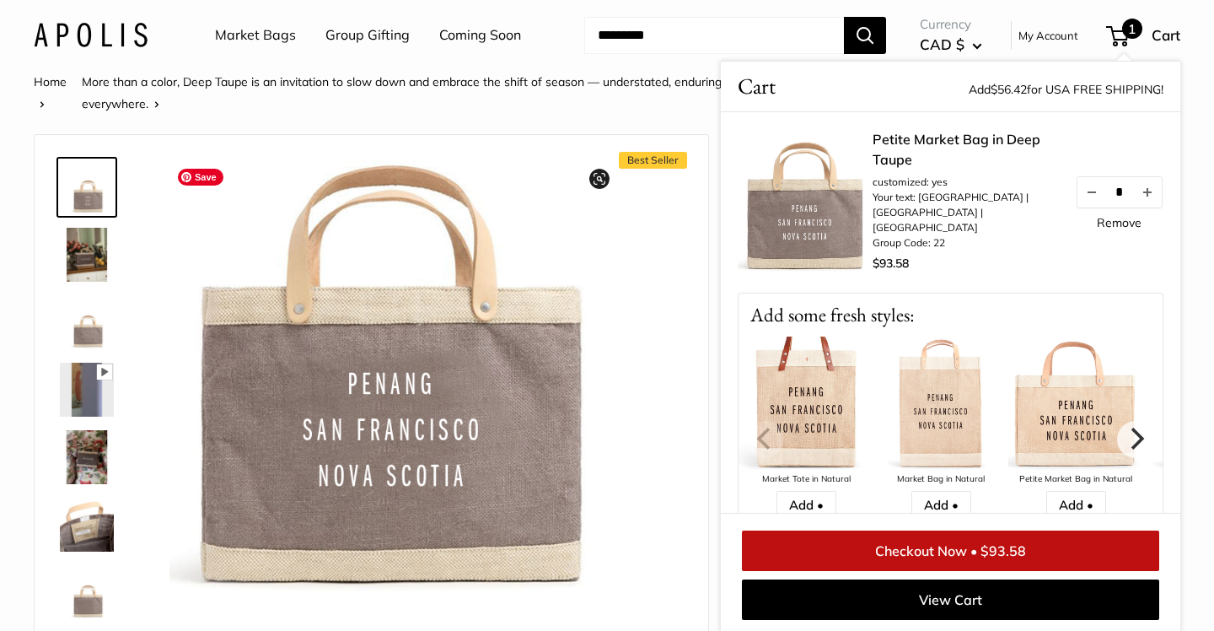
click at [545, 210] on img at bounding box center [391, 382] width 445 height 445
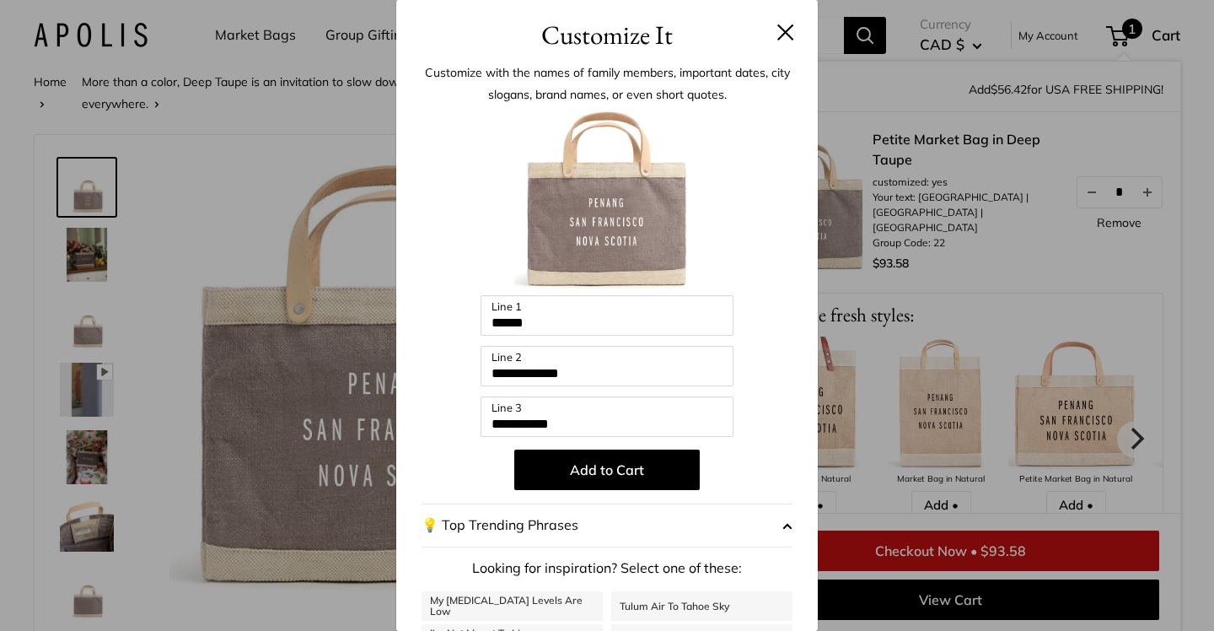
click at [1003, 236] on div "**********" at bounding box center [607, 315] width 1214 height 631
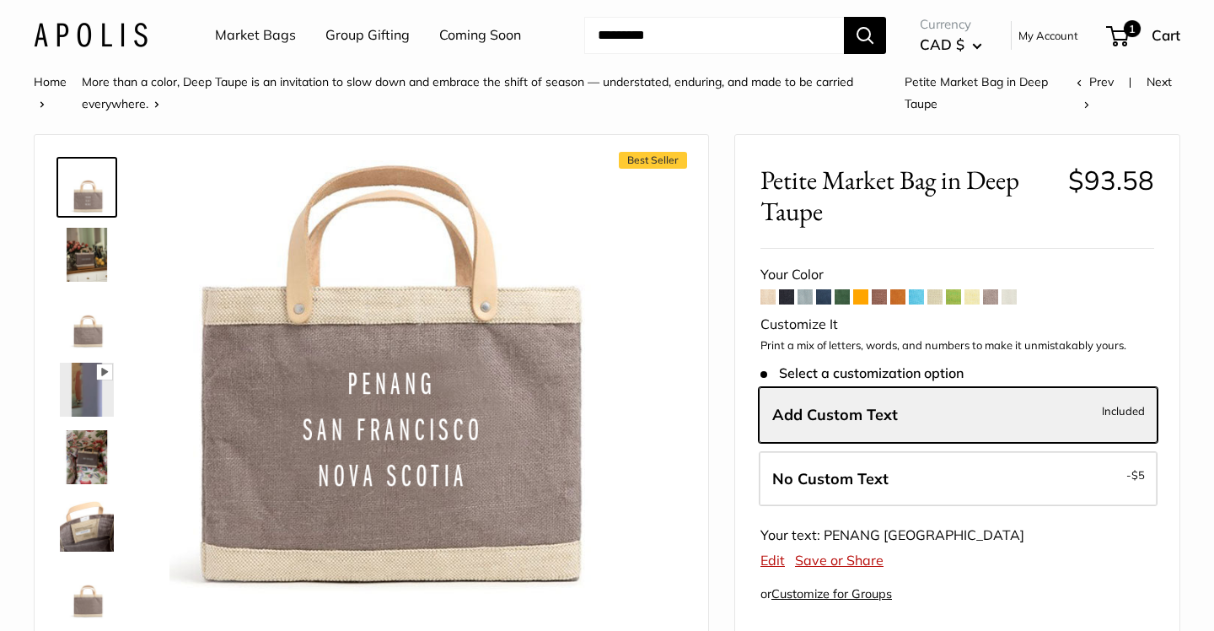
click at [76, 250] on img at bounding box center [87, 255] width 54 height 54
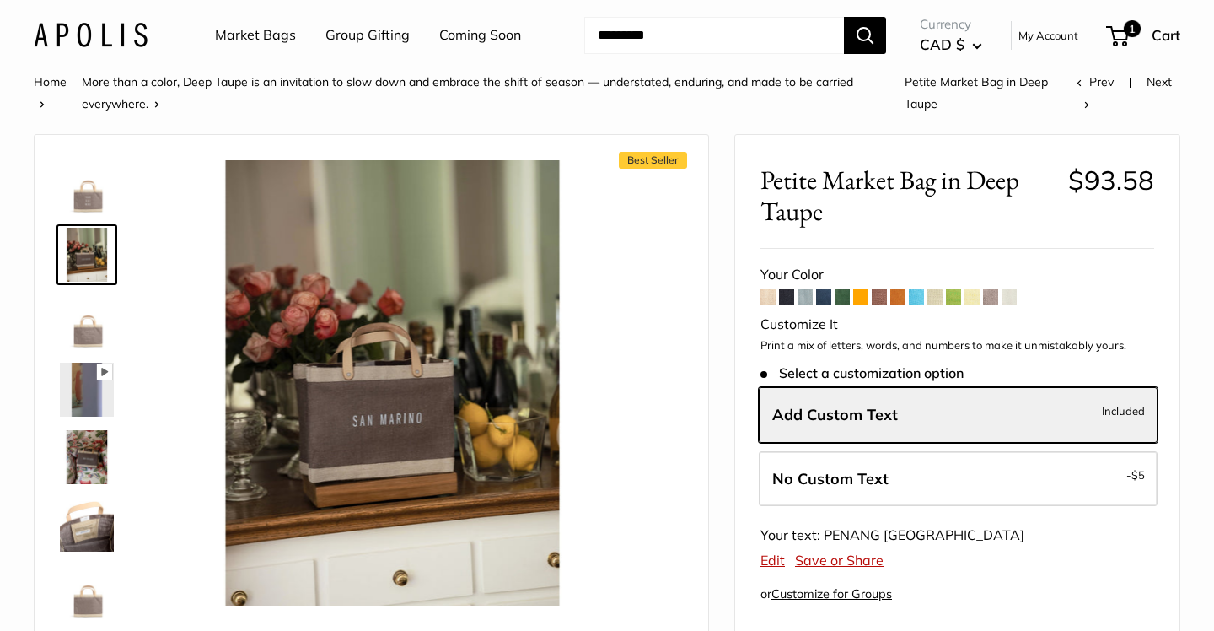
click at [82, 321] on img at bounding box center [87, 322] width 54 height 54
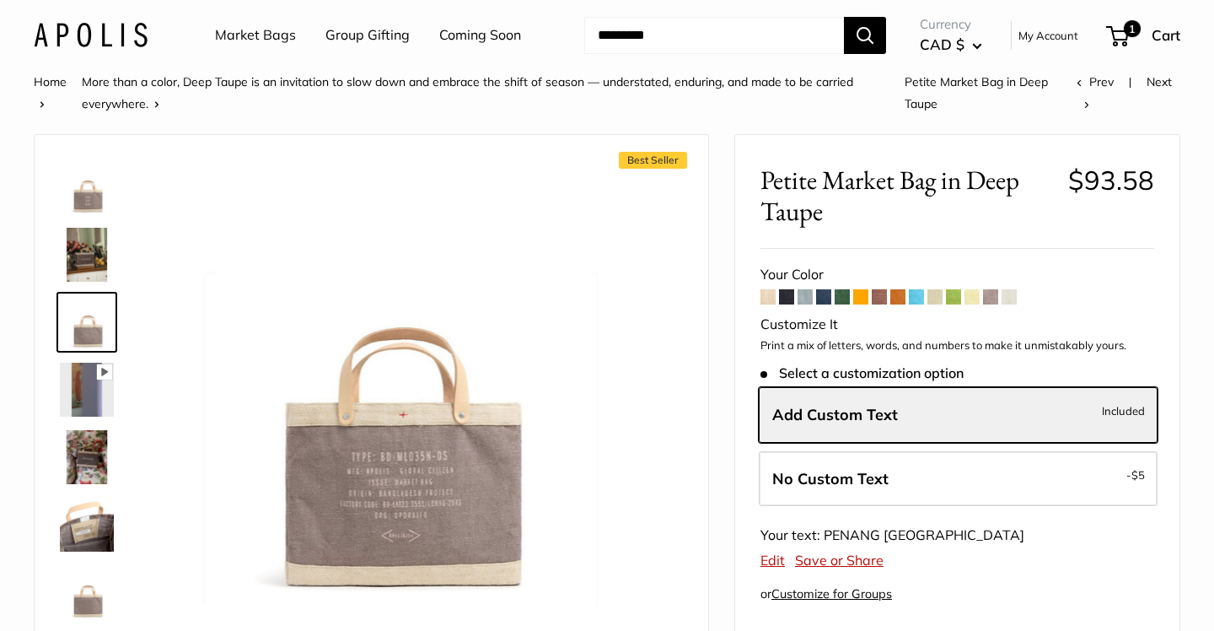
click at [75, 360] on link at bounding box center [86, 389] width 61 height 61
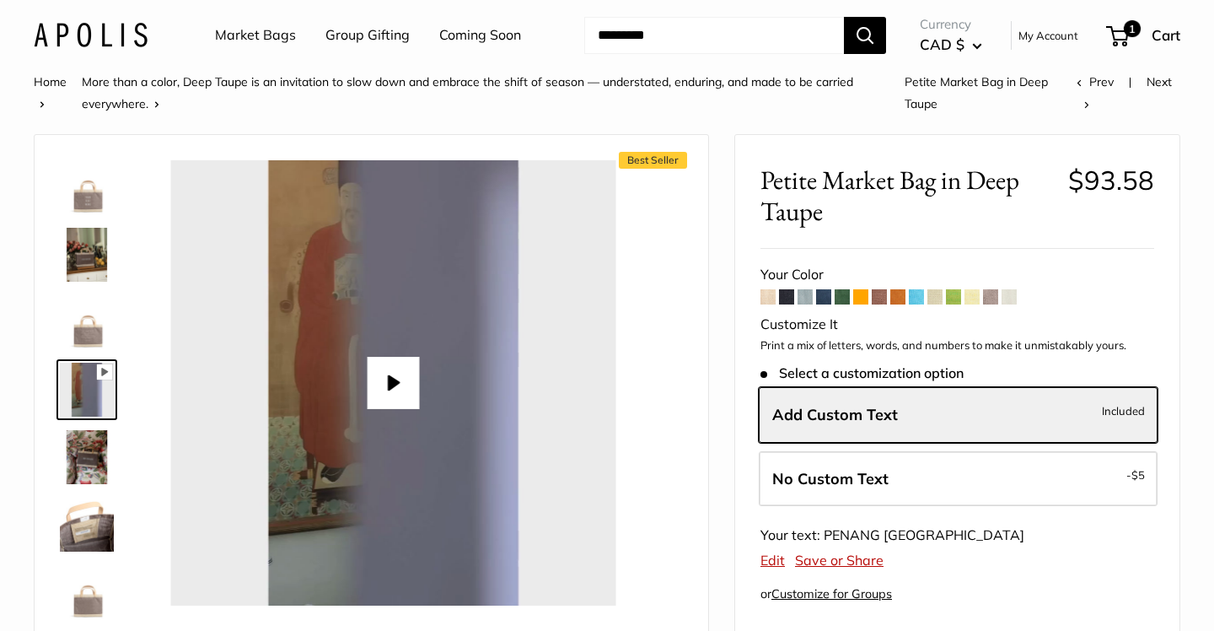
click at [92, 455] on img at bounding box center [87, 457] width 54 height 54
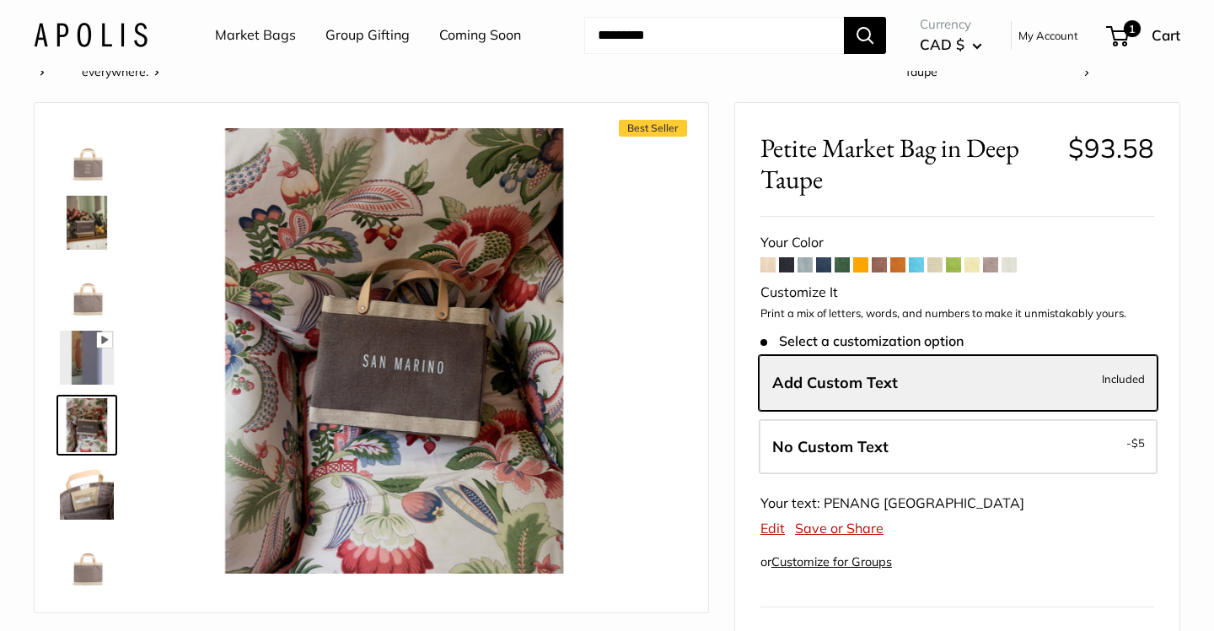
scroll to position [42, 0]
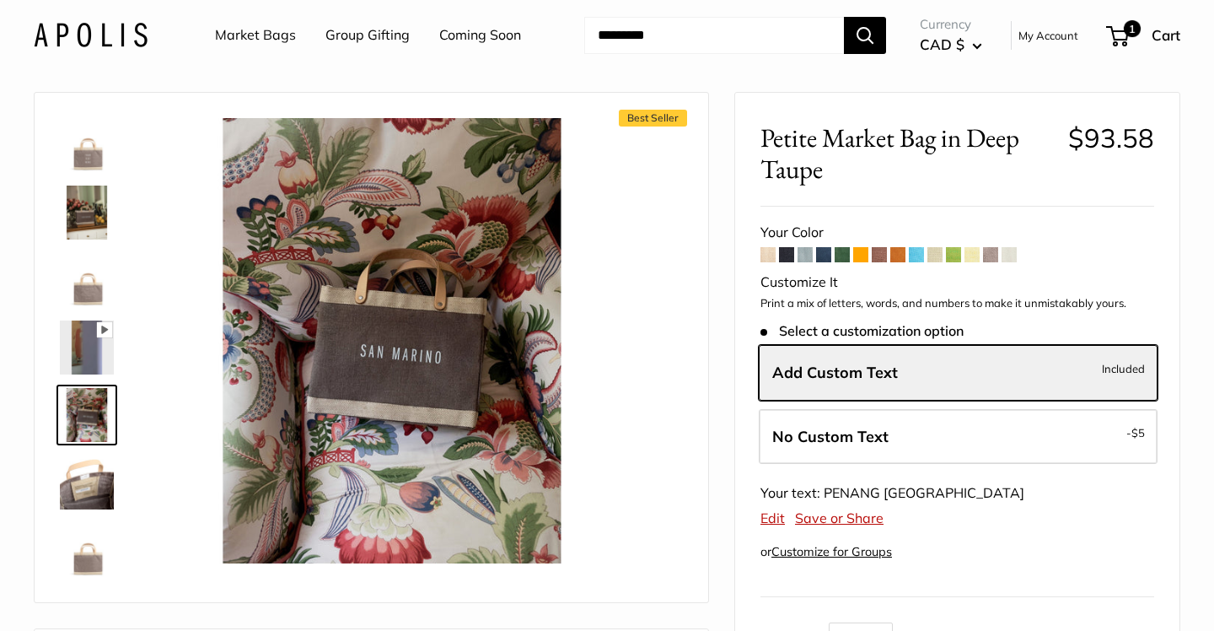
click at [89, 465] on img at bounding box center [87, 482] width 54 height 54
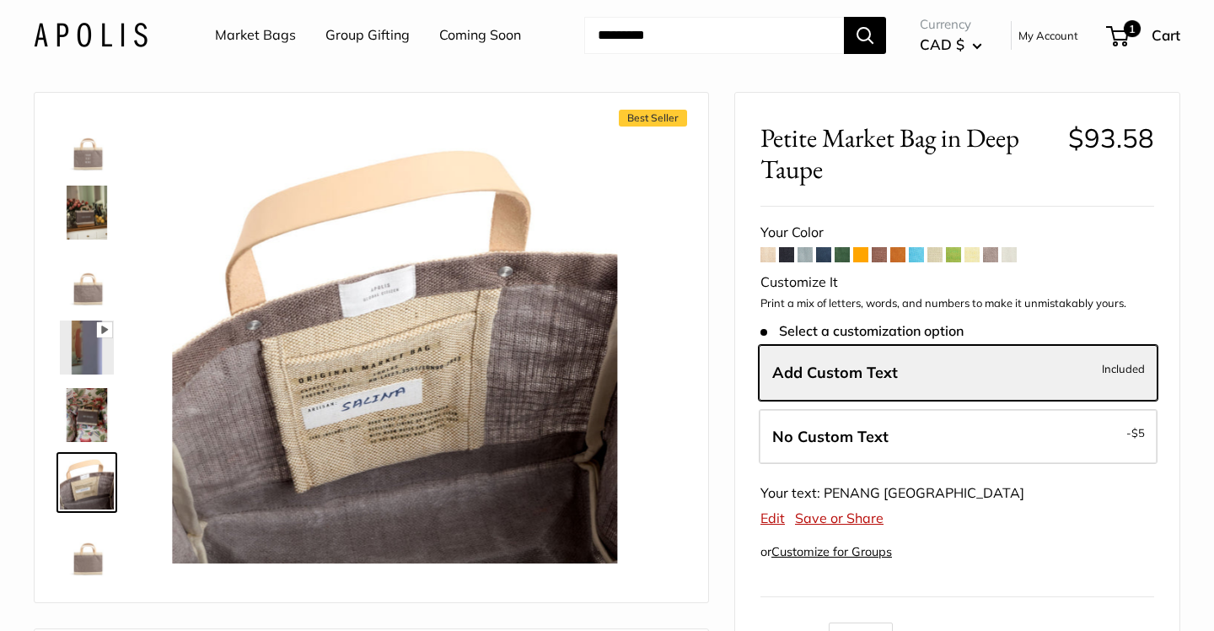
scroll to position [122, 0]
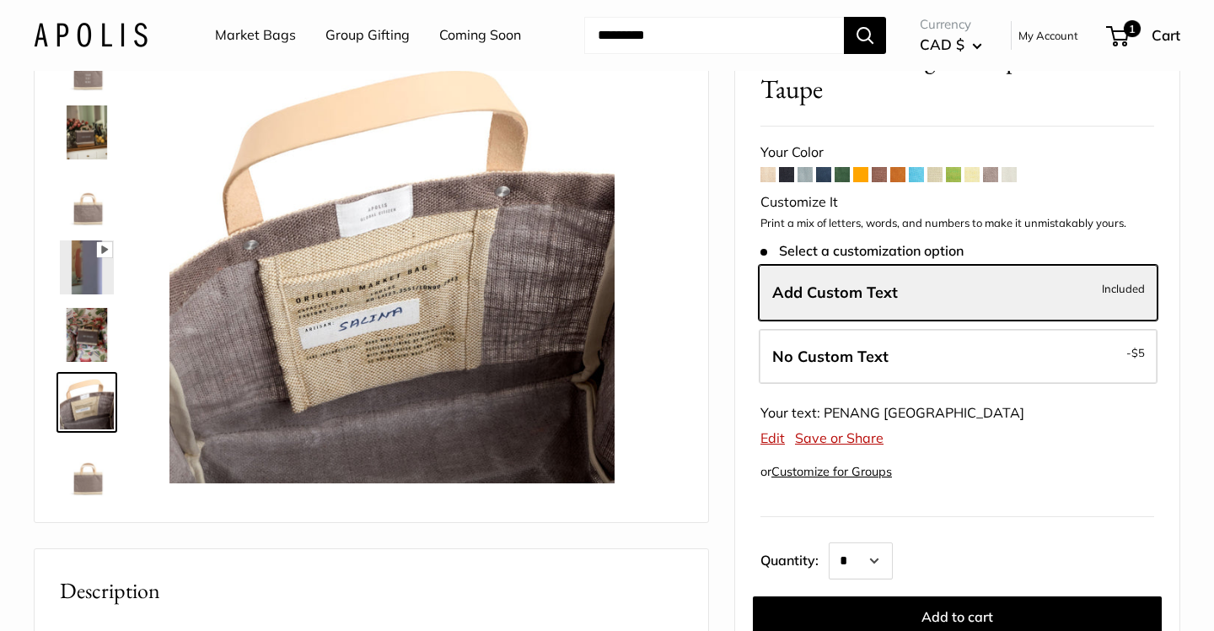
click at [88, 484] on img at bounding box center [87, 470] width 54 height 54
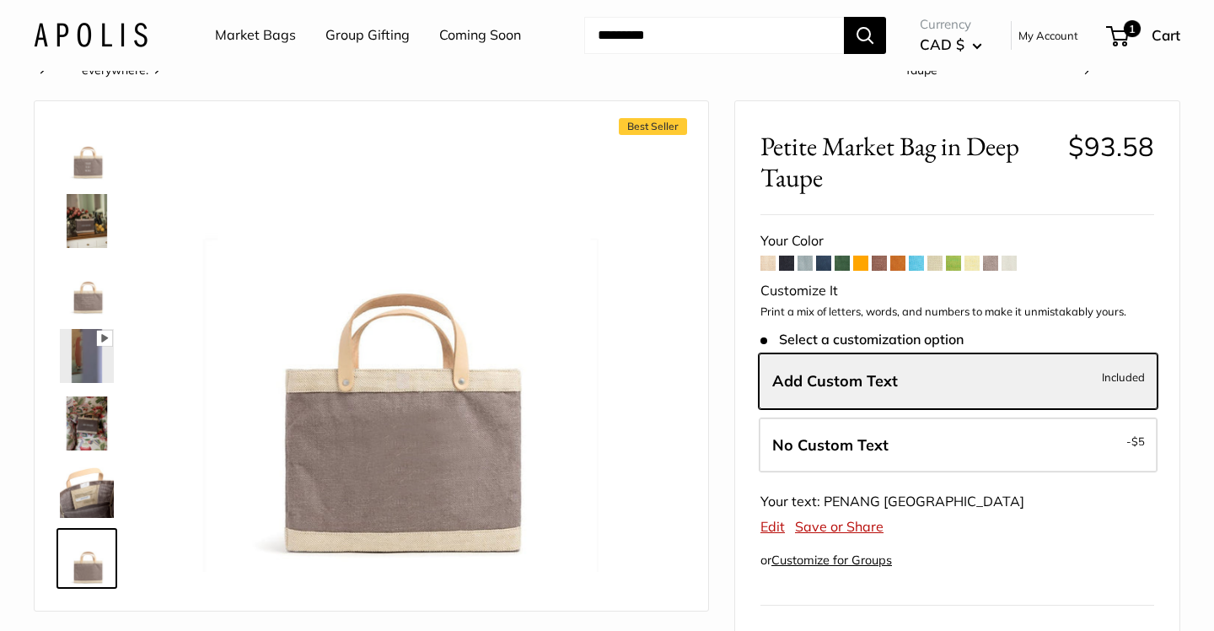
scroll to position [0, 0]
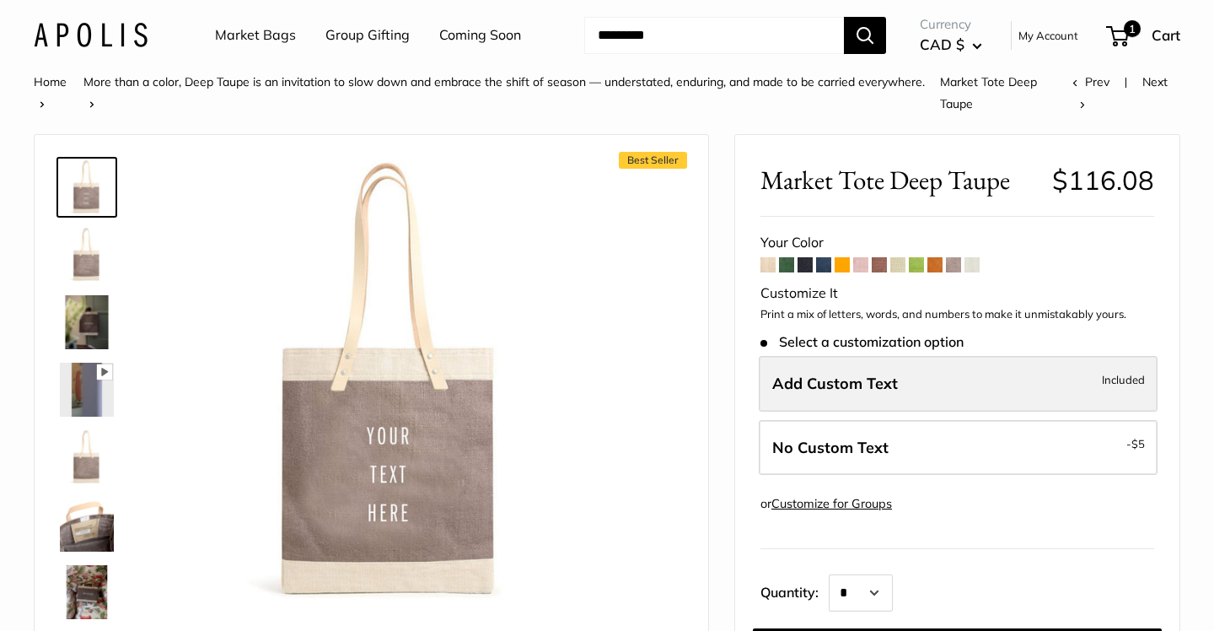
click at [871, 386] on span "Add Custom Text" at bounding box center [835, 383] width 126 height 19
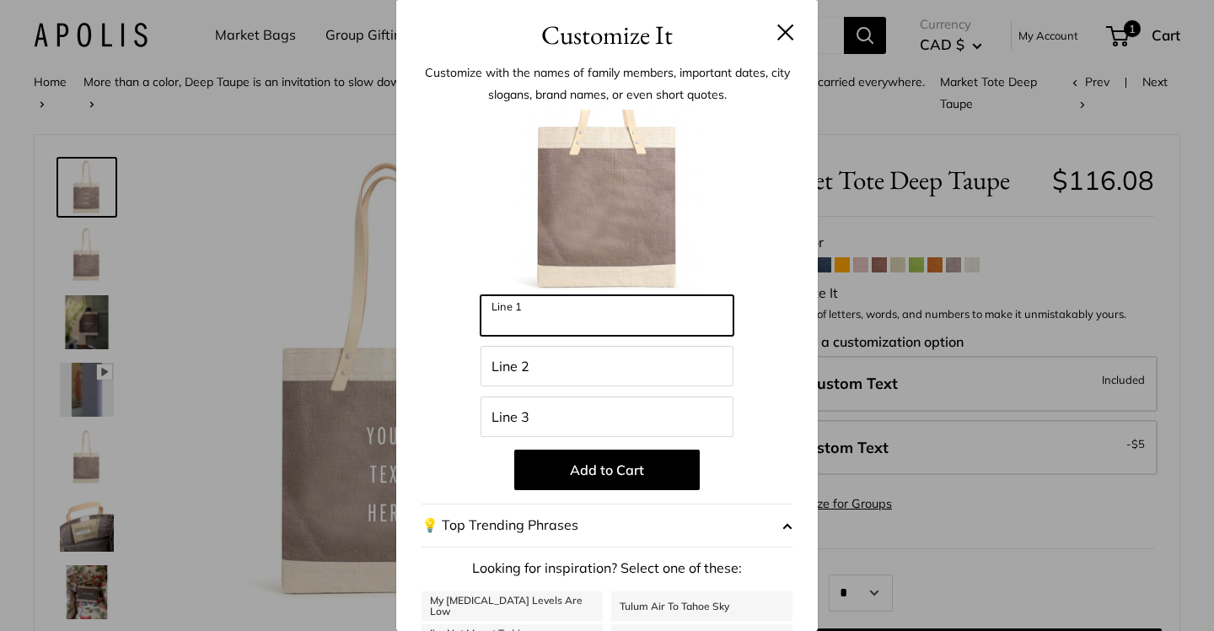
click at [700, 336] on input "Line 1" at bounding box center [607, 315] width 253 height 40
type input "*"
type input "******"
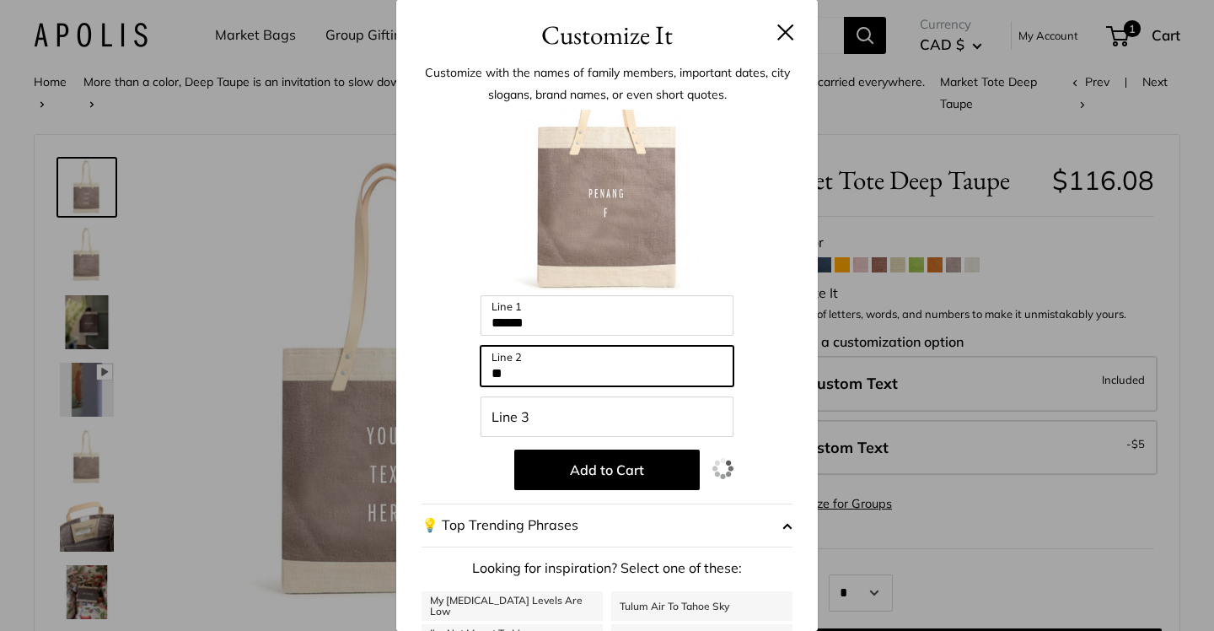
type input "*"
type input "**********"
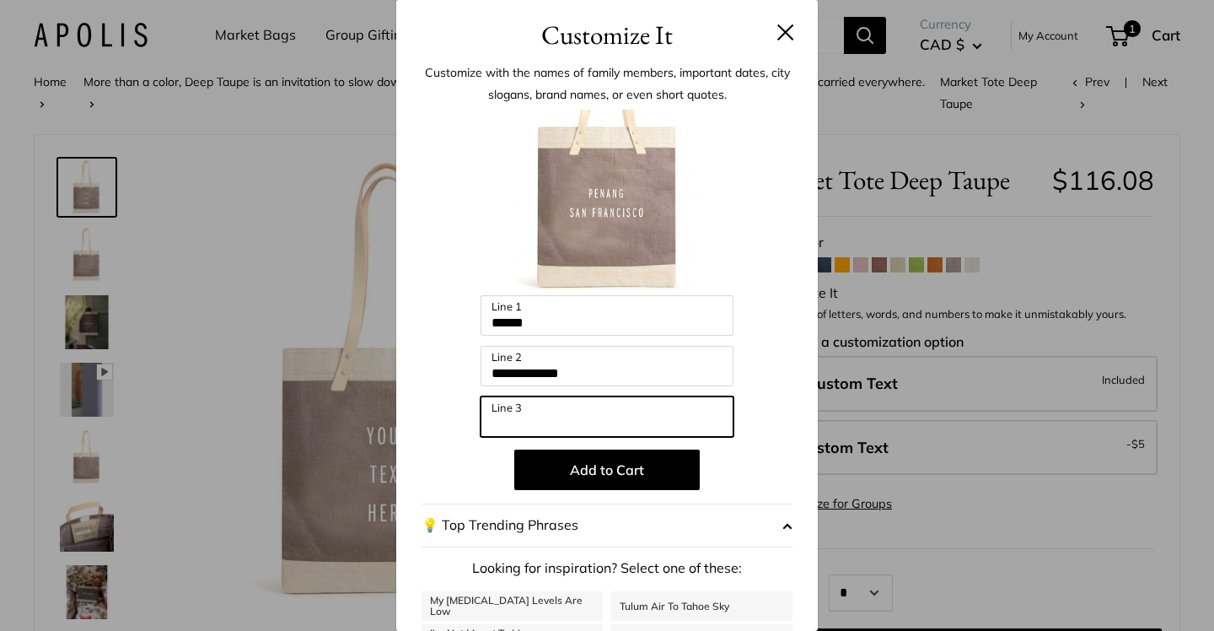
click at [658, 417] on input "Line 3" at bounding box center [607, 416] width 253 height 40
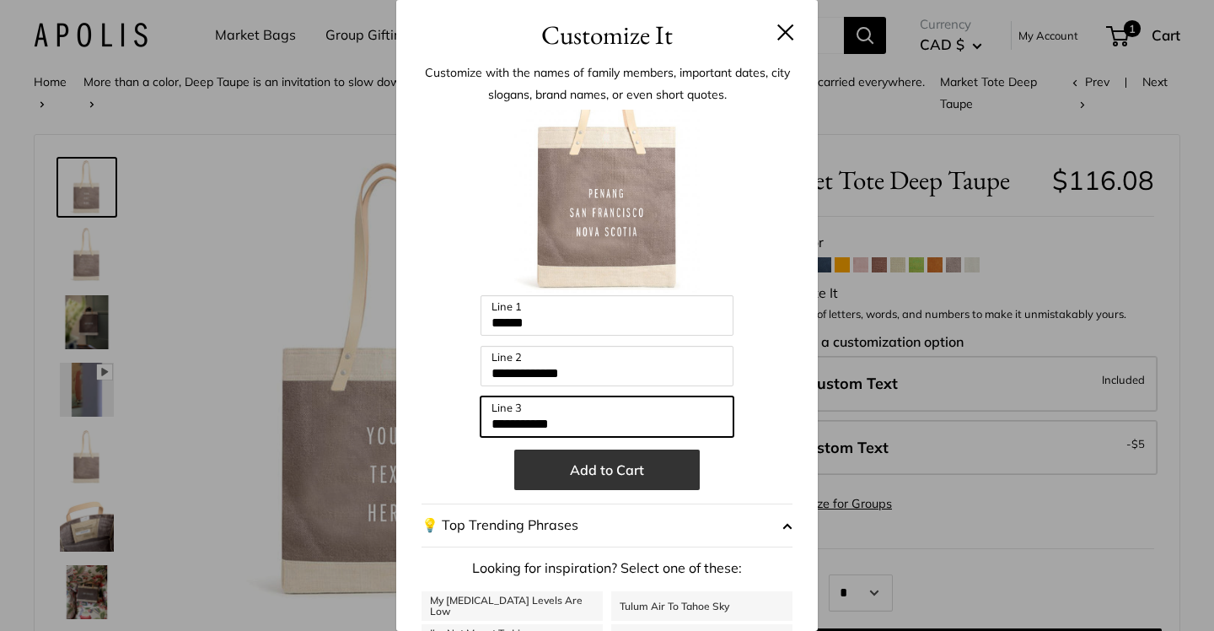
type input "**********"
click at [643, 473] on button "Add to Cart" at bounding box center [607, 469] width 186 height 40
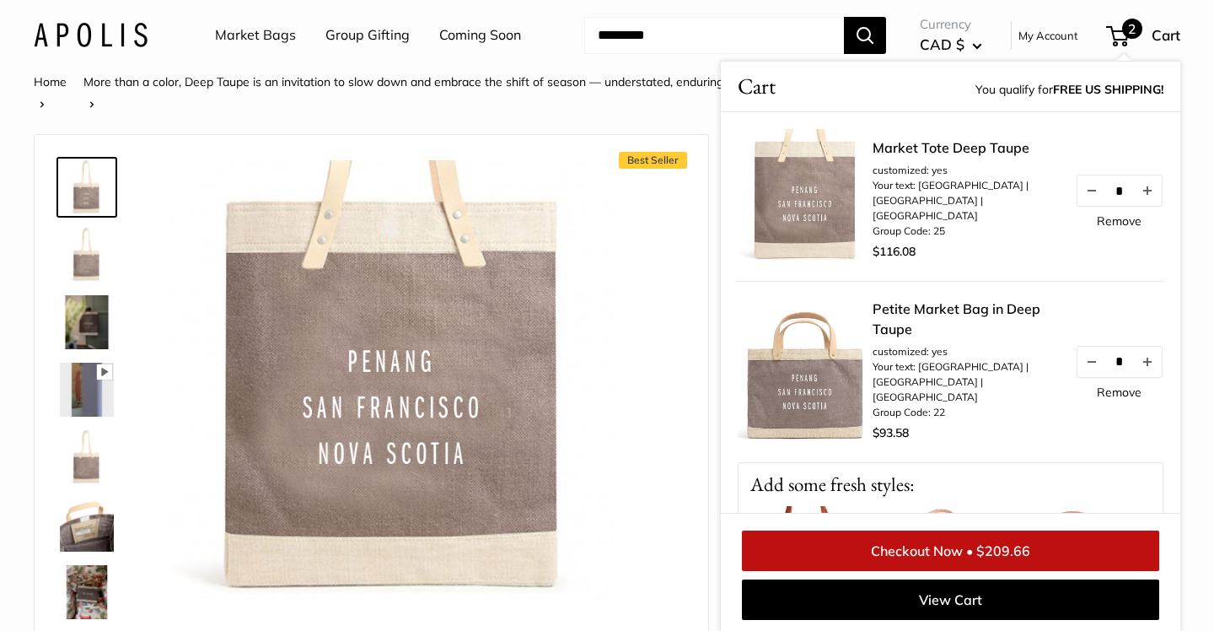
click at [1118, 388] on link "Remove" at bounding box center [1119, 392] width 45 height 12
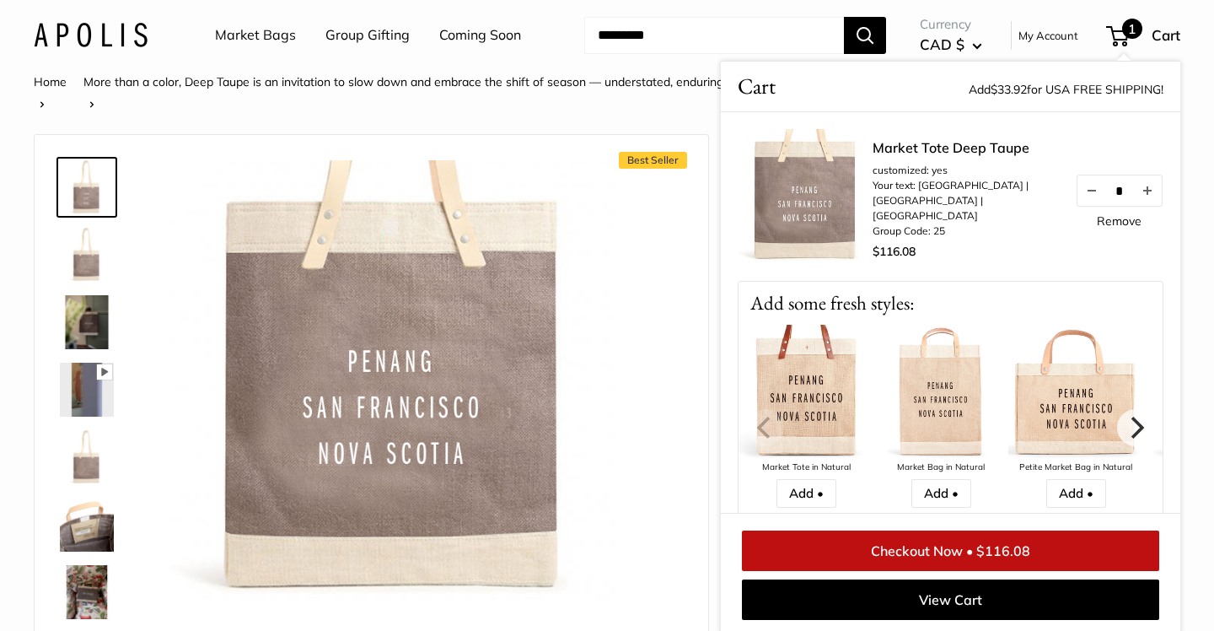
click at [998, 552] on link "Checkout Now • $116.08" at bounding box center [950, 550] width 417 height 40
